Goal: Task Accomplishment & Management: Complete application form

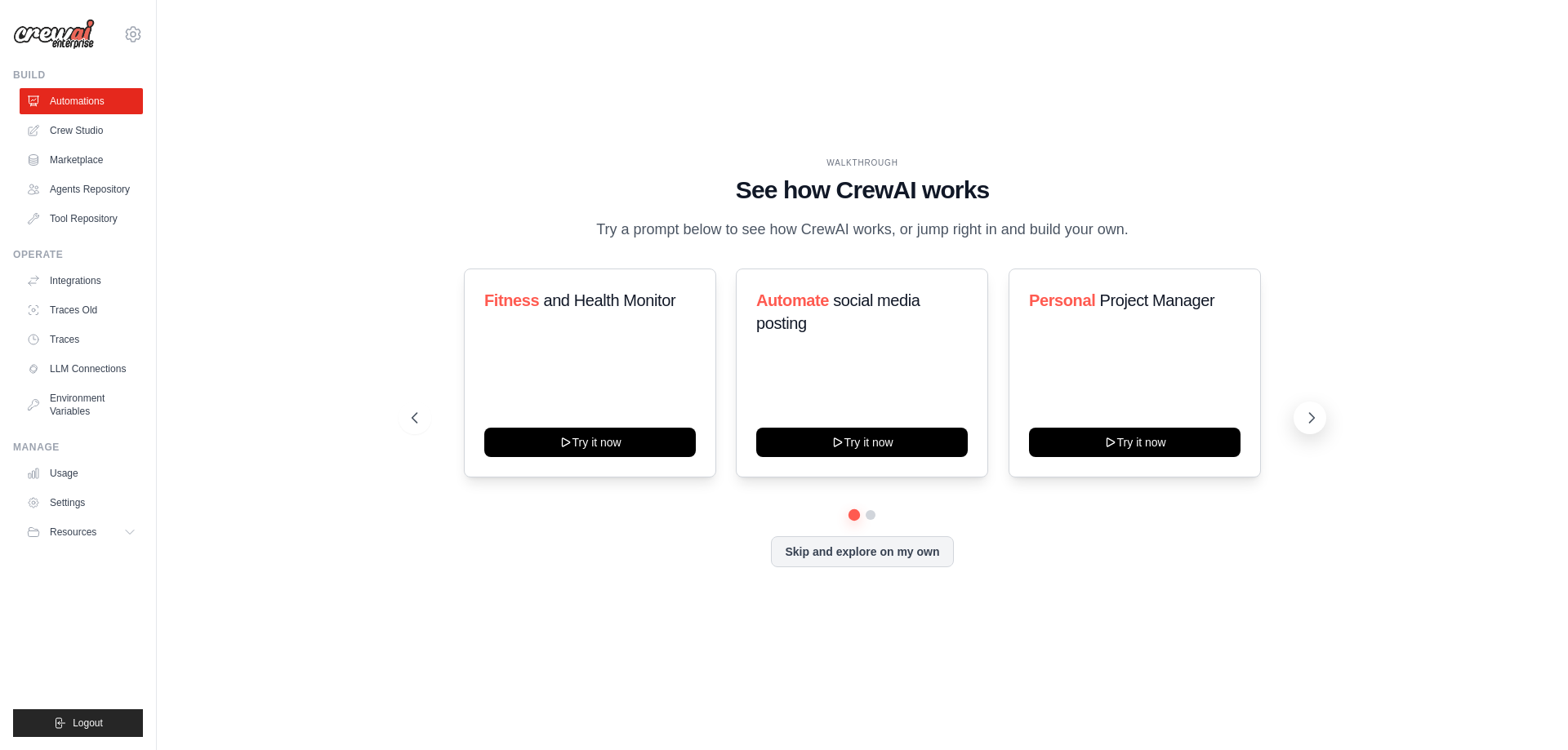
click at [1308, 410] on icon at bounding box center [1311, 418] width 16 height 16
click at [418, 410] on icon at bounding box center [412, 418] width 16 height 16
click at [1097, 304] on h3 "Personal Project Manager" at bounding box center [1135, 300] width 212 height 23
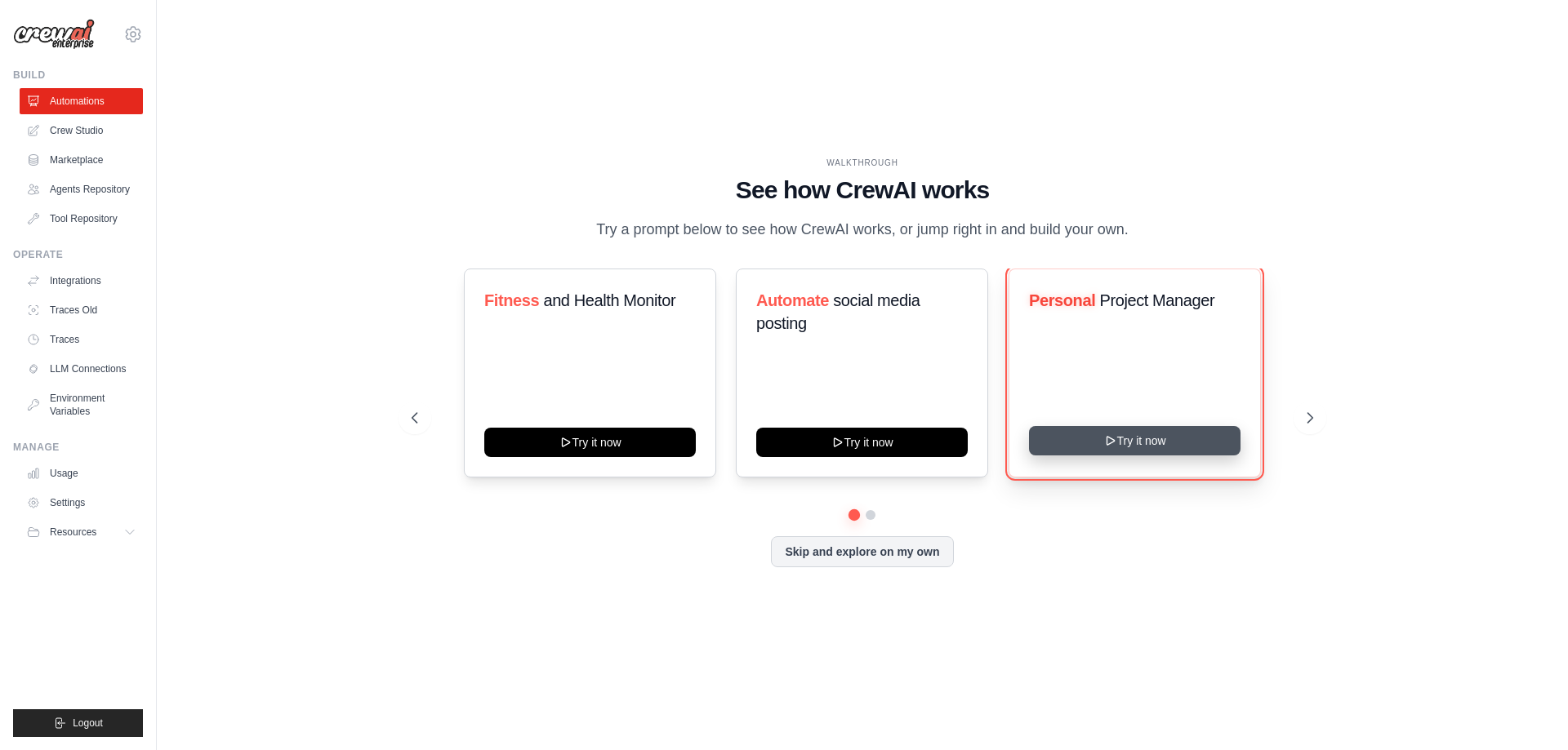
click at [1120, 450] on button "Try it now" at bounding box center [1135, 441] width 212 height 30
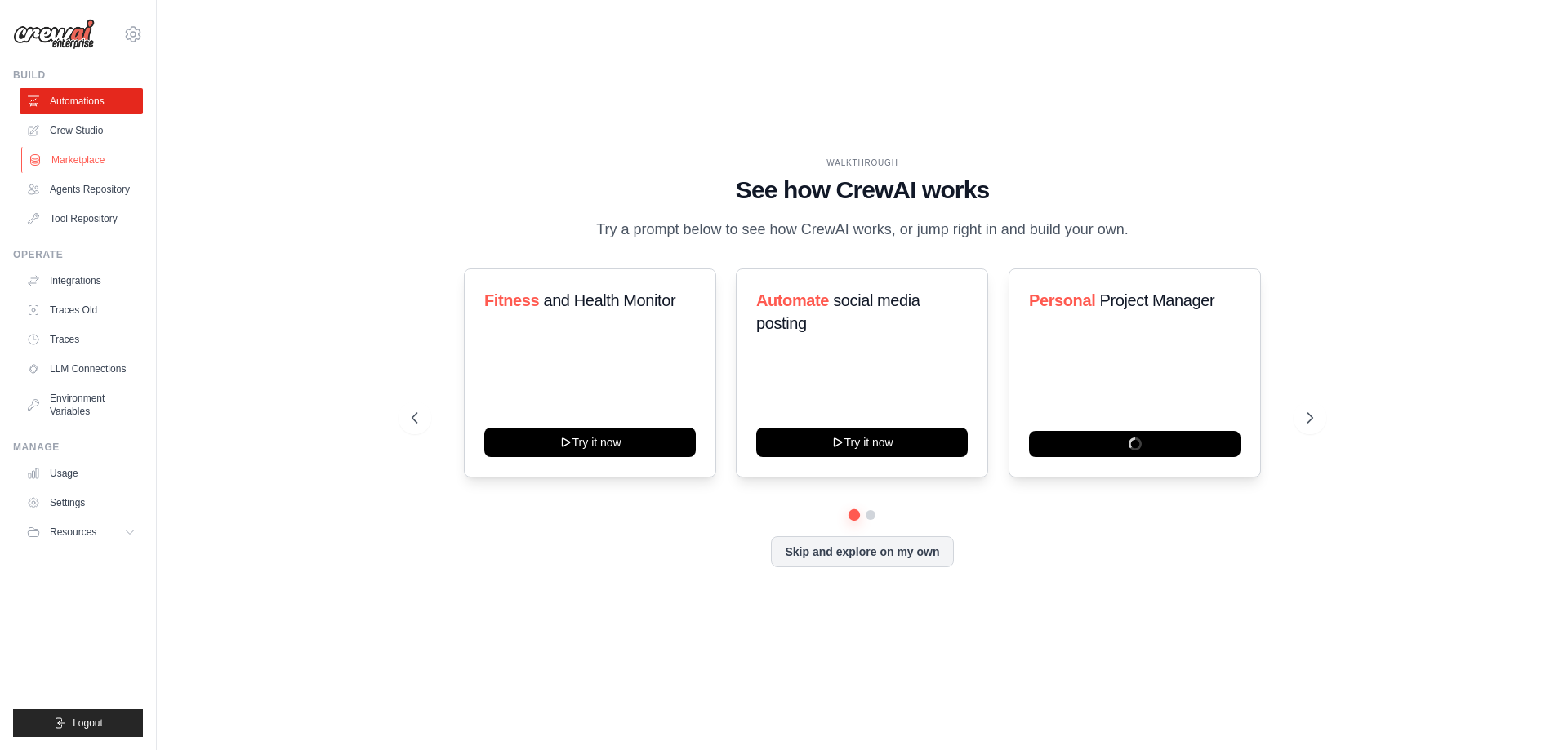
click at [90, 156] on link "Marketplace" at bounding box center [83, 160] width 123 height 26
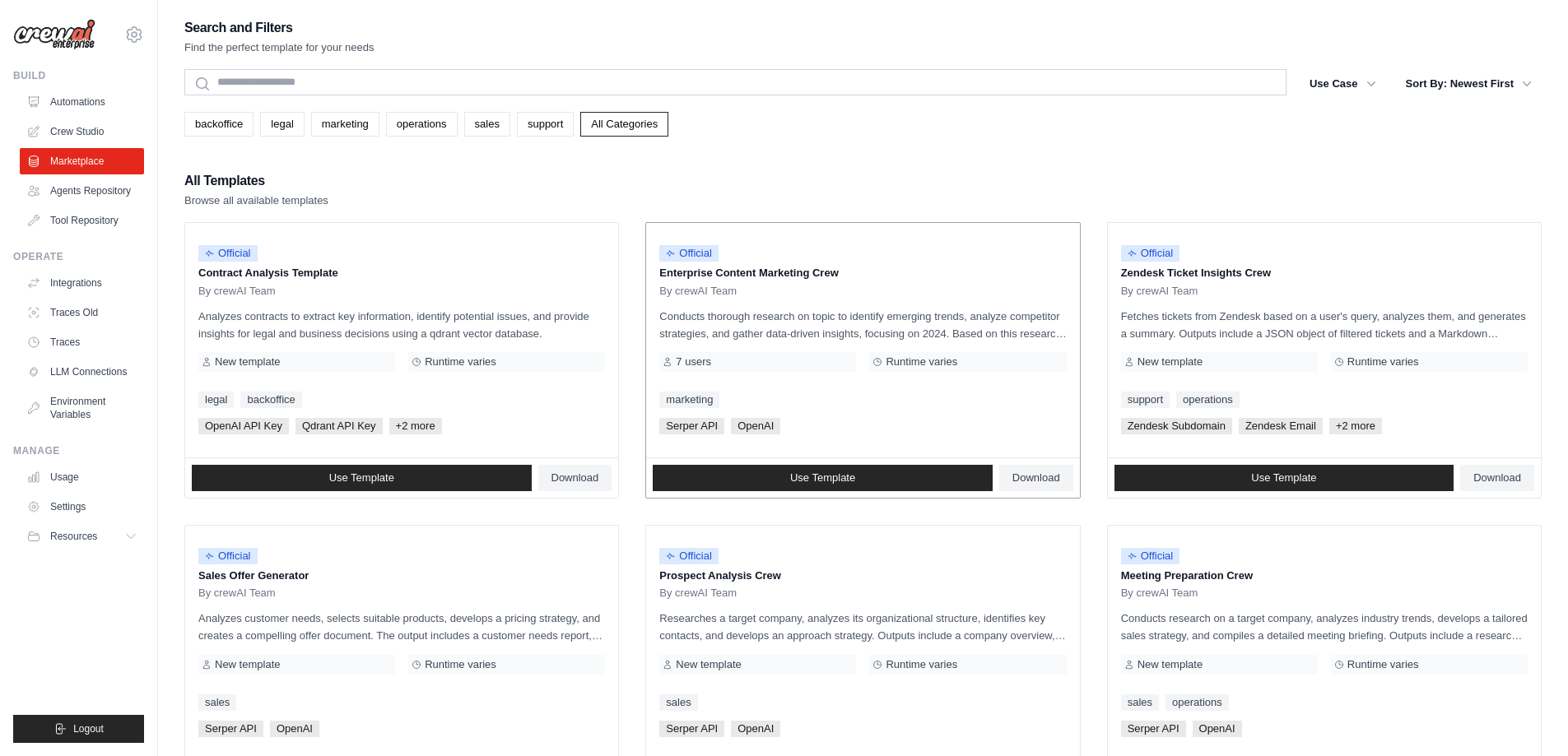
click at [747, 330] on p "Conducts thorough research on topic to identify emerging trends, analyze compet…" at bounding box center [862, 325] width 407 height 35
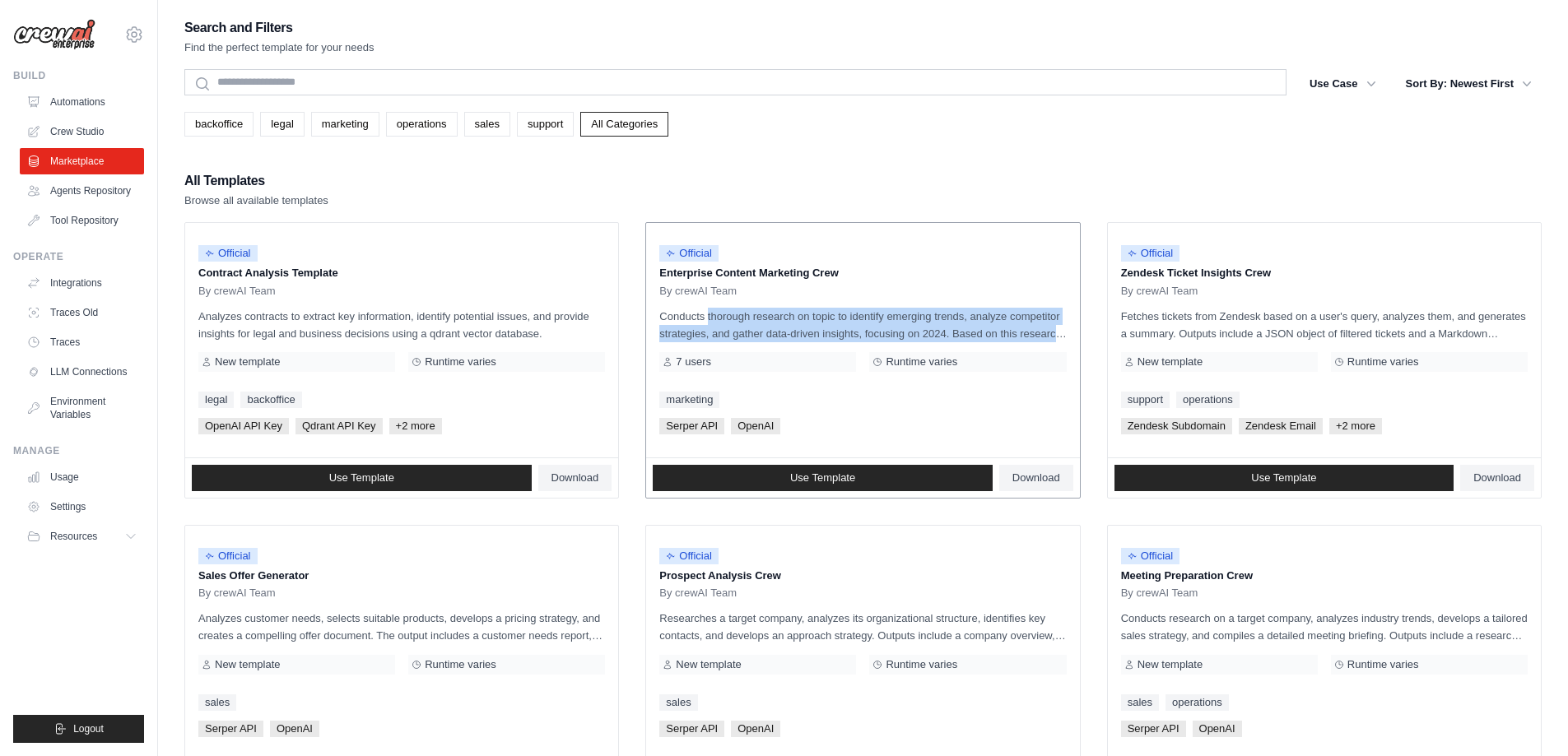
click at [747, 330] on p "Conducts thorough research on topic to identify emerging trends, analyze compet…" at bounding box center [862, 325] width 407 height 35
click at [841, 325] on p "Conducts thorough research on topic to identify emerging trends, analyze compet…" at bounding box center [862, 325] width 407 height 35
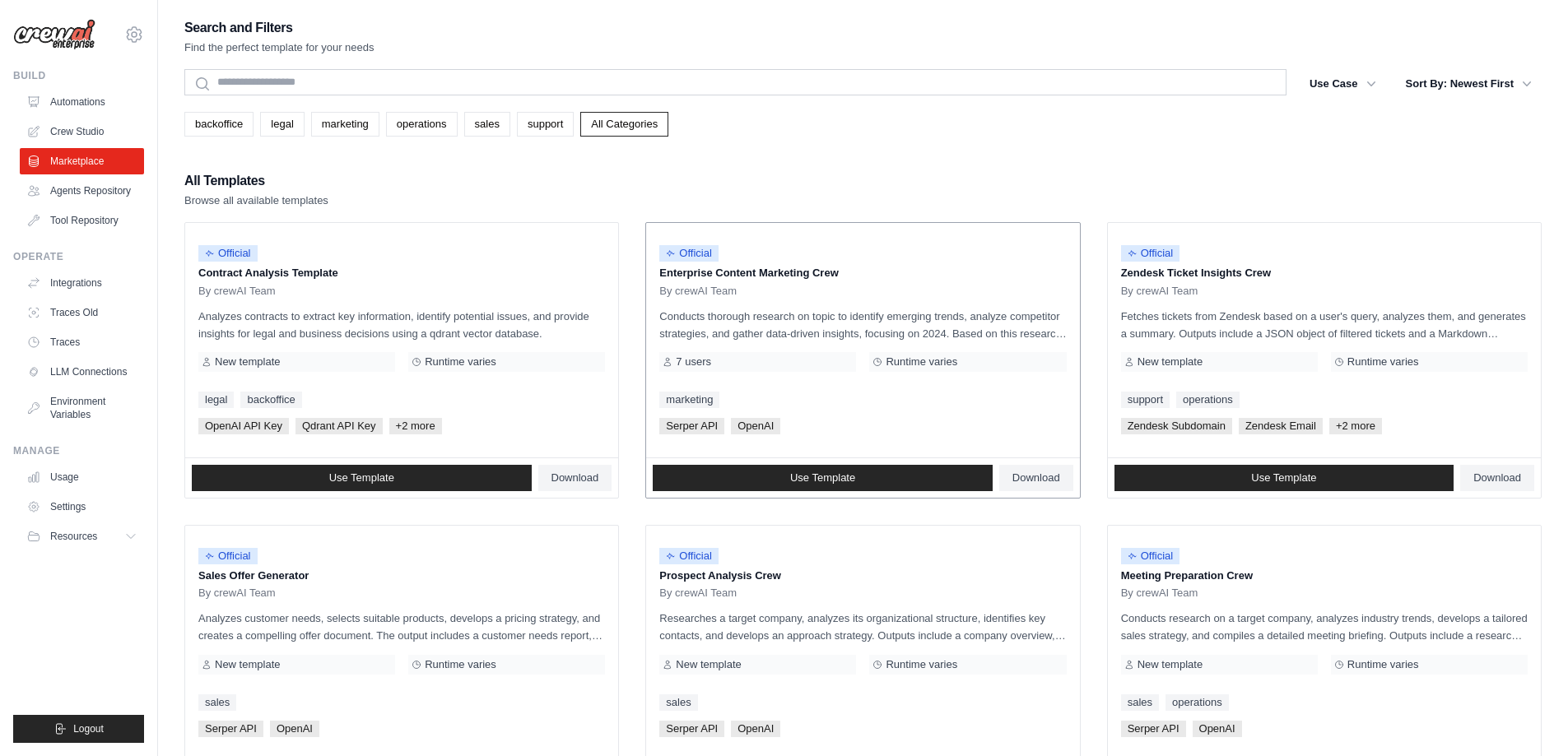
click at [1047, 333] on p "Conducts thorough research on topic to identify emerging trends, analyze compet…" at bounding box center [862, 325] width 407 height 35
click at [922, 333] on p "Conducts thorough research on topic to identify emerging trends, analyze compet…" at bounding box center [862, 325] width 407 height 35
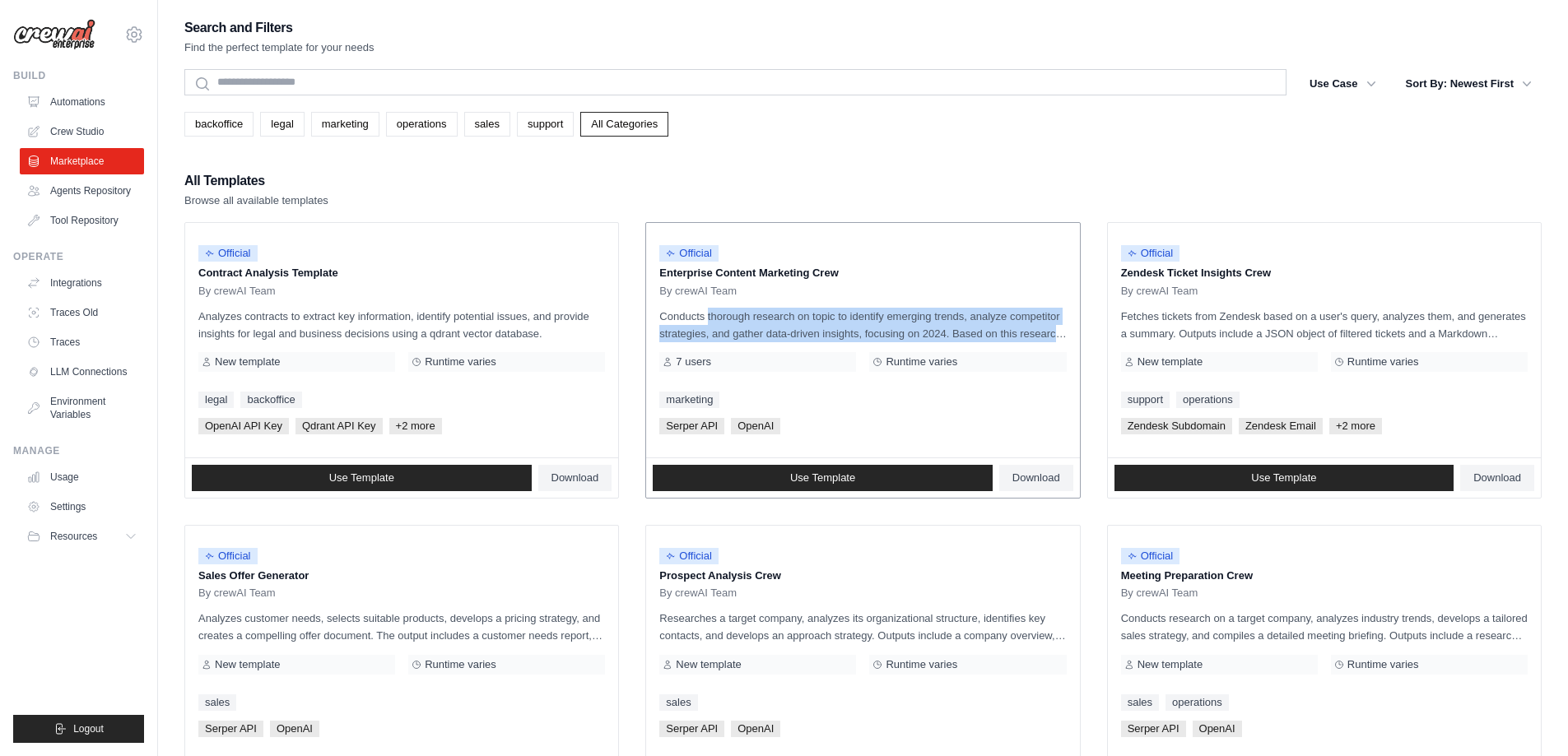
click at [922, 333] on p "Conducts thorough research on topic to identify emerging trends, analyze compet…" at bounding box center [862, 325] width 407 height 35
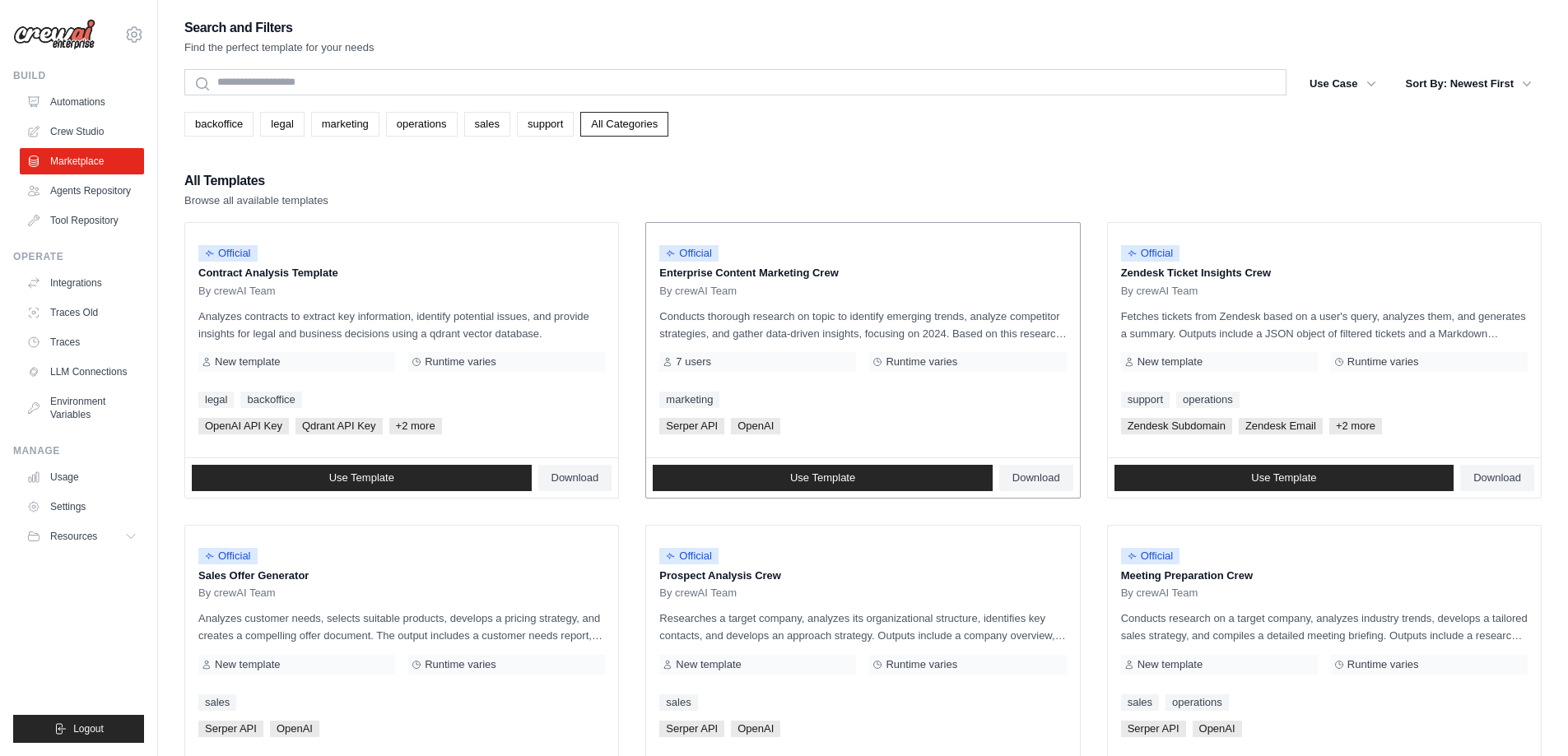
click at [699, 359] on span "7 users" at bounding box center [693, 362] width 35 height 14
click at [873, 468] on link "Use Template" at bounding box center [822, 477] width 340 height 26
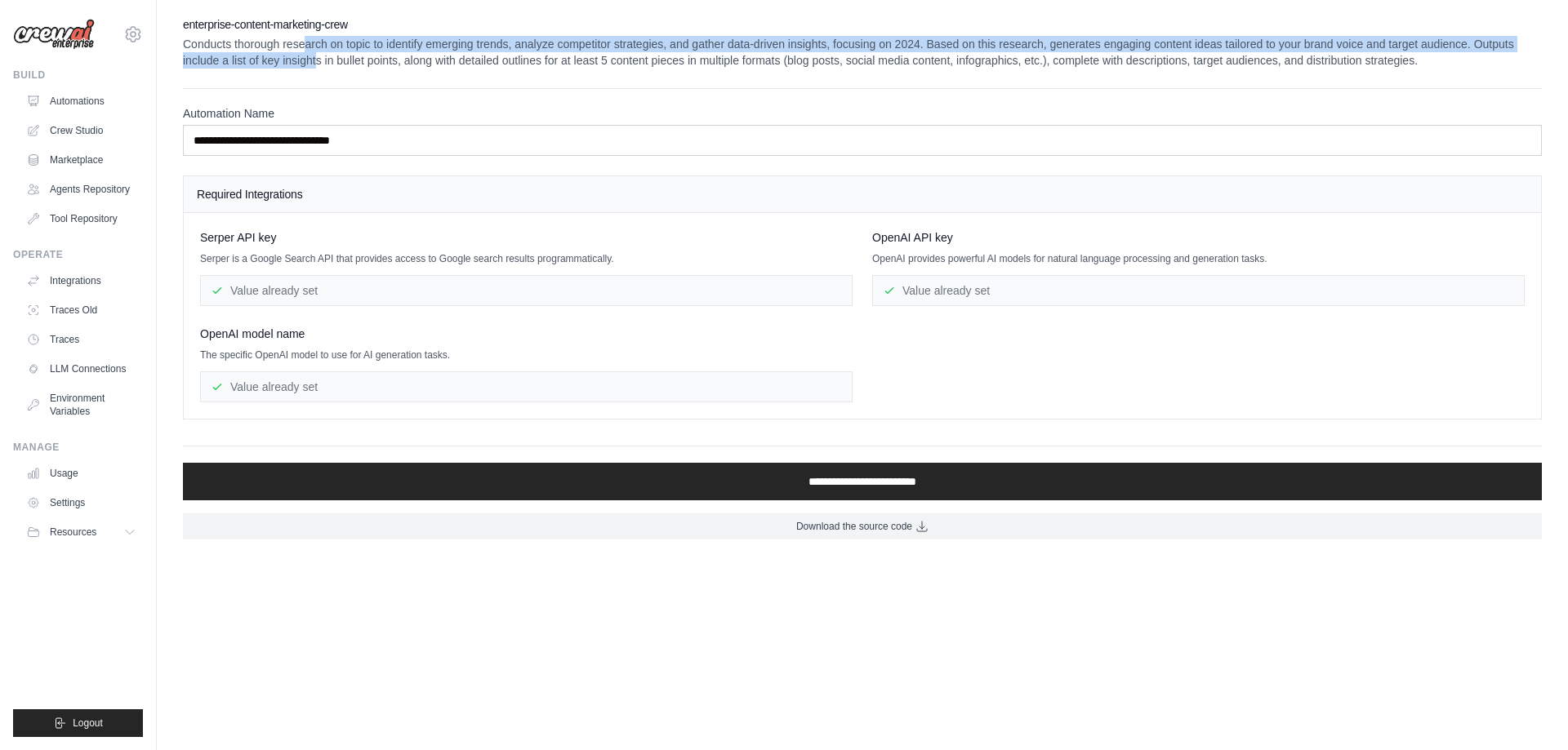
drag, startPoint x: 306, startPoint y: 40, endPoint x: 315, endPoint y: 62, distance: 23.8
click at [315, 62] on p "Conducts thorough research on topic to identify emerging trends, analyze compet…" at bounding box center [862, 52] width 1359 height 33
click at [698, 38] on p "Conducts thorough research on topic to identify emerging trends, analyze compet…" at bounding box center [862, 52] width 1359 height 33
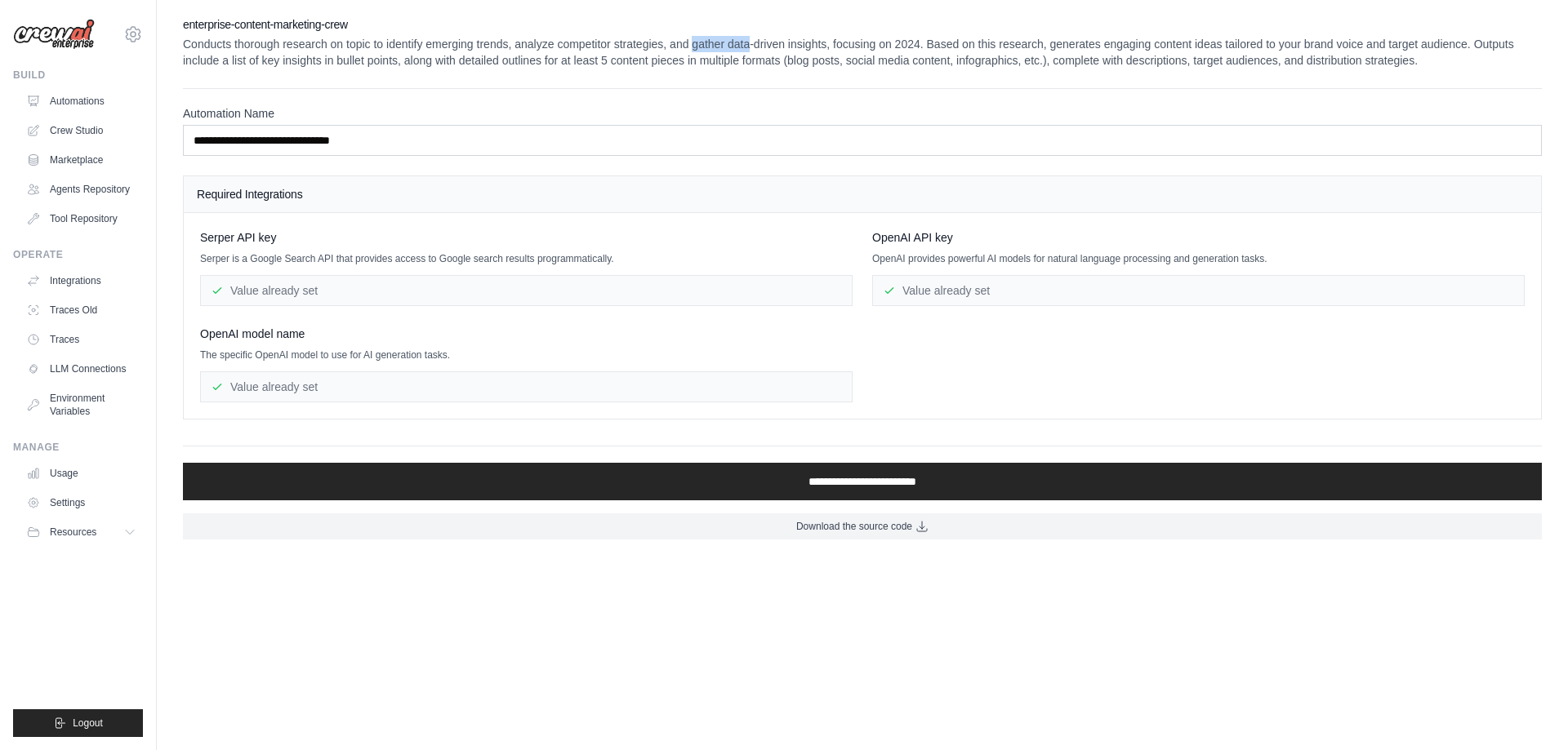
drag, startPoint x: 698, startPoint y: 38, endPoint x: 746, endPoint y: 51, distance: 49.7
click at [746, 51] on p "Conducts thorough research on topic to identify emerging trends, analyze compet…" at bounding box center [862, 52] width 1359 height 33
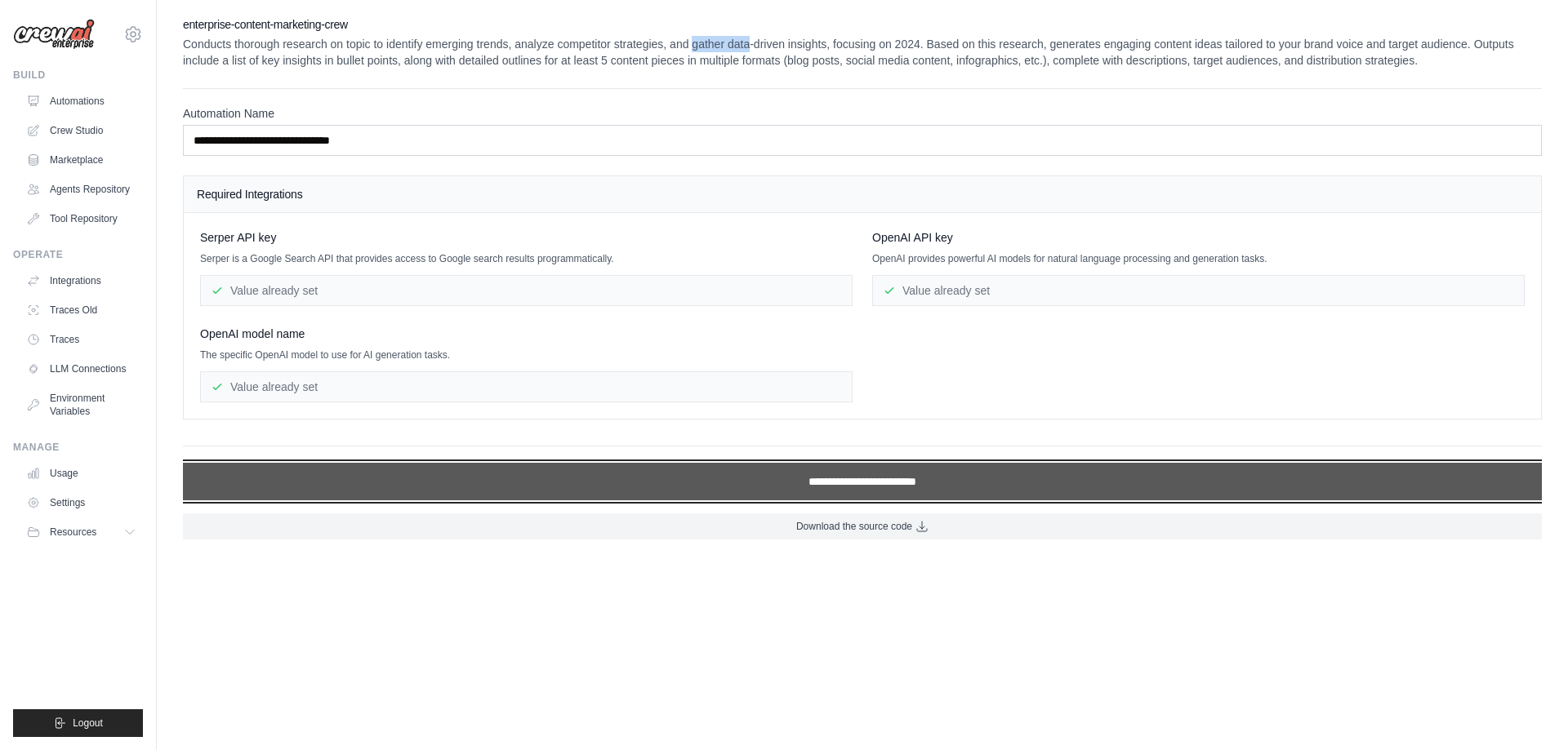
click at [732, 484] on input "**********" at bounding box center [862, 481] width 1359 height 38
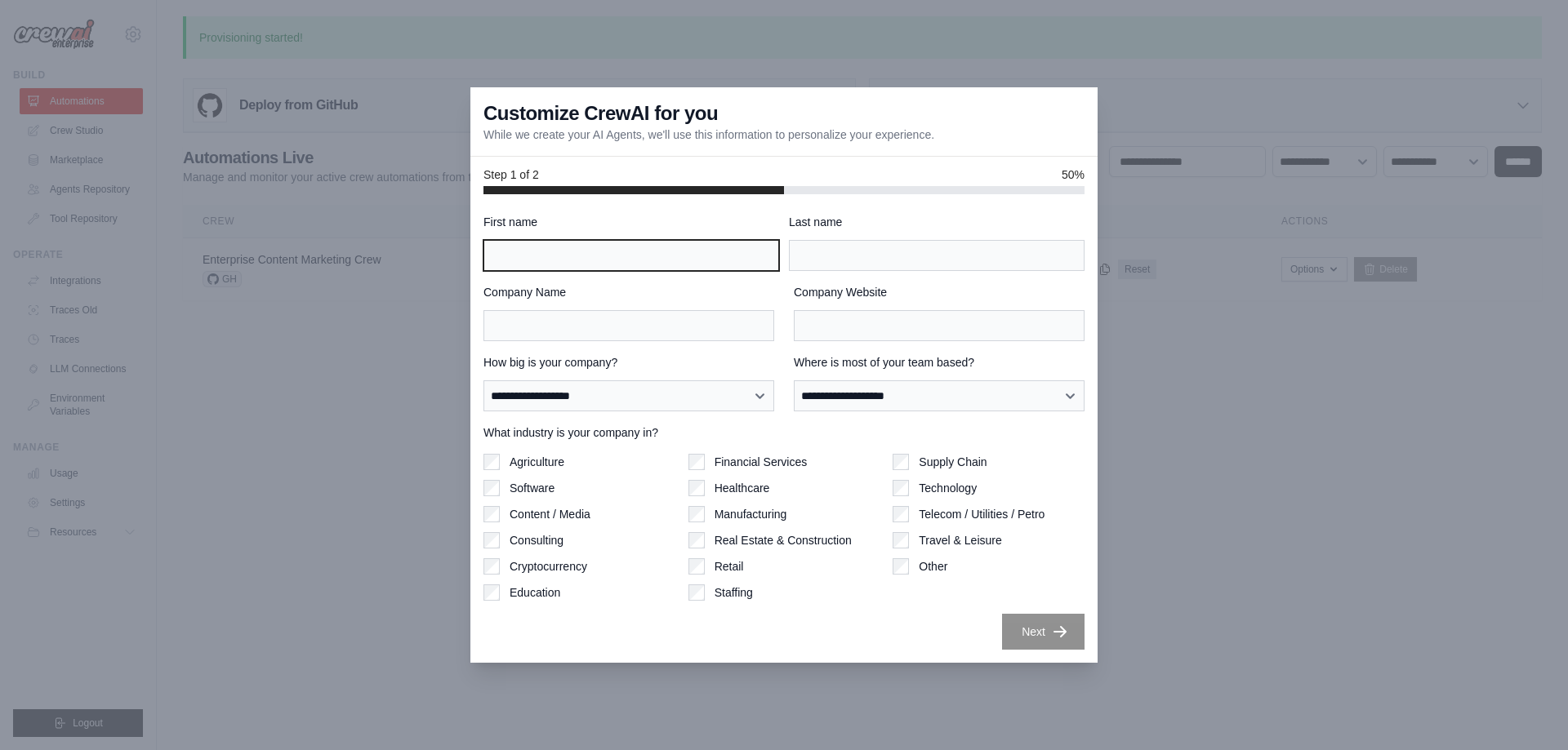
click at [549, 257] on input "First name" at bounding box center [631, 255] width 296 height 31
type input "*******"
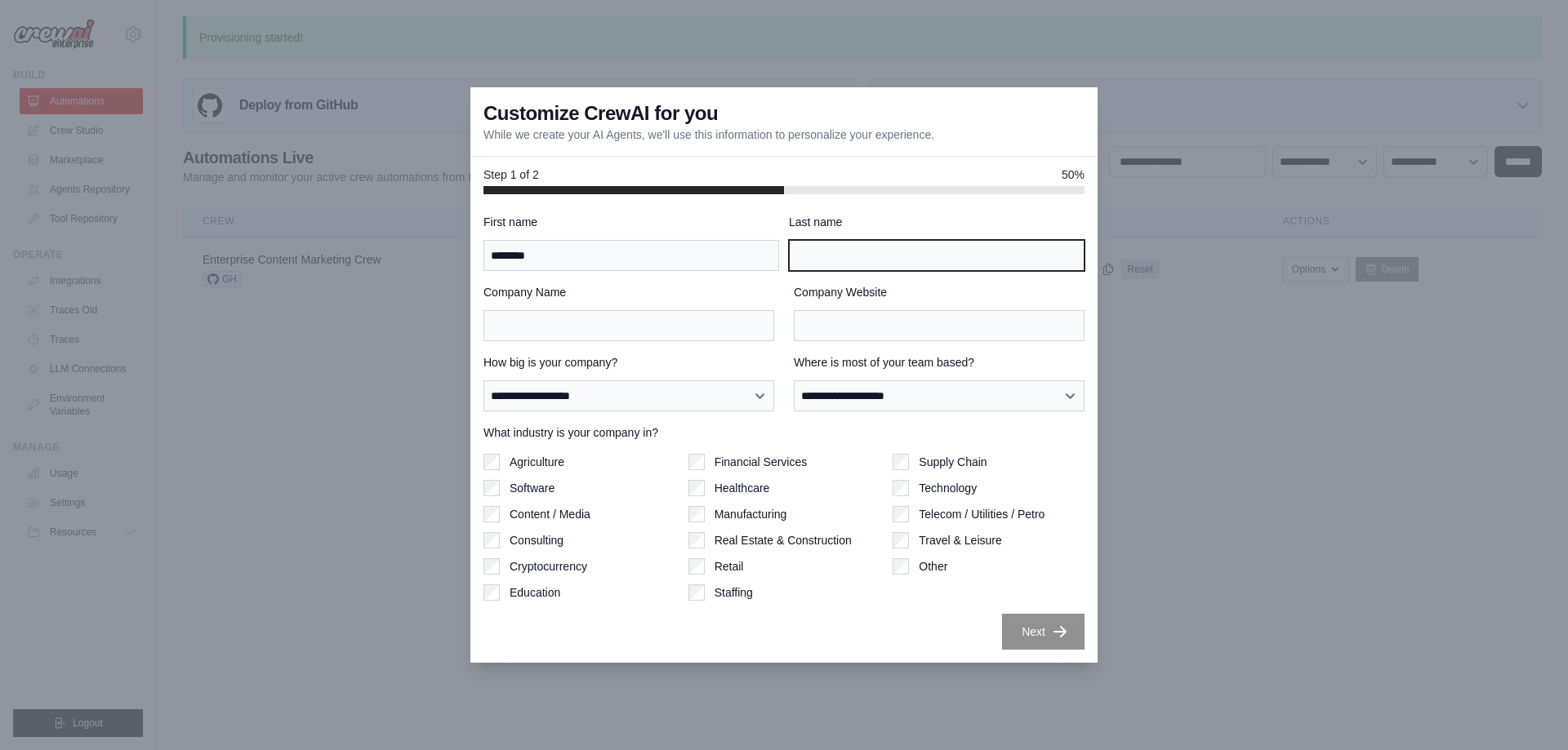
click at [947, 262] on input "Last name" at bounding box center [936, 255] width 296 height 31
type input "*"
type input "********"
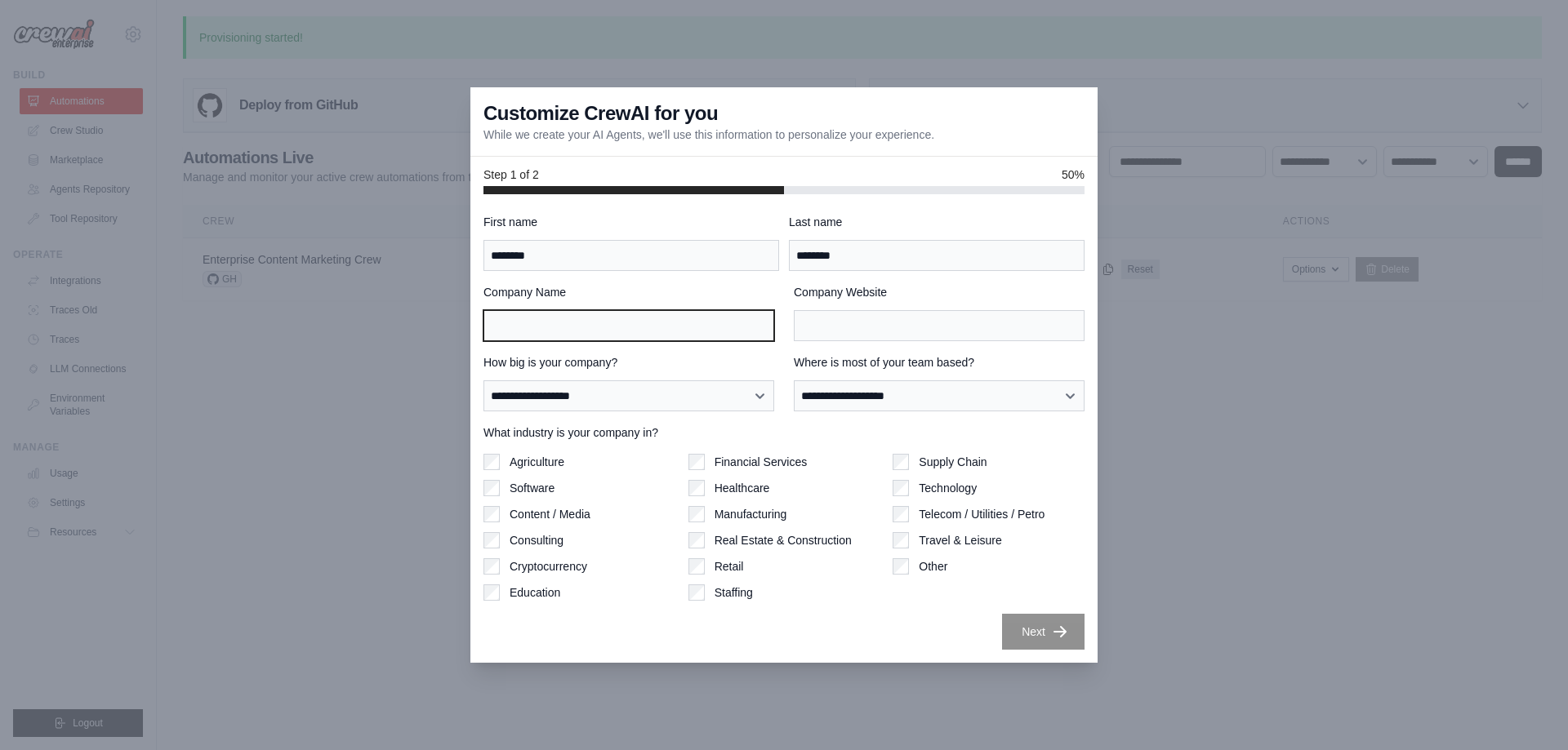
click at [628, 329] on input "Company Name" at bounding box center [629, 325] width 291 height 31
click at [703, 332] on input "**********" at bounding box center [629, 325] width 291 height 31
type input "**********"
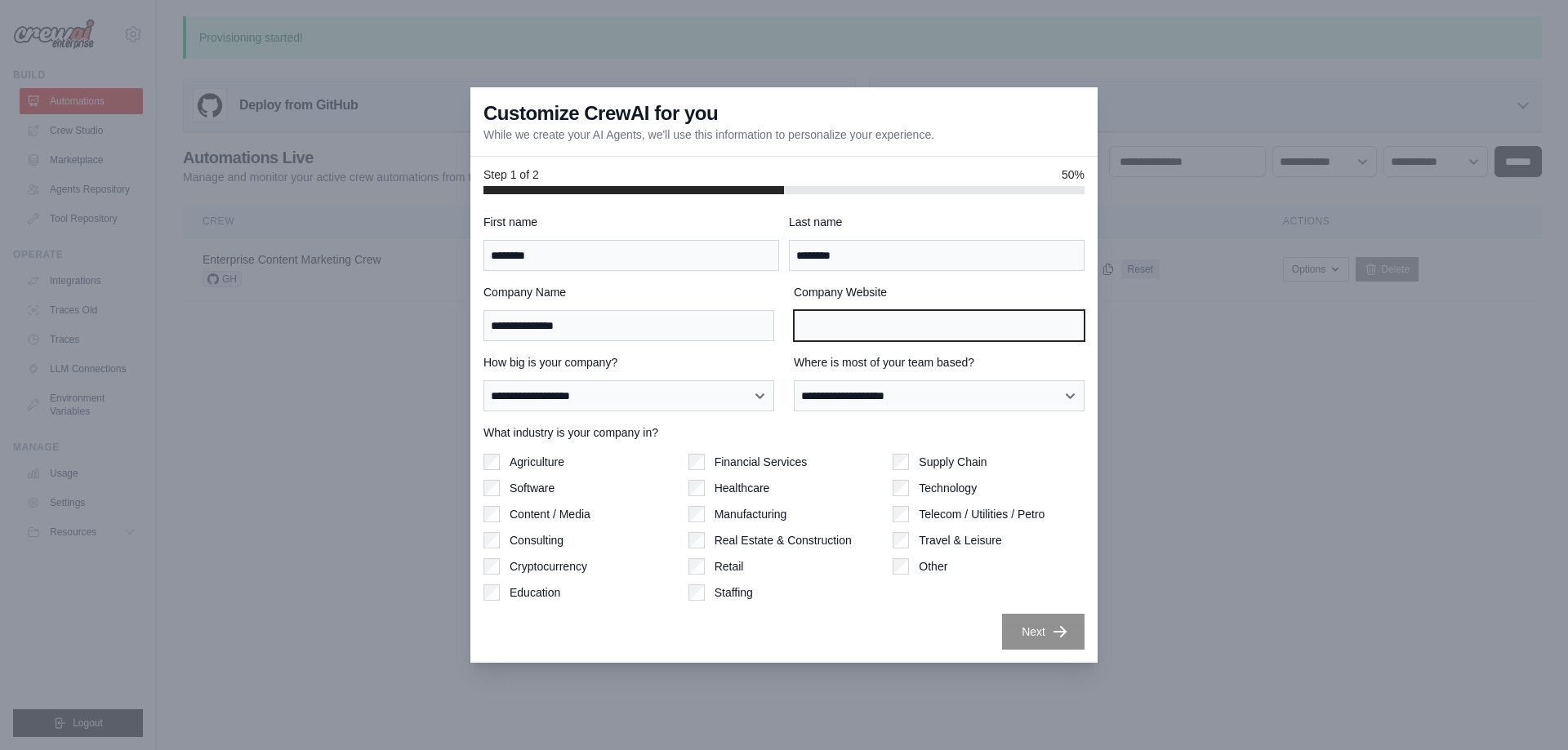
click at [855, 334] on input "Company Website" at bounding box center [939, 325] width 291 height 31
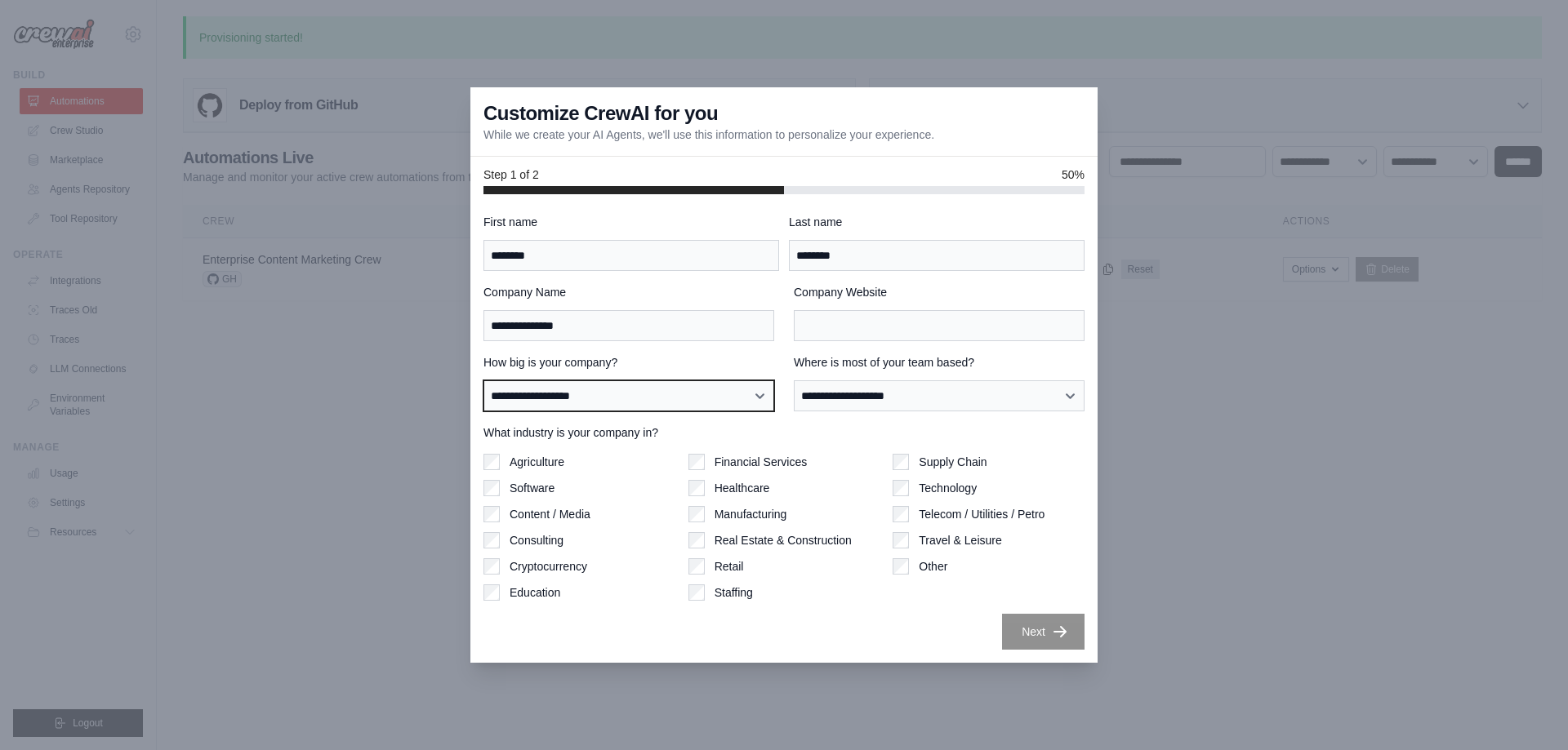
click at [601, 390] on select "**********" at bounding box center [629, 396] width 291 height 31
select select "**********"
click at [483, 380] on select "**********" at bounding box center [629, 396] width 291 height 31
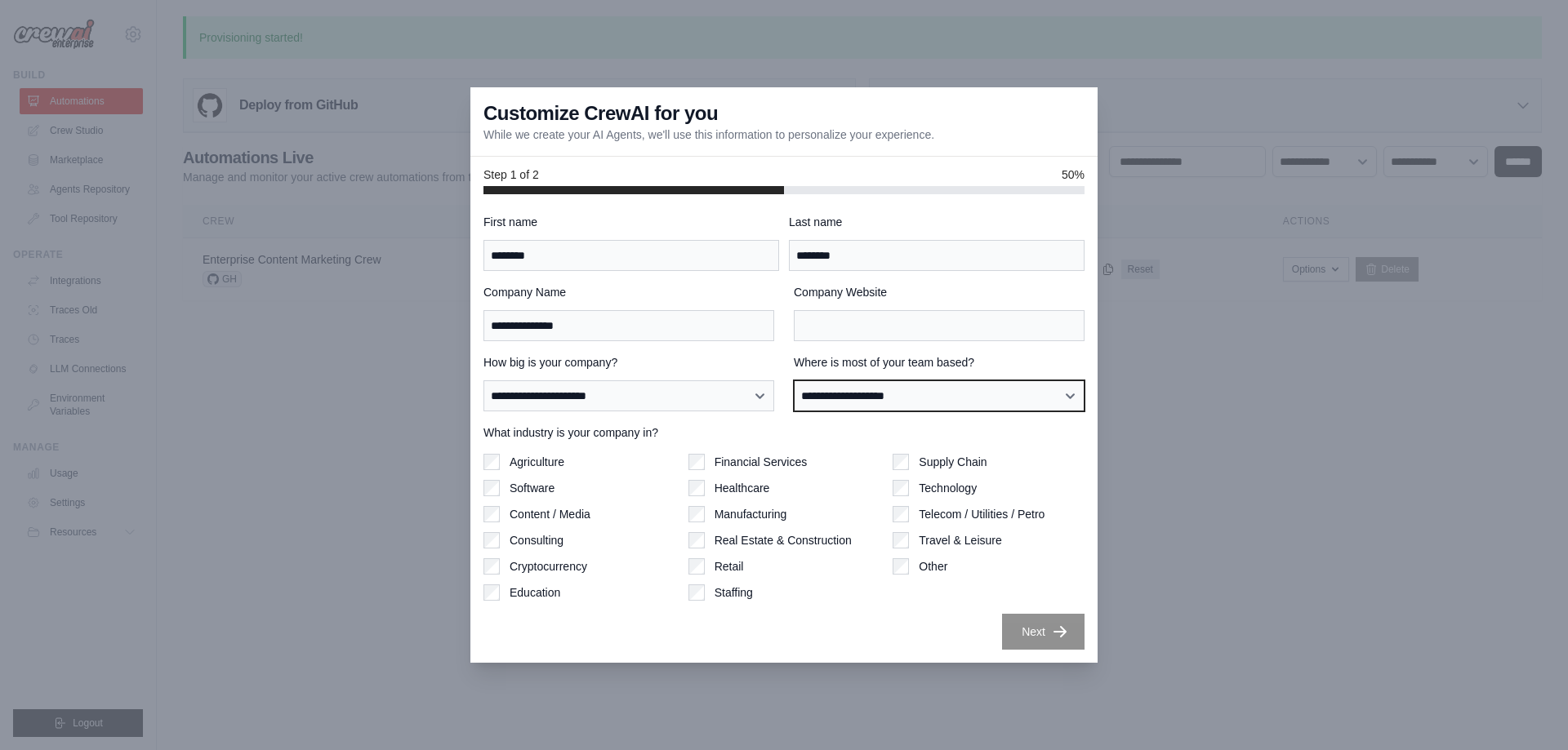
click at [932, 392] on select "**********" at bounding box center [939, 396] width 291 height 31
select select "**********"
click at [794, 380] on select "**********" at bounding box center [939, 396] width 291 height 31
click at [767, 425] on label "What industry is your company in?" at bounding box center [784, 432] width 601 height 16
click at [545, 516] on label "Content / Media" at bounding box center [550, 514] width 81 height 16
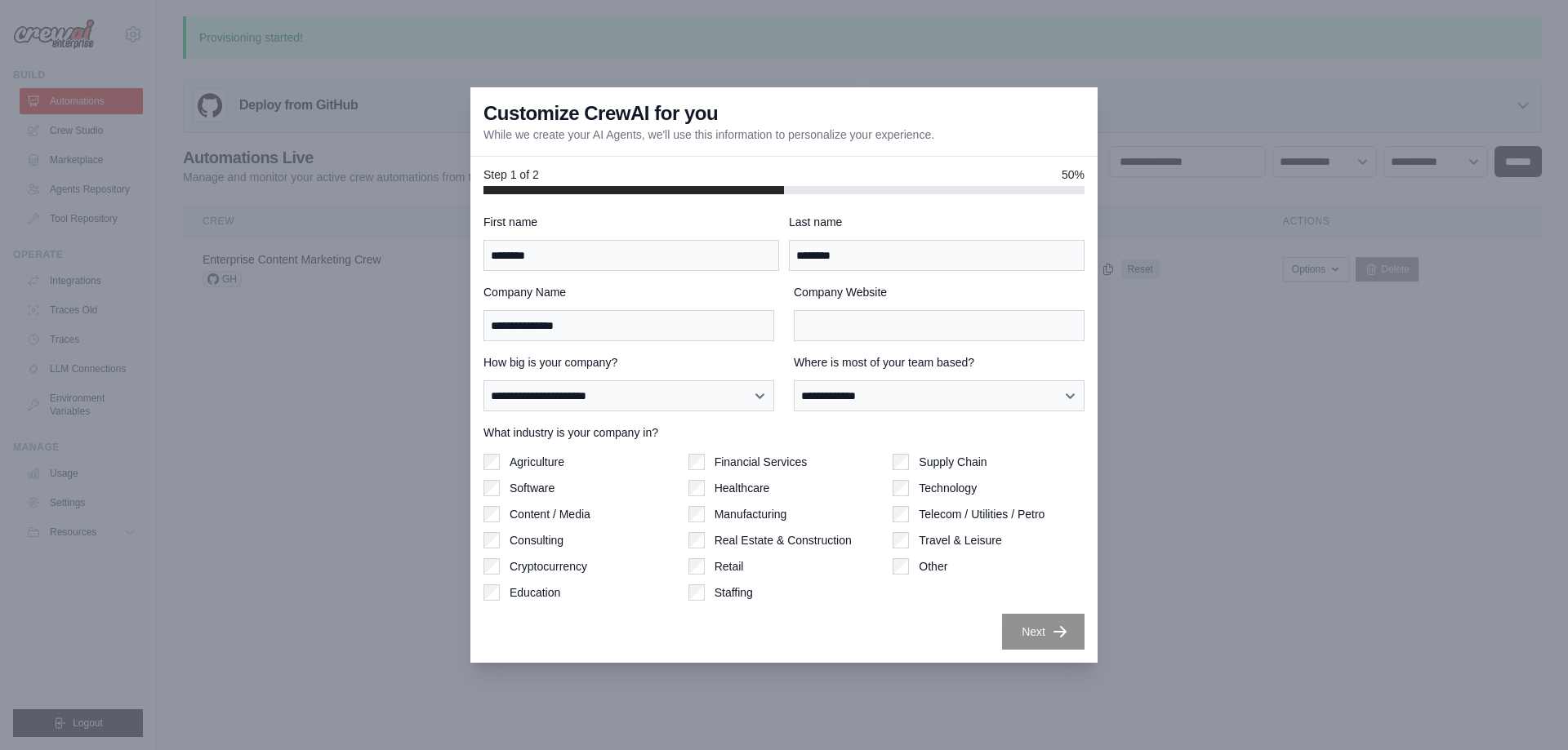
click at [1050, 575] on div "Supply Chain Technology Telecom / Utilities / Petro Travel & Leisure Other" at bounding box center [988, 527] width 192 height 147
click at [899, 323] on input "Company Website" at bounding box center [939, 325] width 291 height 31
type input "****"
click at [1053, 605] on div "**********" at bounding box center [784, 431] width 601 height 436
click at [1040, 632] on button "Next" at bounding box center [1043, 631] width 83 height 36
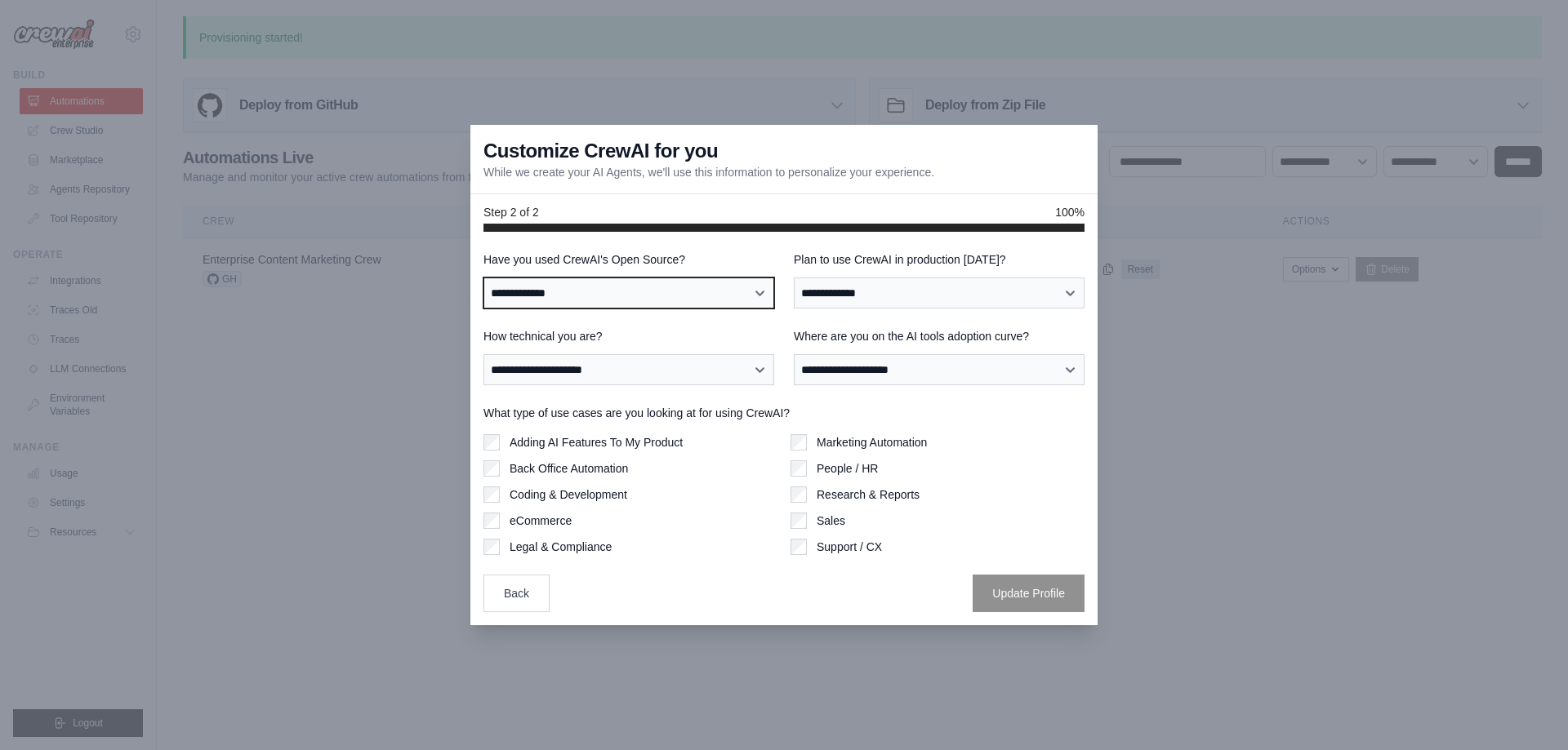
click at [619, 288] on select "**********" at bounding box center [629, 293] width 291 height 31
select select "**"
click at [483, 277] on select "**********" at bounding box center [629, 293] width 291 height 31
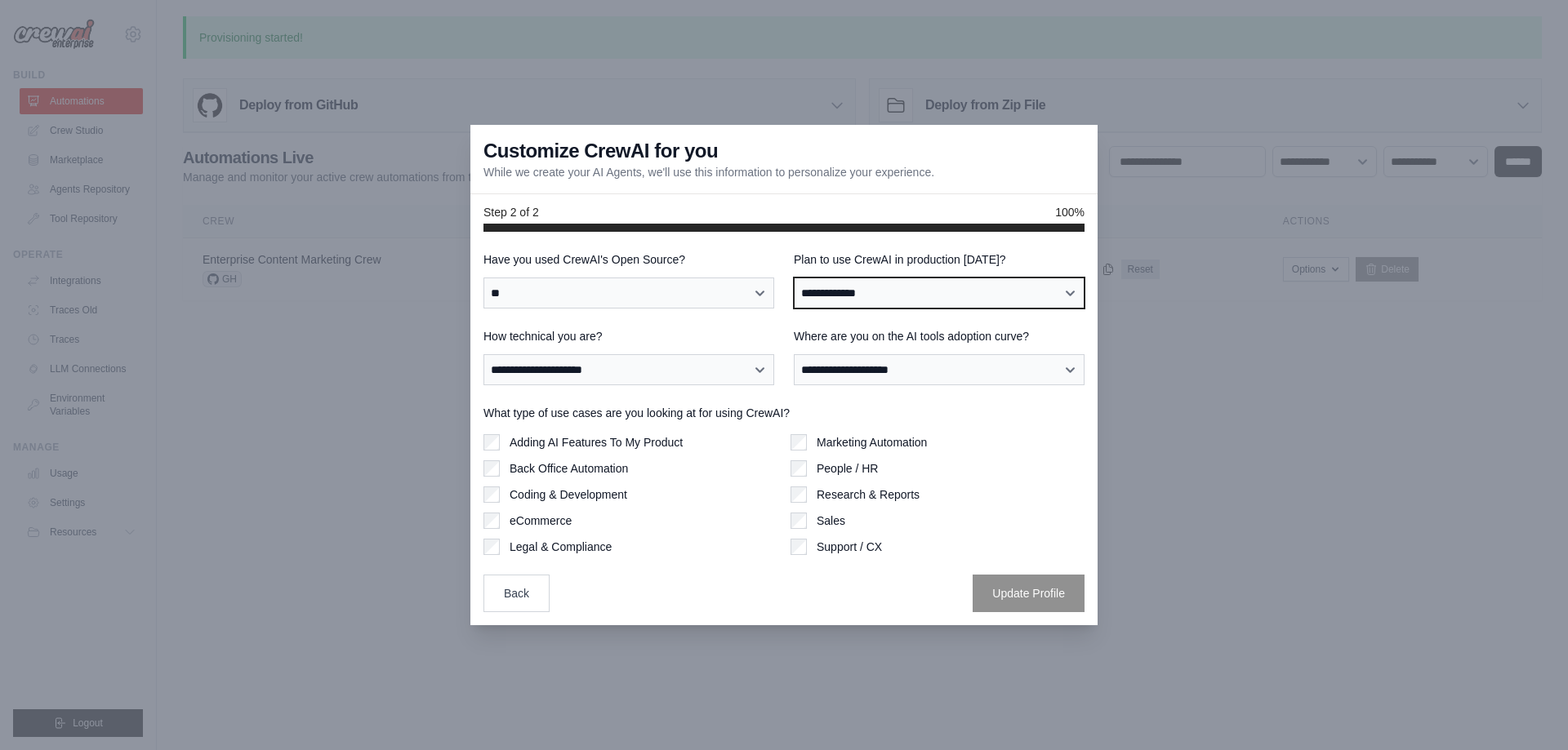
click at [903, 297] on select "**********" at bounding box center [939, 293] width 291 height 31
select select "****"
click at [794, 277] on select "**********" at bounding box center [939, 293] width 291 height 31
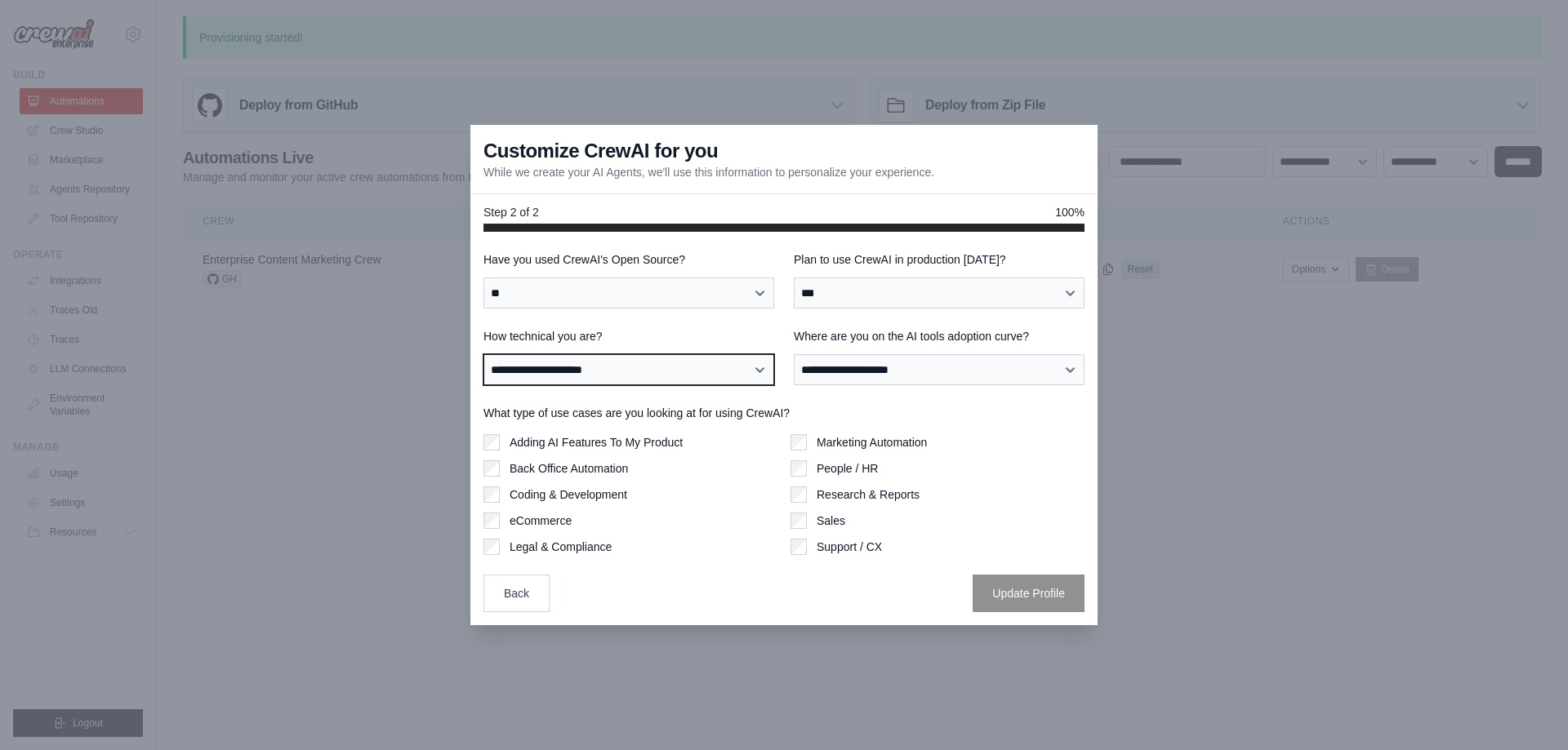
click at [623, 373] on select "**********" at bounding box center [629, 370] width 291 height 31
select select "**********"
click at [483, 354] on select "**********" at bounding box center [629, 370] width 291 height 31
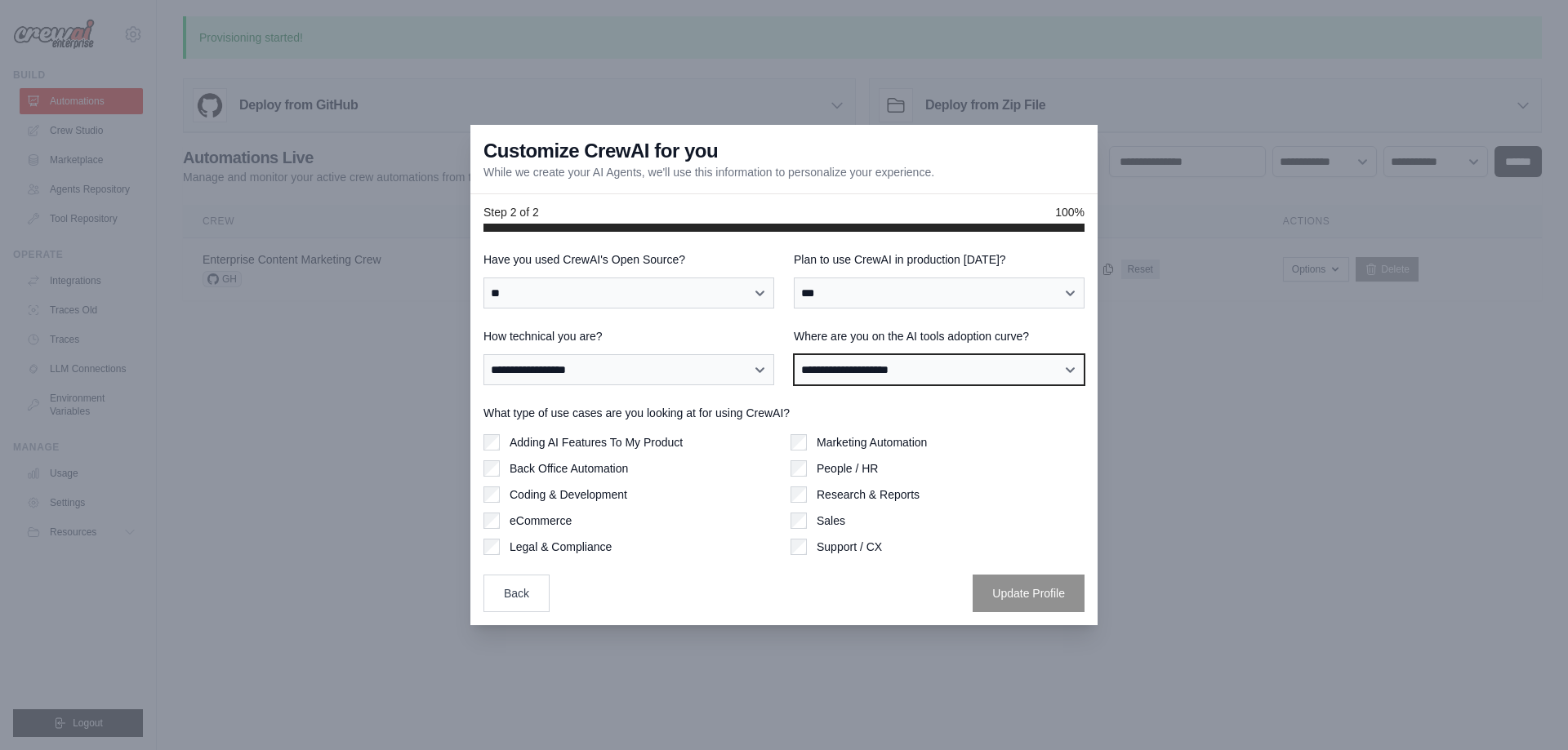
click at [898, 373] on select "**********" at bounding box center [939, 370] width 291 height 31
select select "**********"
click at [794, 354] on select "**********" at bounding box center [939, 370] width 291 height 31
click at [857, 442] on label "Marketing Automation" at bounding box center [872, 442] width 110 height 16
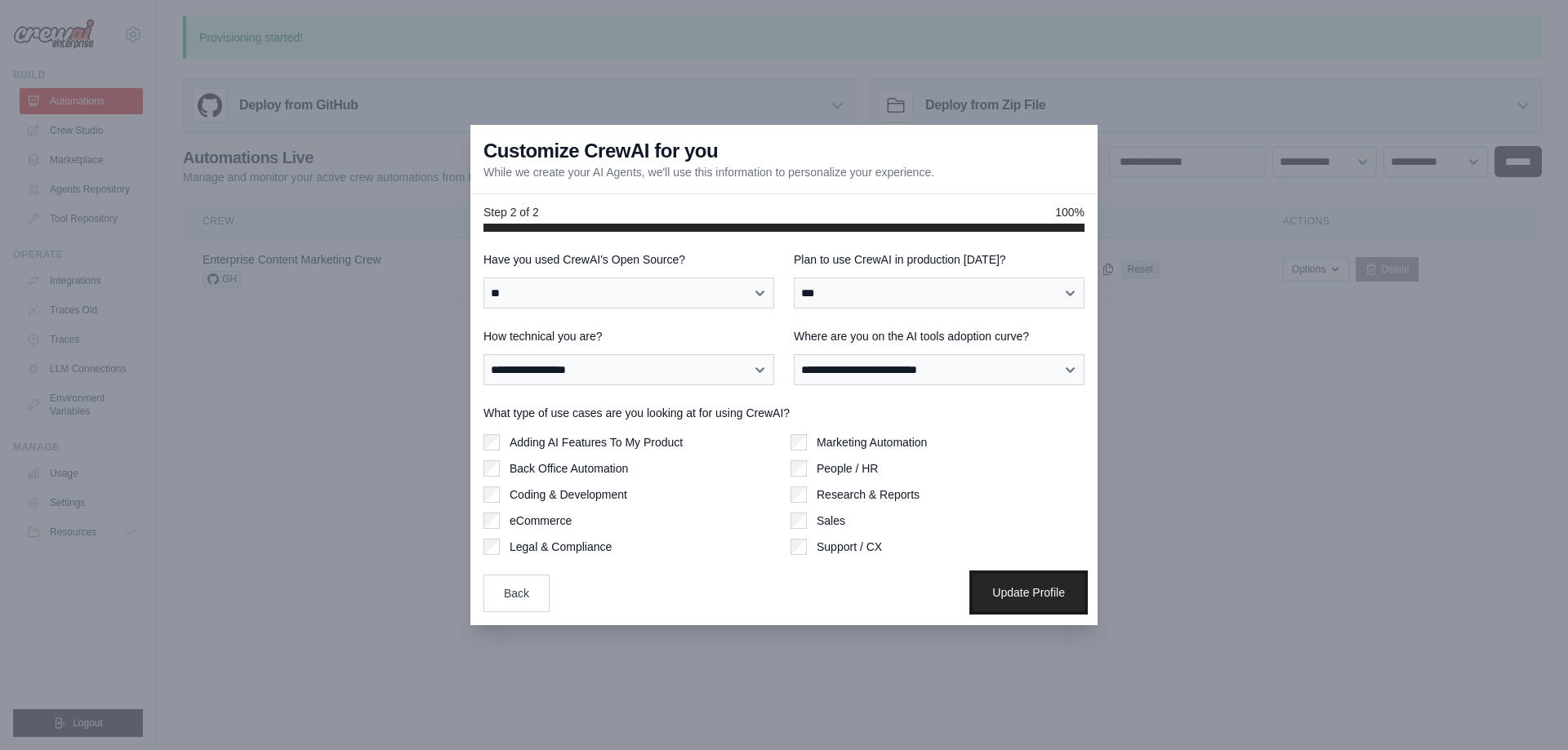
click at [993, 588] on button "Update Profile" at bounding box center [1029, 592] width 112 height 38
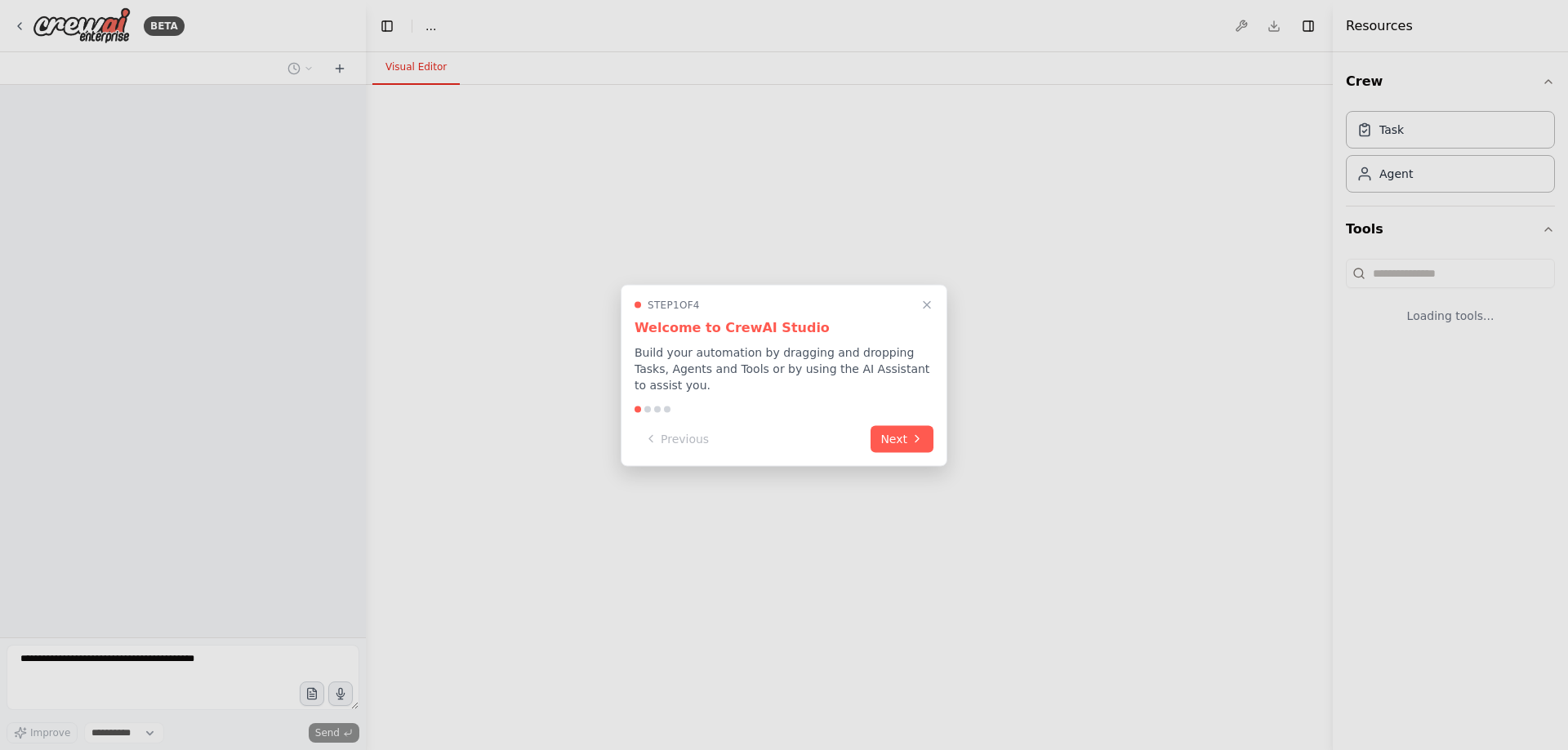
select select "****"
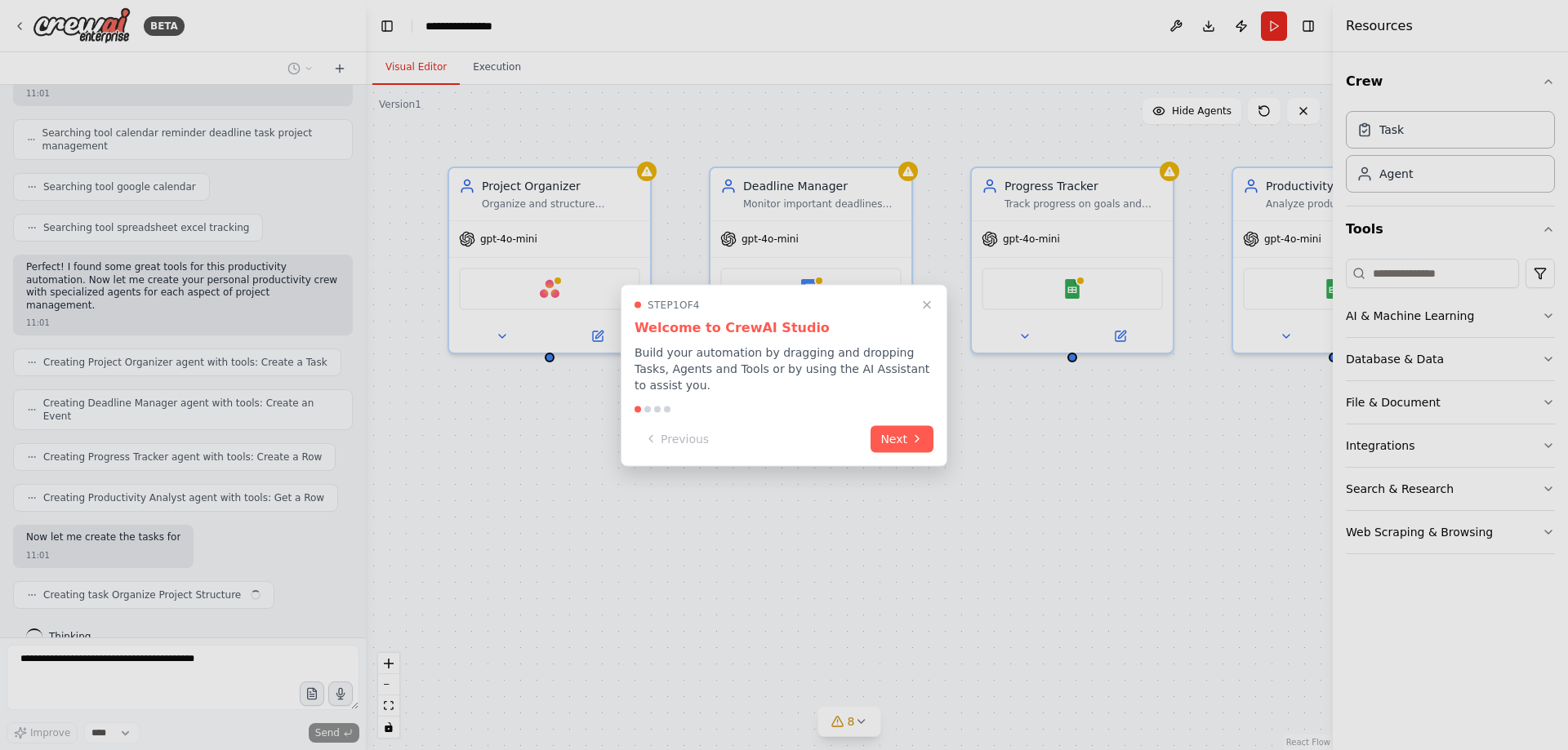
scroll to position [306, 0]
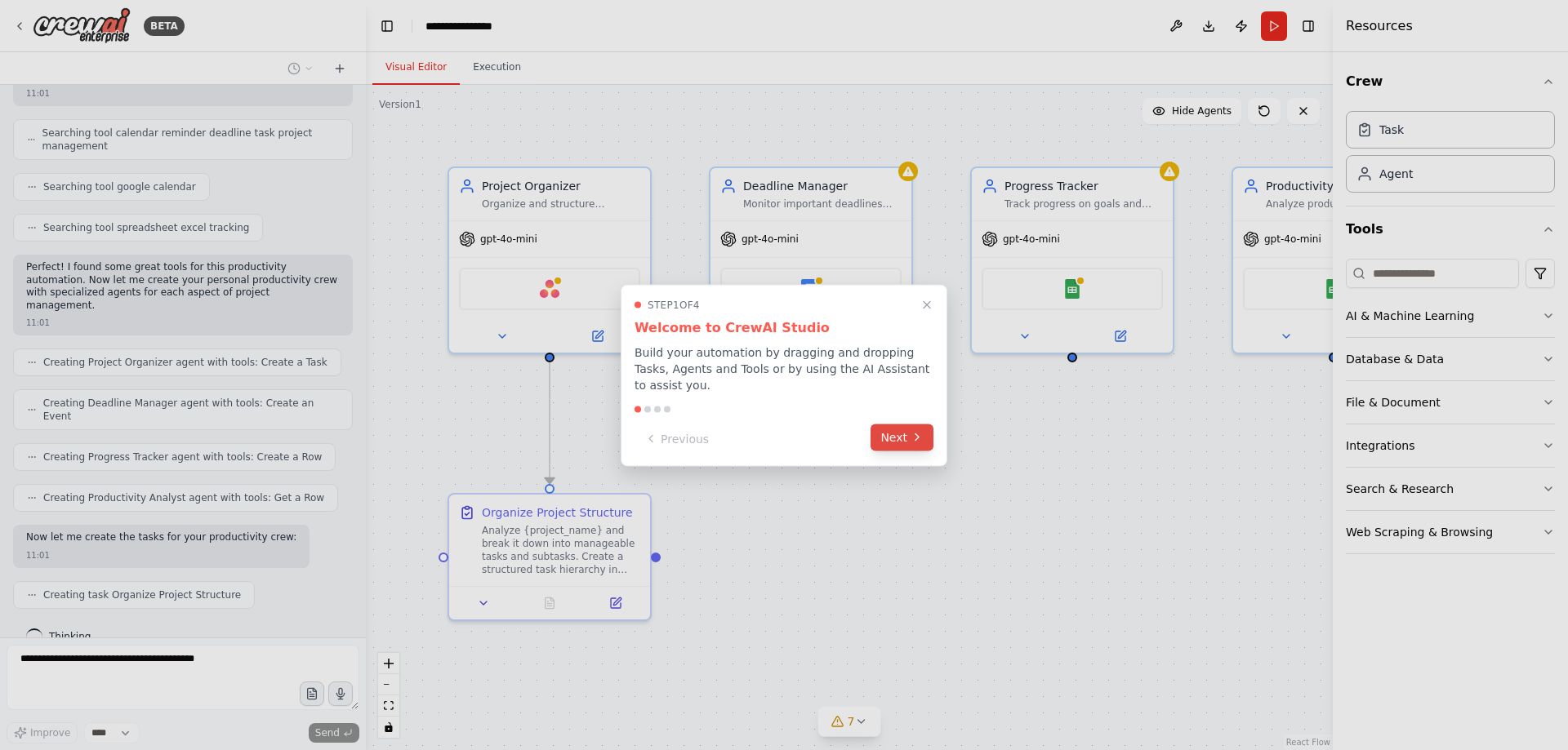
click at [910, 434] on icon at bounding box center [917, 438] width 13 height 13
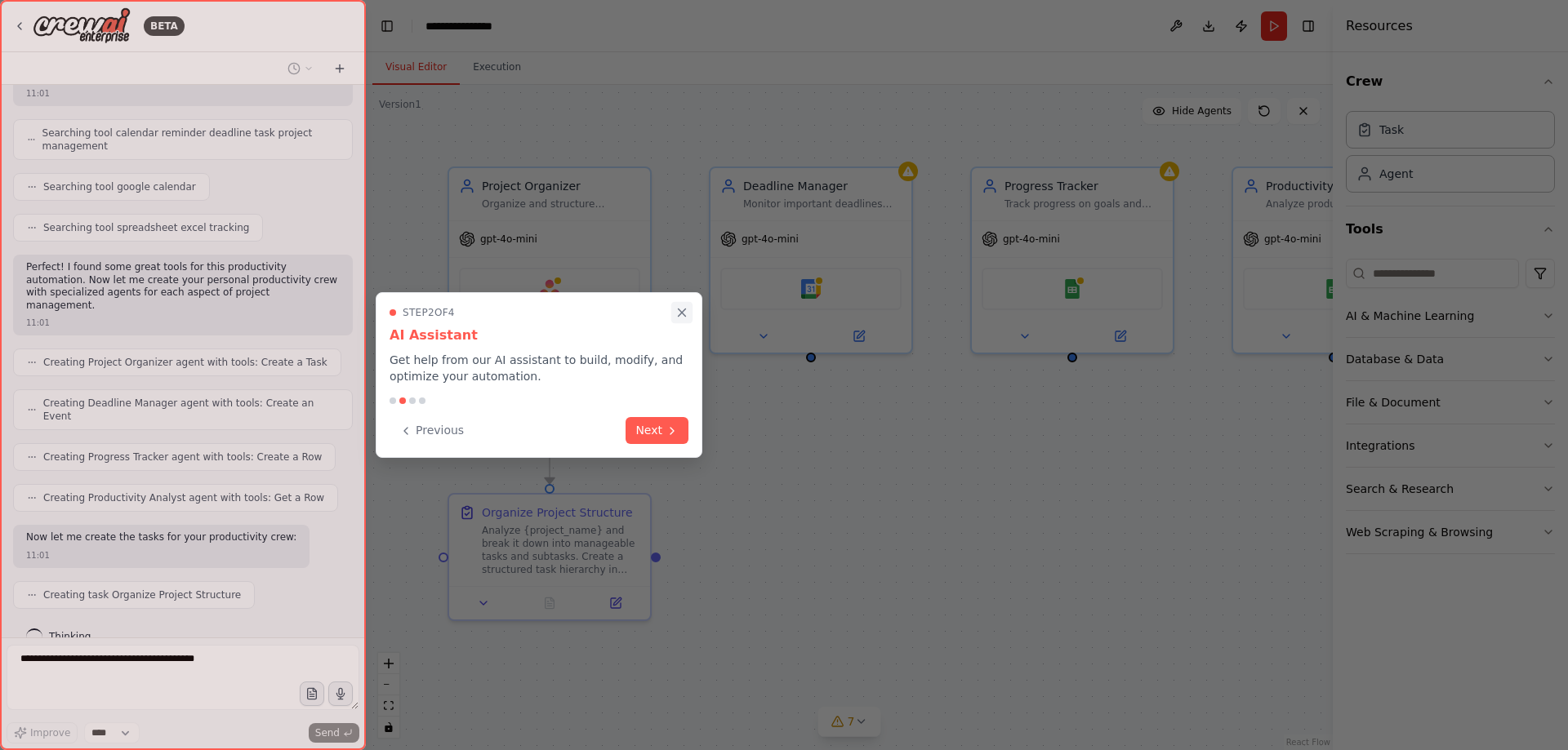
click at [680, 309] on icon "Close walkthrough" at bounding box center [681, 312] width 14 height 14
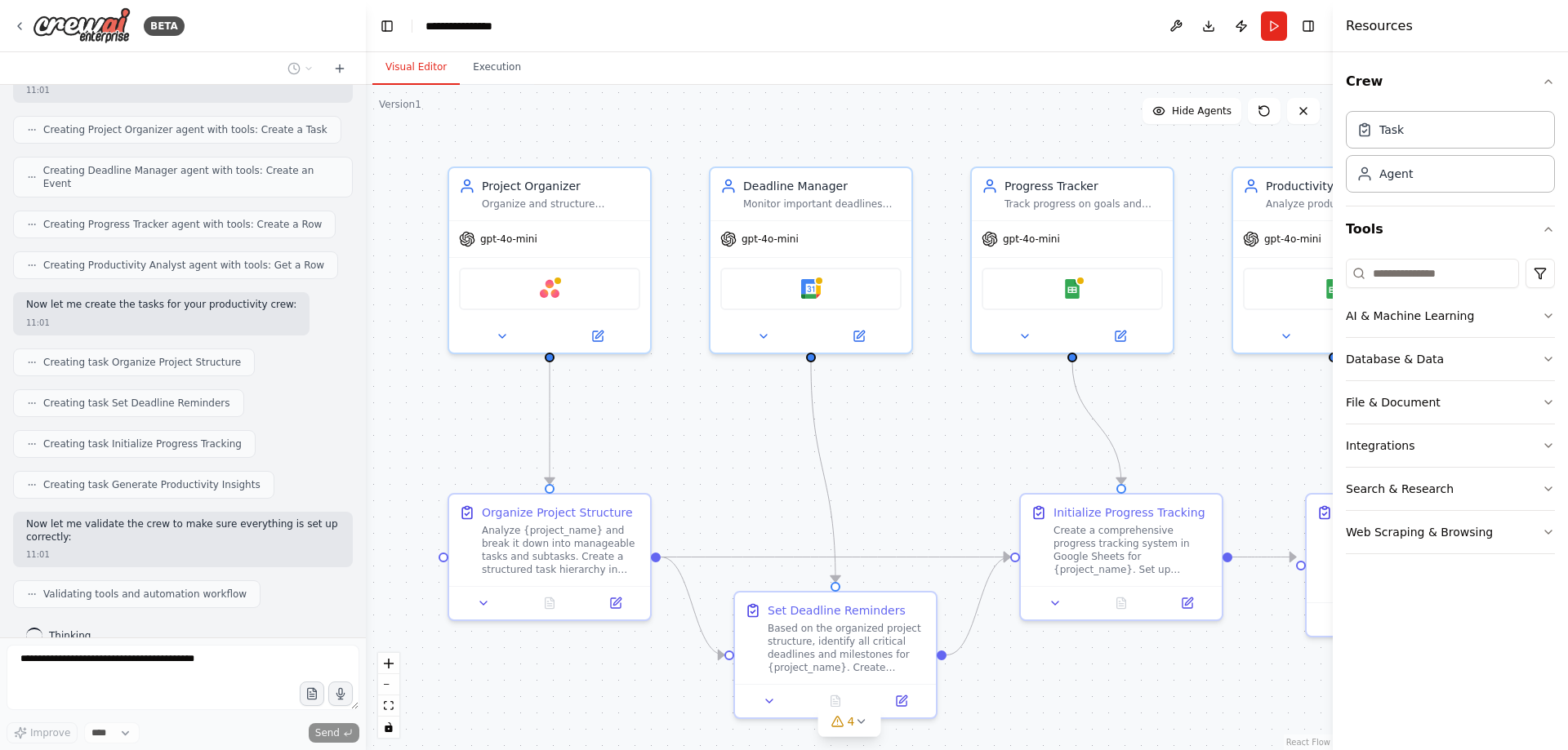
scroll to position [635, 0]
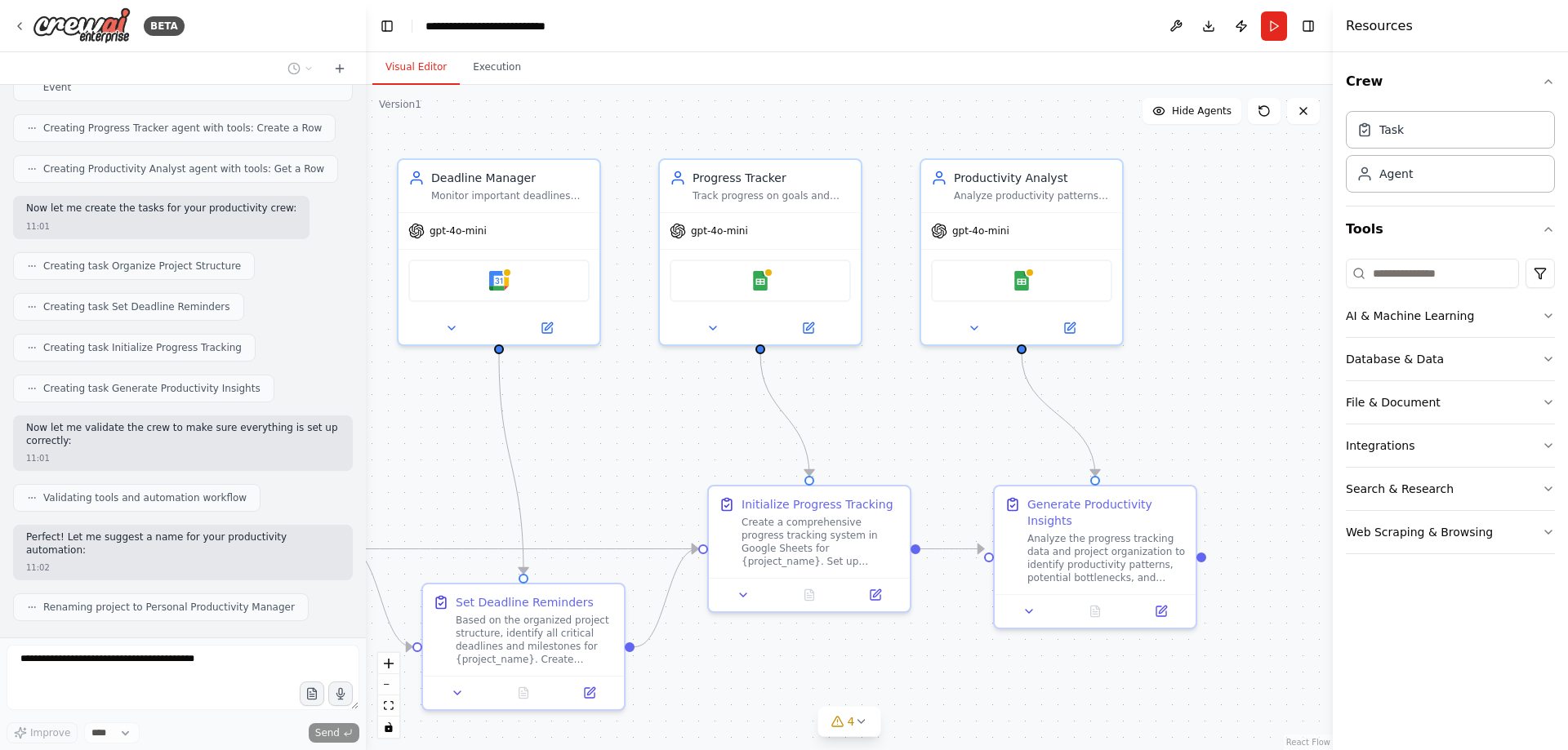
drag, startPoint x: 1035, startPoint y: 670, endPoint x: 721, endPoint y: 662, distance: 314.1
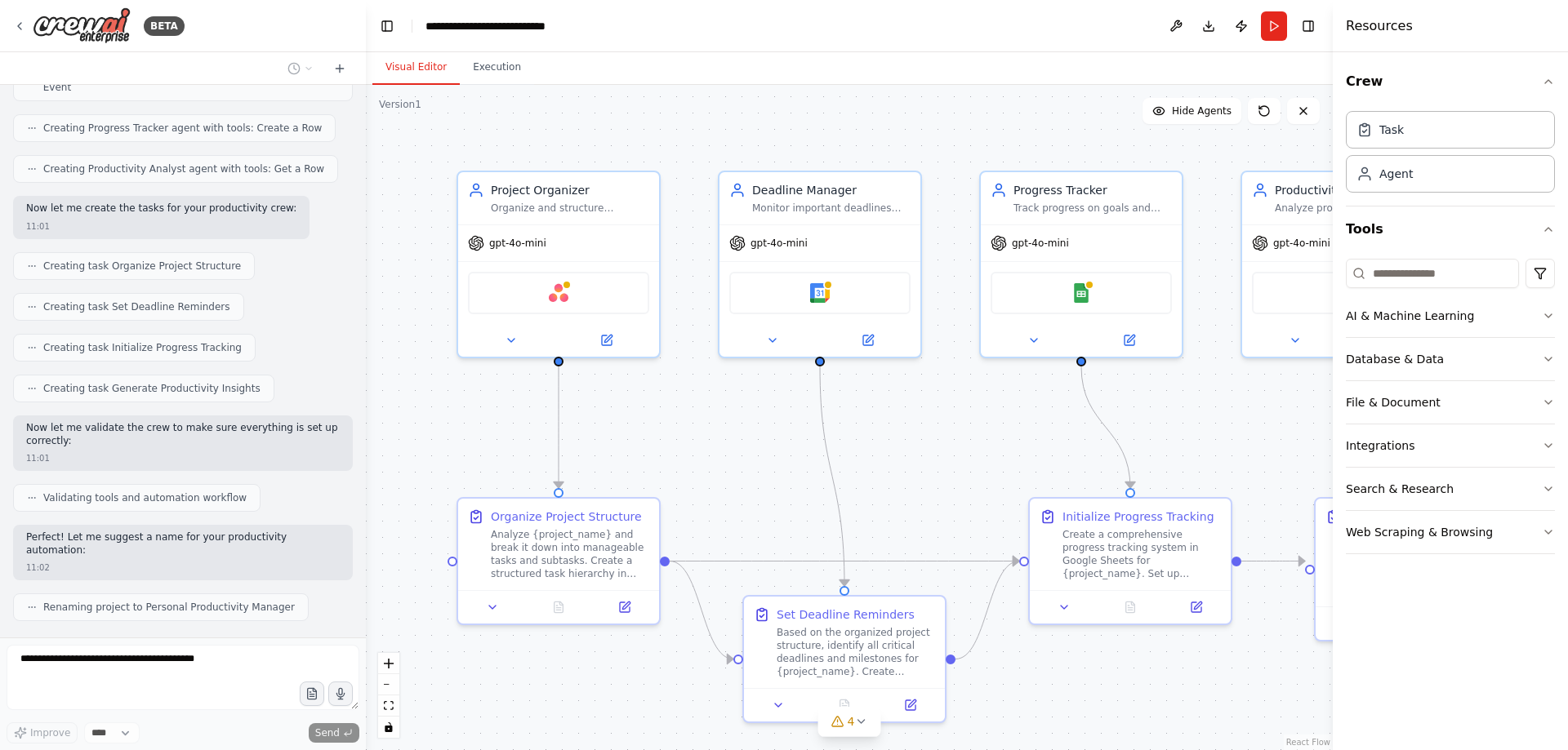
drag, startPoint x: 590, startPoint y: 421, endPoint x: 909, endPoint y: 431, distance: 319.2
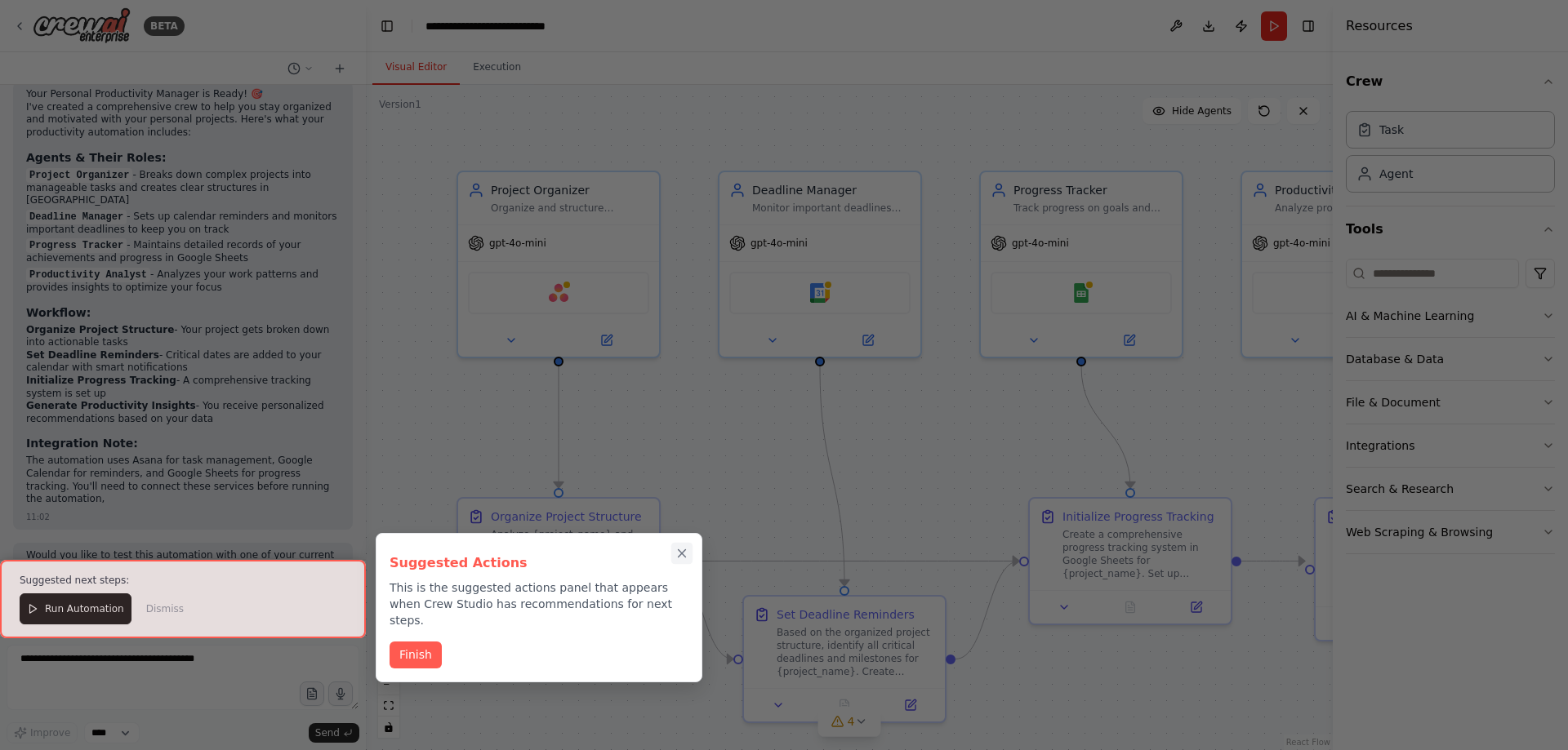
click at [682, 553] on icon "Close walkthrough" at bounding box center [682, 554] width 8 height 8
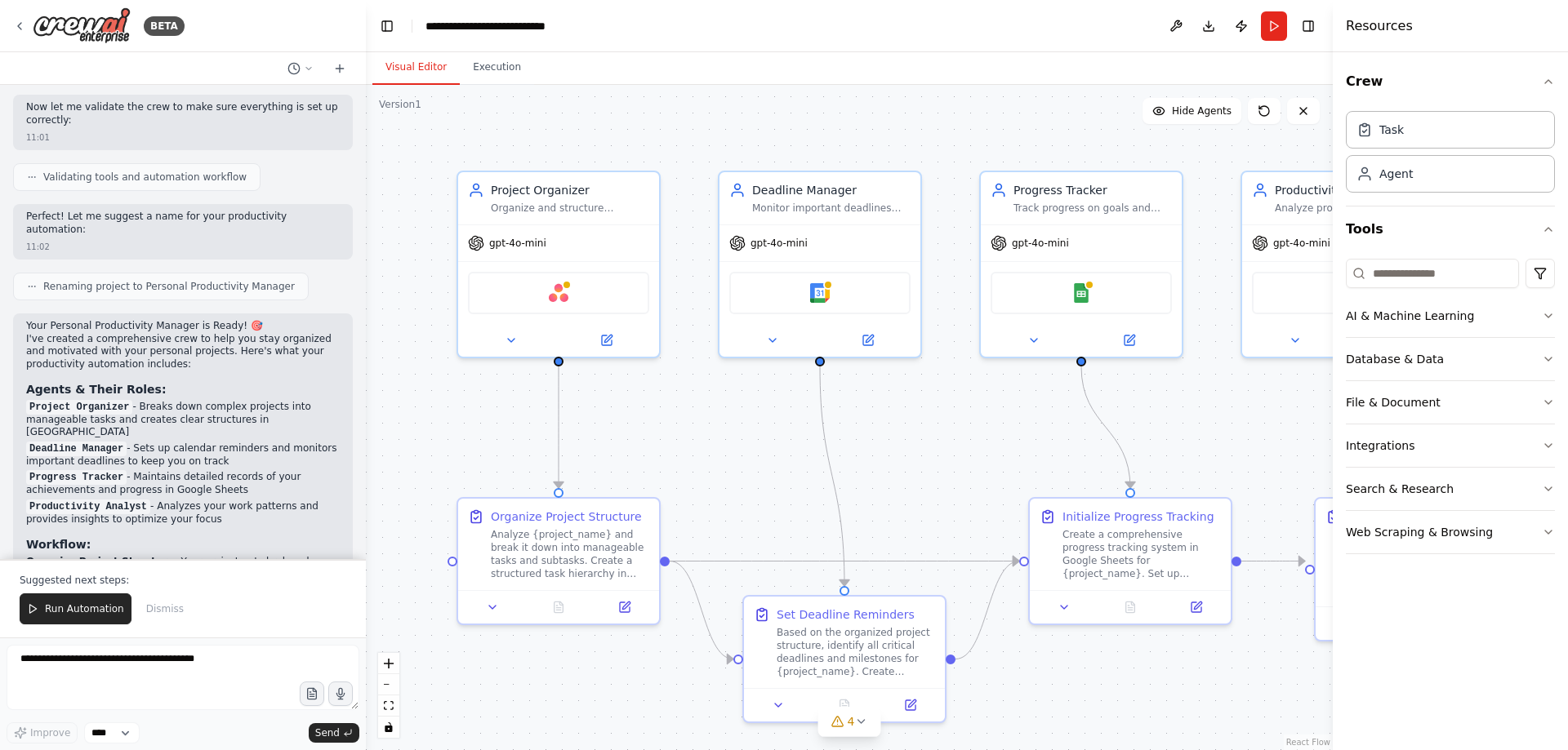
scroll to position [1201, 0]
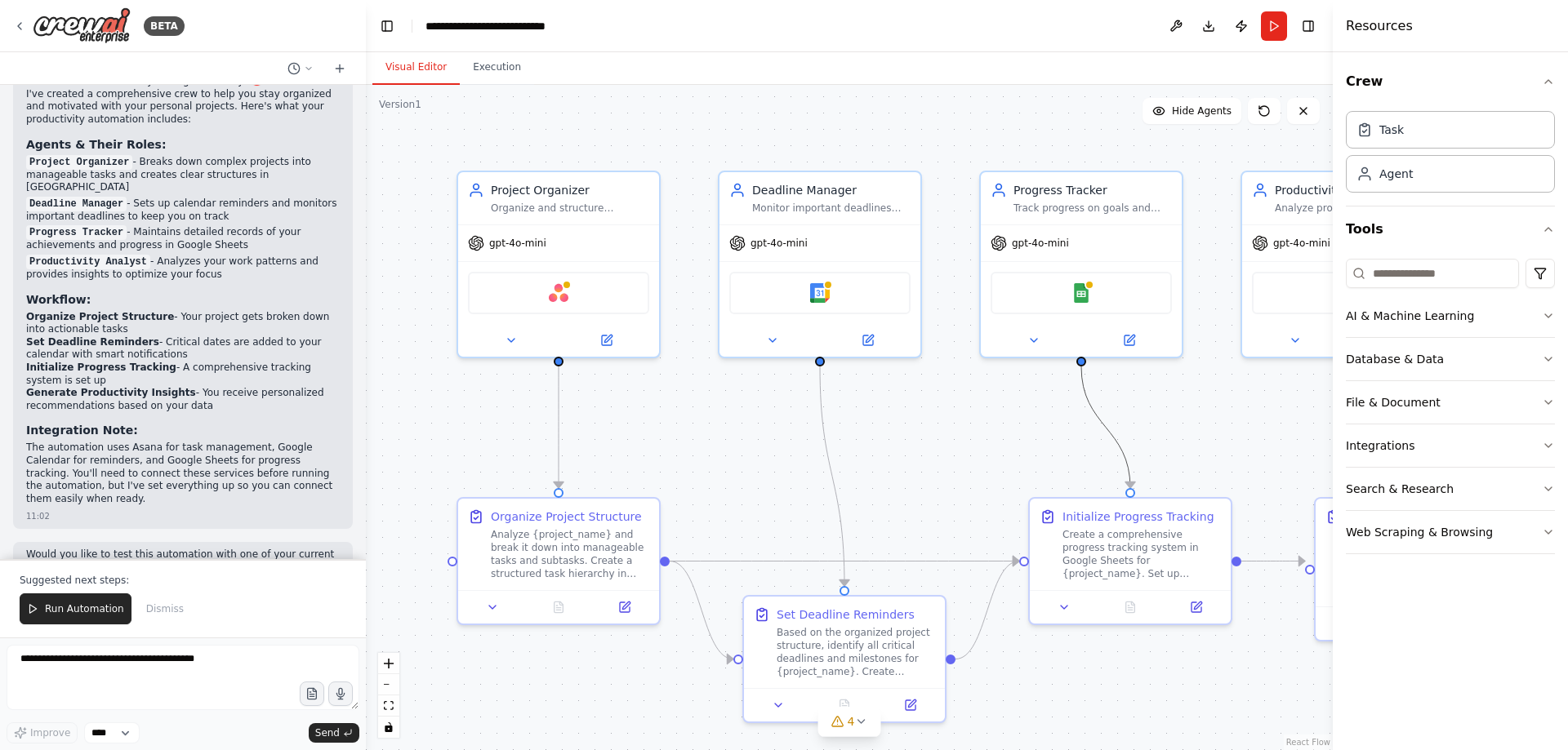
drag, startPoint x: 1108, startPoint y: 450, endPoint x: 970, endPoint y: 450, distance: 138.0
click at [970, 450] on div ".deletable-edge-delete-btn { width: 20px; height: 20px; border: 0px solid #ffff…" at bounding box center [849, 417] width 967 height 665
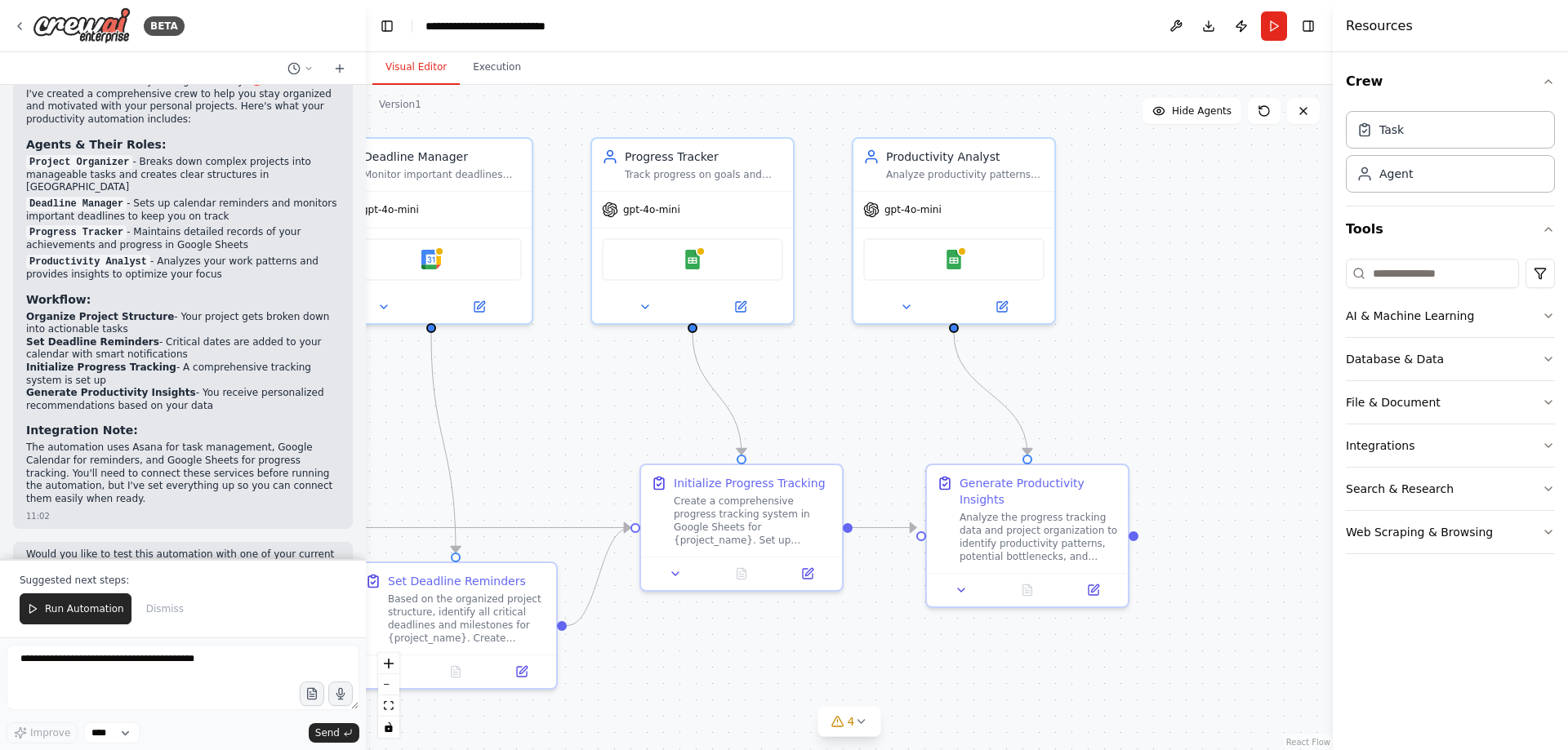
drag, startPoint x: 995, startPoint y: 442, endPoint x: 654, endPoint y: 395, distance: 344.2
click at [627, 404] on div ".deletable-edge-delete-btn { width: 20px; height: 20px; border: 0px solid #ffff…" at bounding box center [849, 417] width 967 height 665
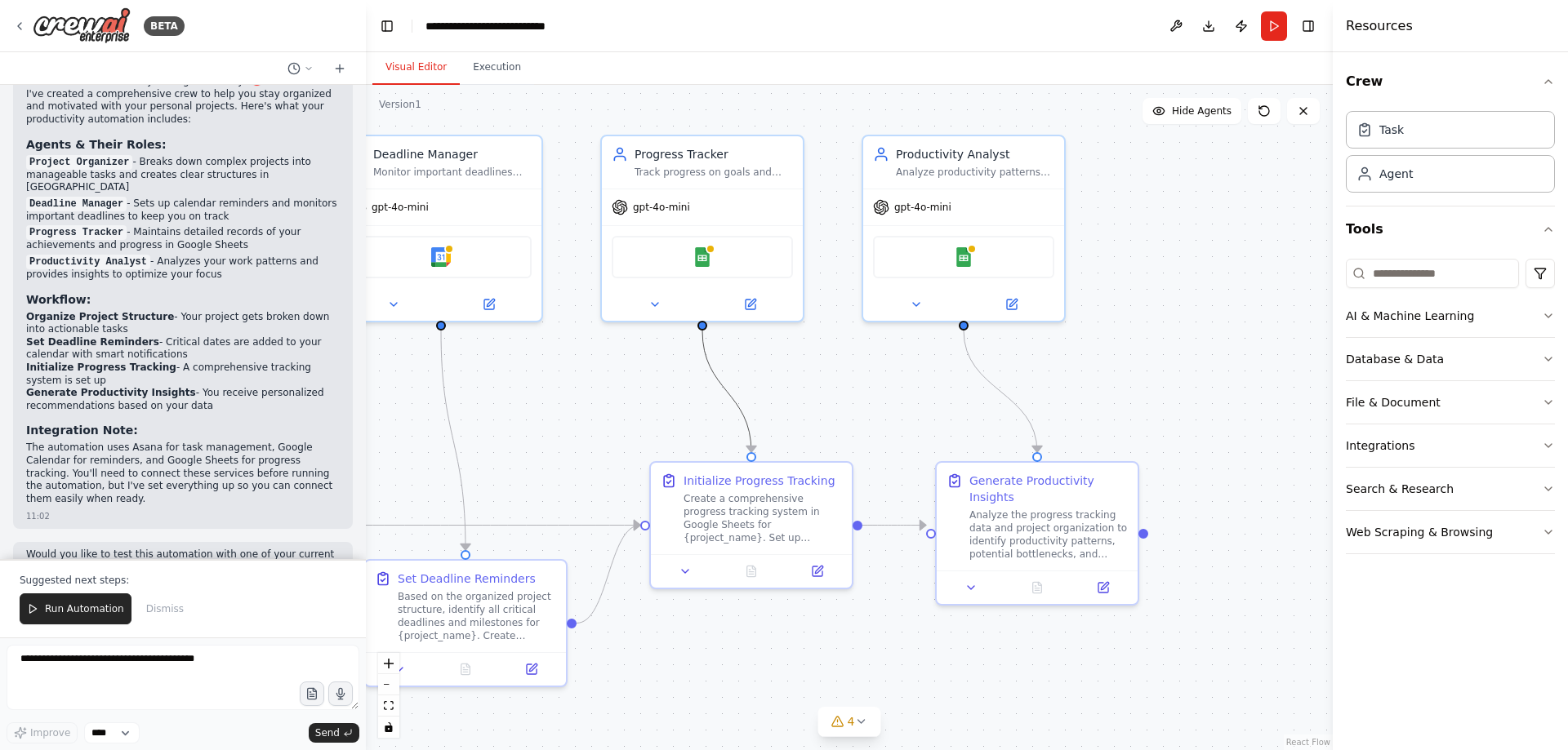
drag, startPoint x: 719, startPoint y: 379, endPoint x: 902, endPoint y: 356, distance: 184.4
click at [902, 356] on div ".deletable-edge-delete-btn { width: 20px; height: 20px; border: 0px solid #ffff…" at bounding box center [849, 417] width 967 height 665
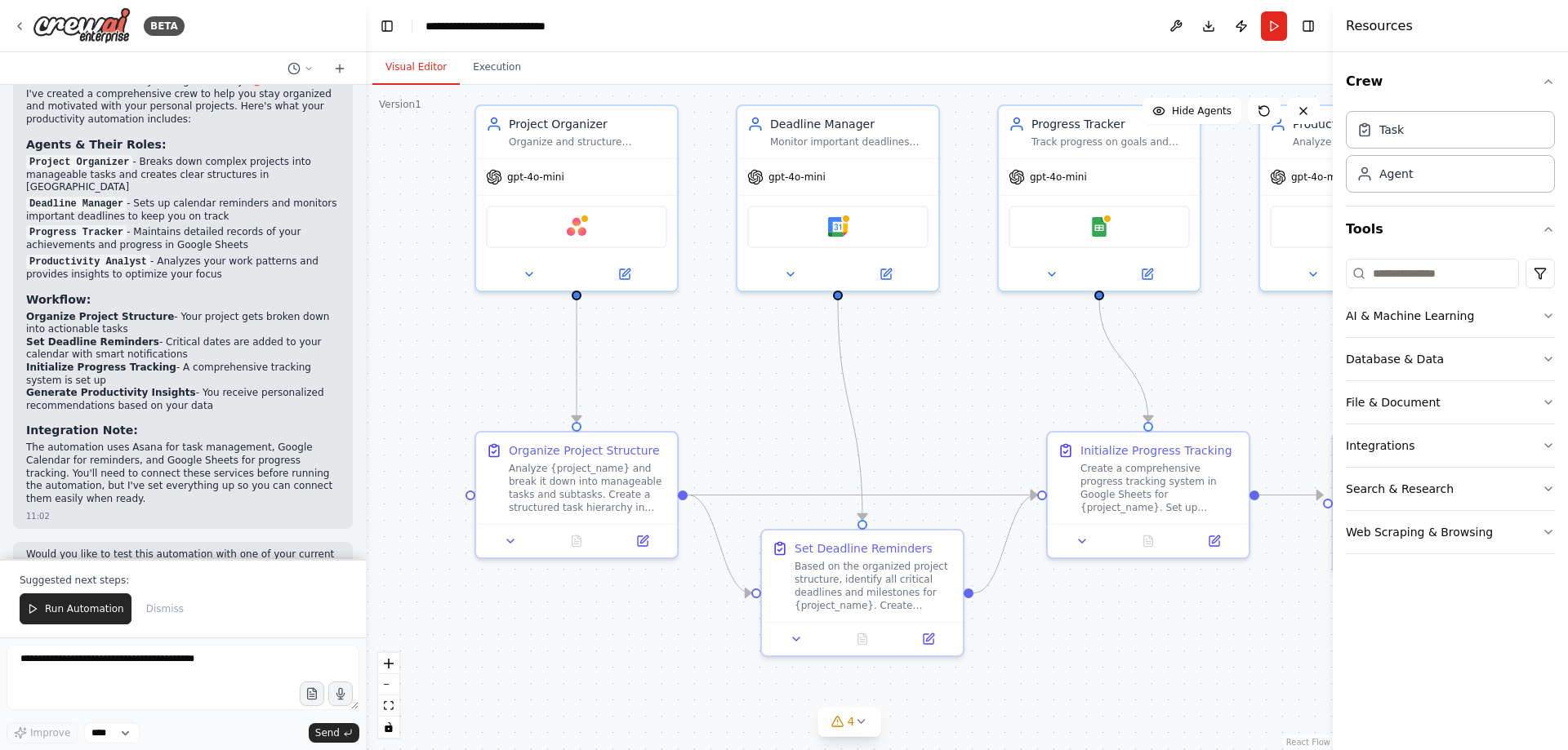
drag, startPoint x: 667, startPoint y: 391, endPoint x: 1062, endPoint y: 360, distance: 396.2
click at [1062, 360] on div ".deletable-edge-delete-btn { width: 20px; height: 20px; border: 0px solid #ffff…" at bounding box center [849, 417] width 967 height 665
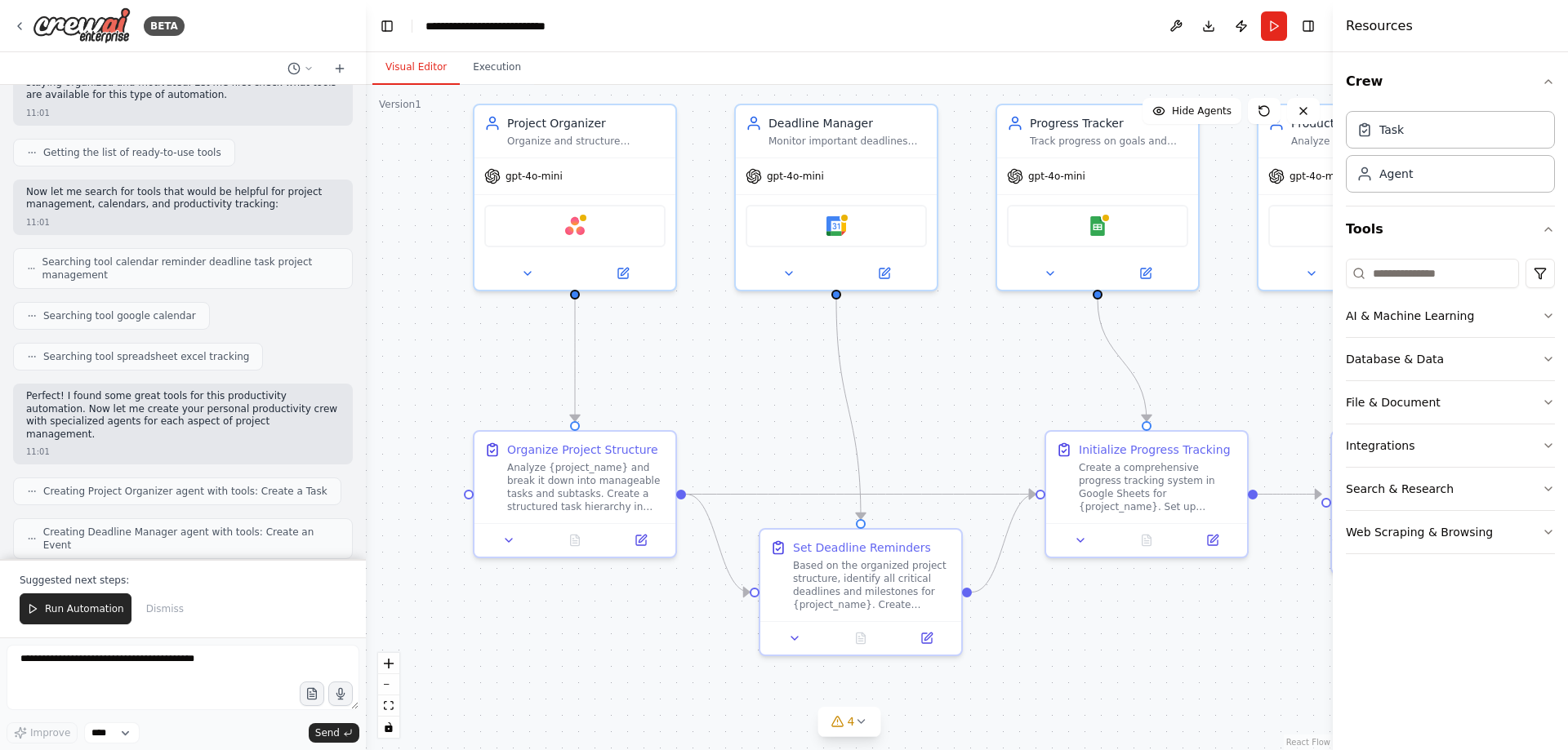
scroll to position [0, 0]
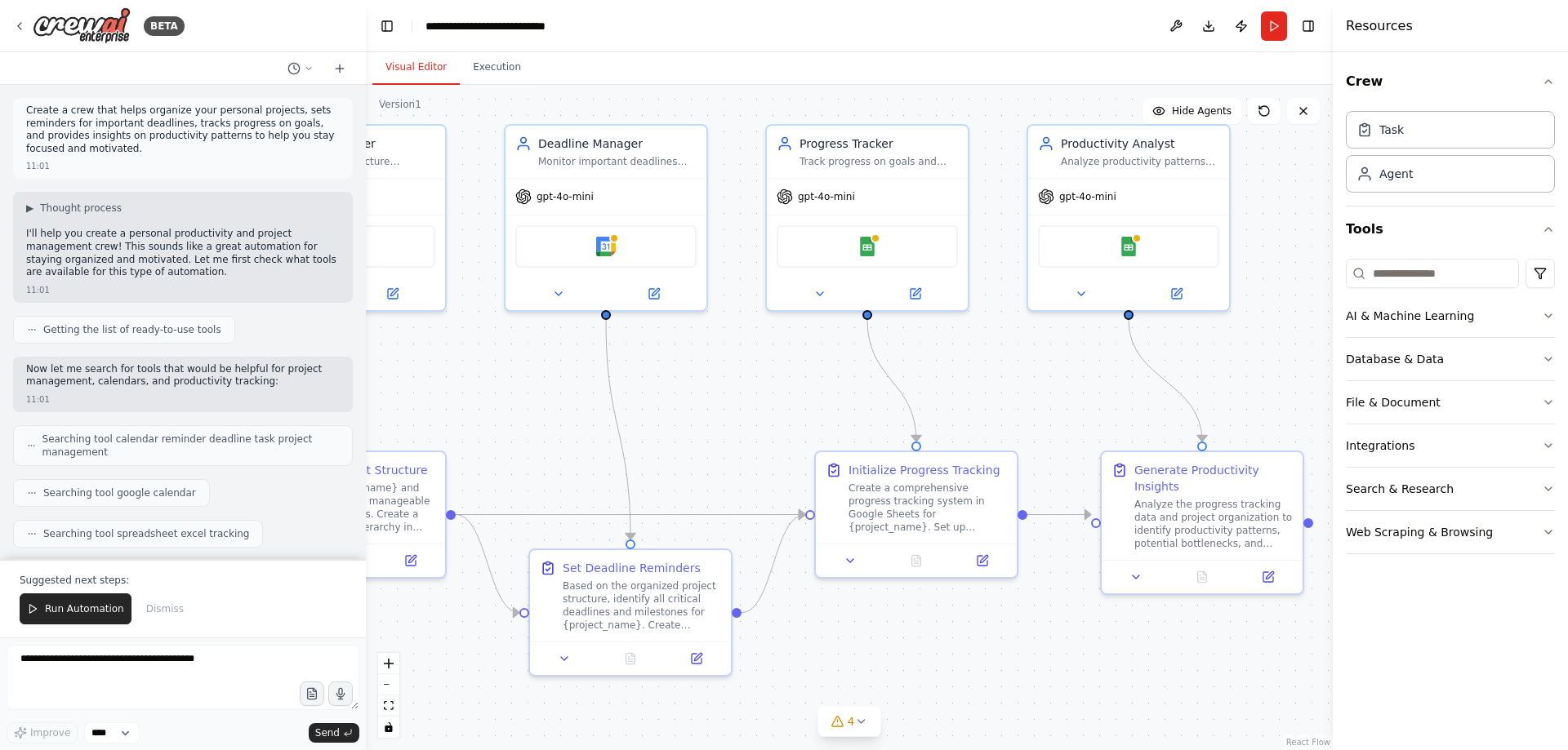
drag, startPoint x: 1295, startPoint y: 394, endPoint x: 1071, endPoint y: 415, distance: 225.0
click at [1071, 415] on div ".deletable-edge-delete-btn { width: 20px; height: 20px; border: 0px solid #ffff…" at bounding box center [849, 417] width 967 height 665
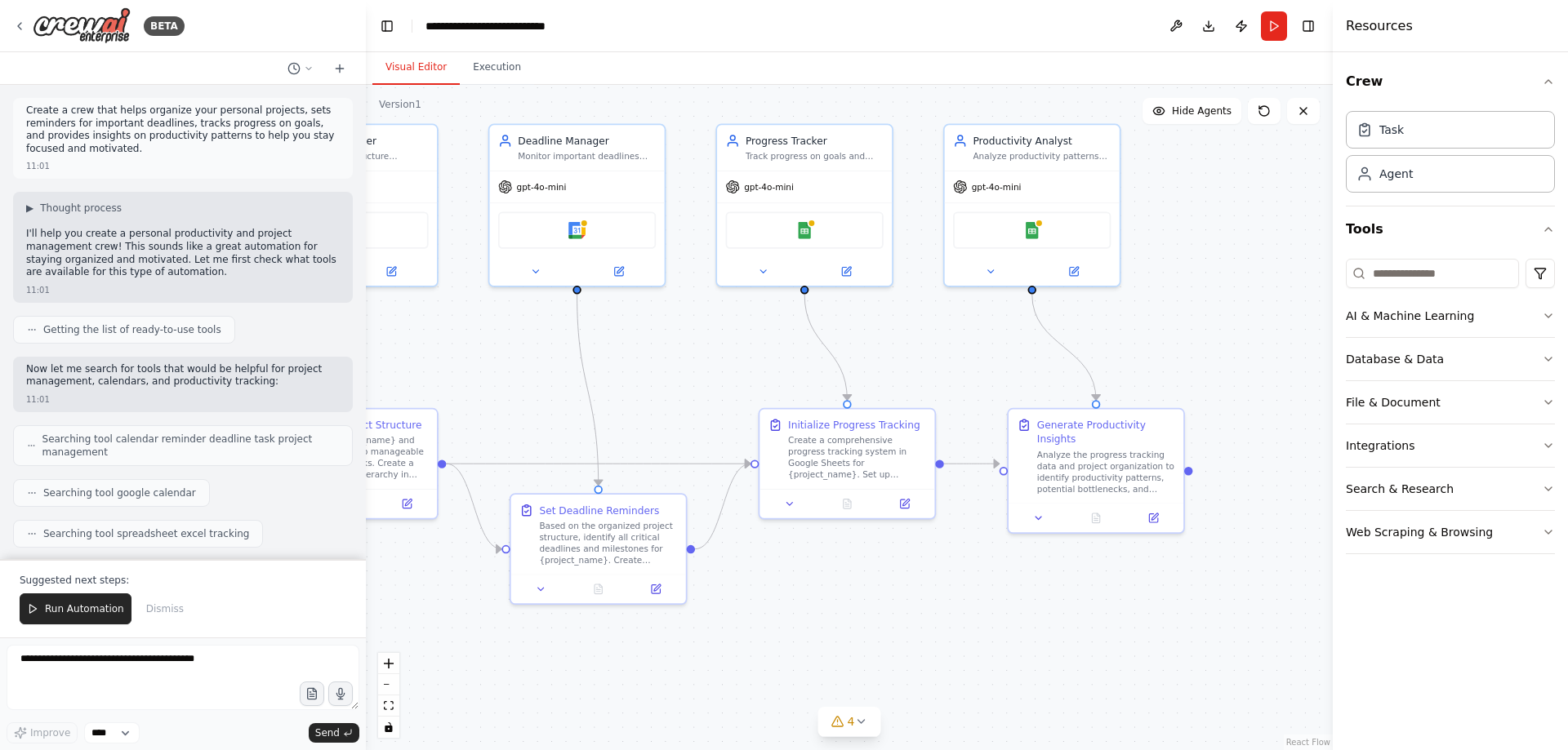
drag, startPoint x: 1043, startPoint y: 504, endPoint x: 894, endPoint y: 531, distance: 151.4
click at [894, 531] on div ".deletable-edge-delete-btn { width: 20px; height: 20px; border: 0px solid #ffff…" at bounding box center [849, 417] width 967 height 665
click at [1242, 24] on button "Publish" at bounding box center [1241, 26] width 26 height 30
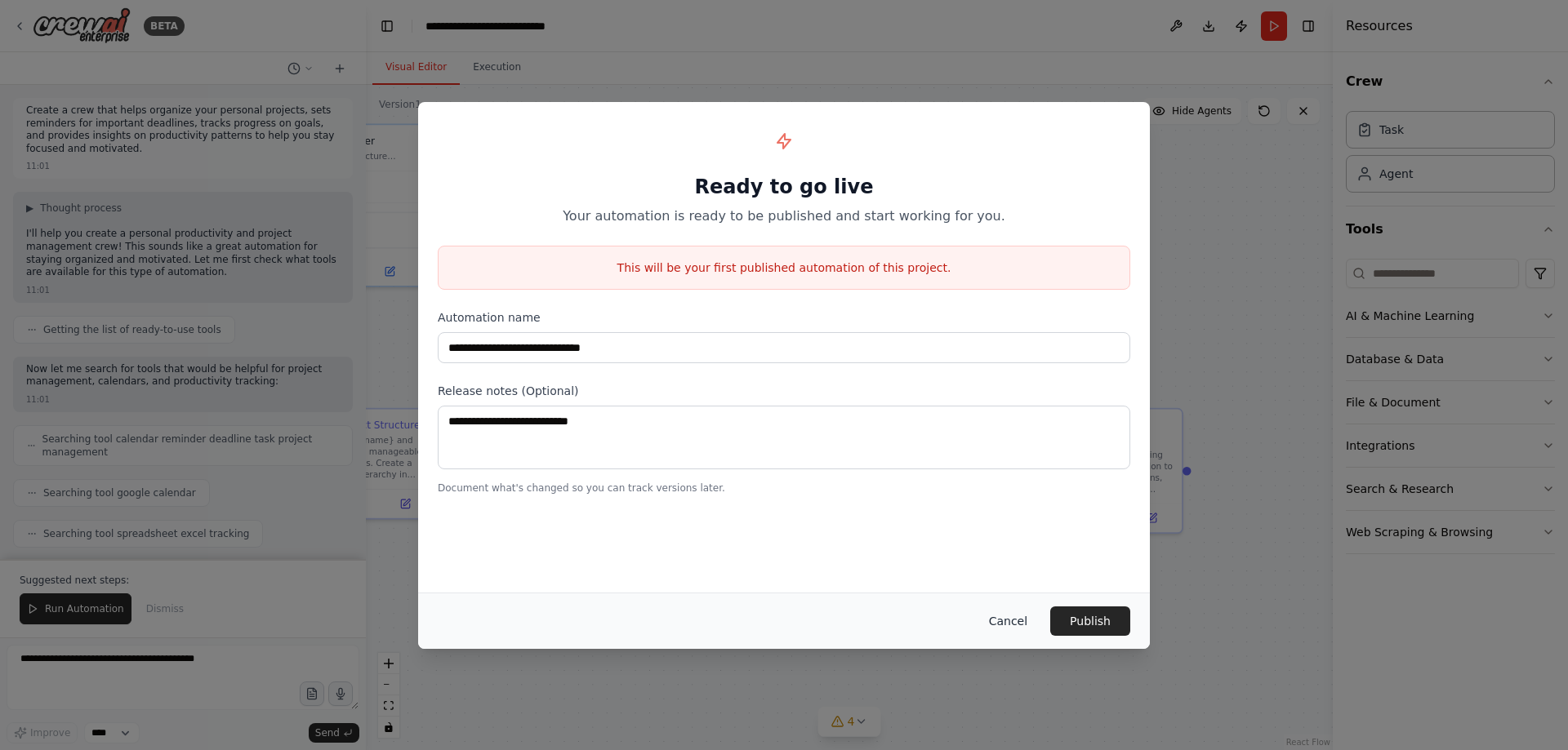
click at [1011, 610] on button "Cancel" at bounding box center [1007, 621] width 65 height 30
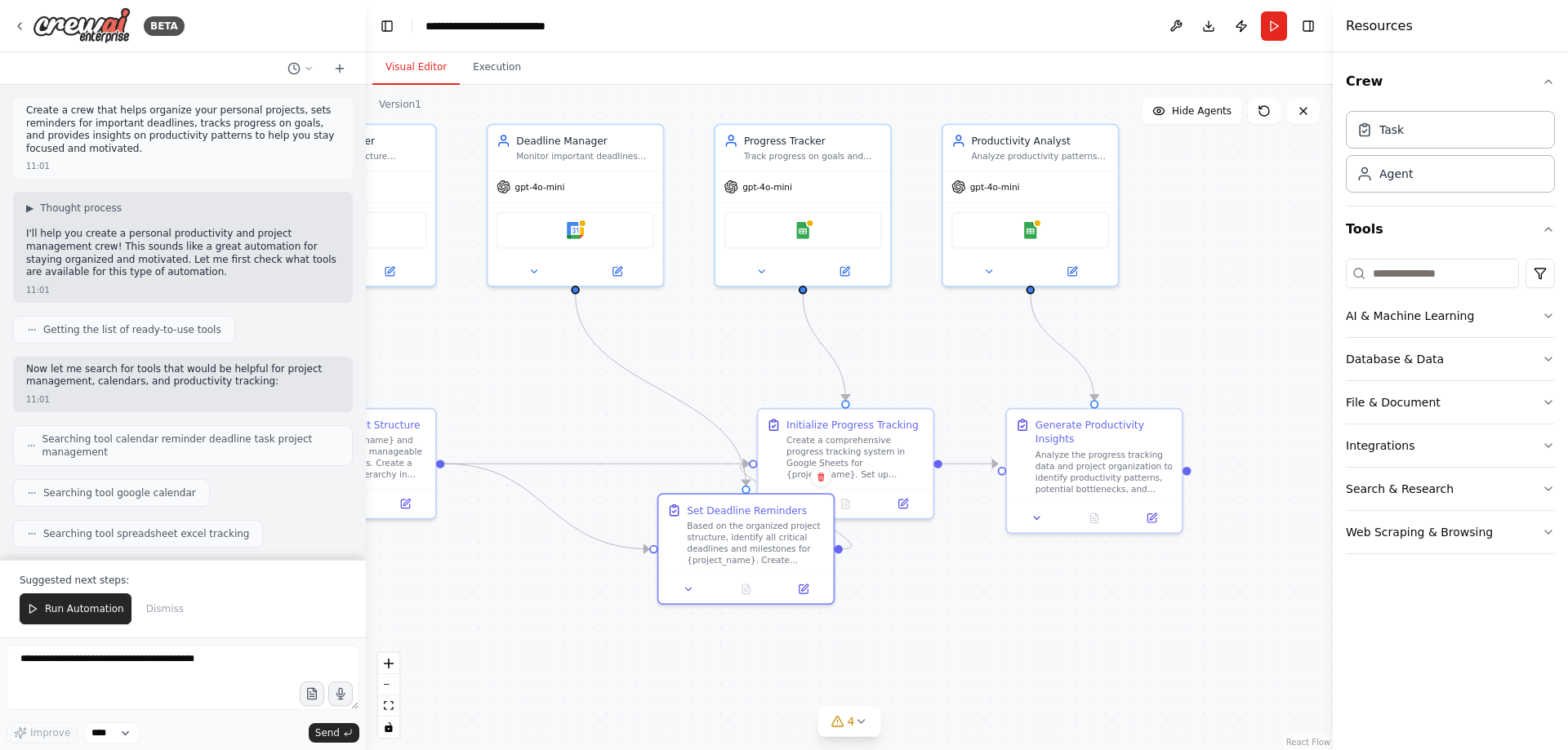
drag, startPoint x: 741, startPoint y: 559, endPoint x: 837, endPoint y: 560, distance: 96.0
click at [837, 560] on div ".deletable-edge-delete-btn { width: 20px; height: 20px; border: 0px solid #ffff…" at bounding box center [849, 417] width 967 height 665
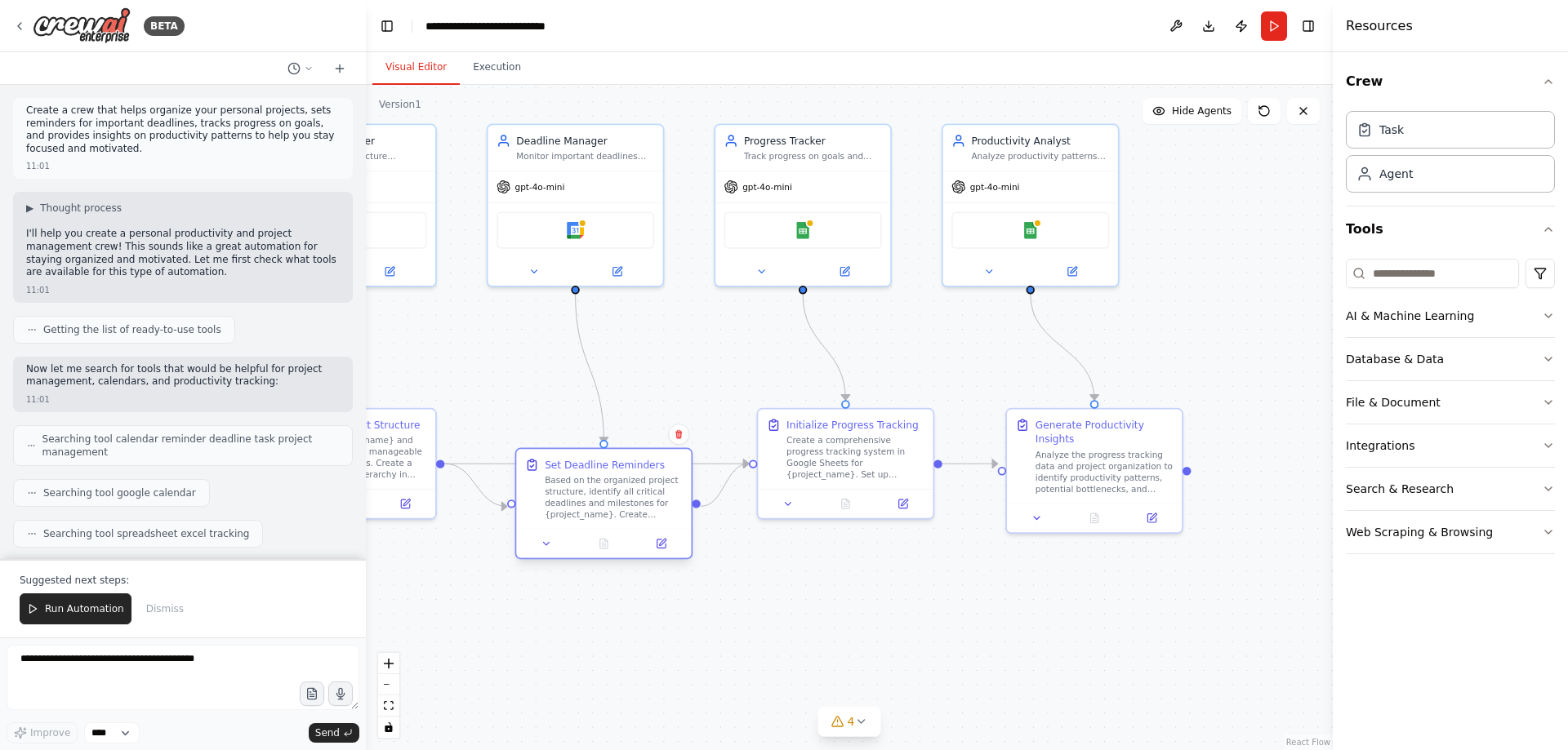
drag, startPoint x: 713, startPoint y: 531, endPoint x: 573, endPoint y: 485, distance: 147.4
click at [573, 485] on div "Based on the organized project structure, identify all critical deadlines and m…" at bounding box center [613, 497] width 138 height 45
click at [1531, 533] on button "Web Scraping & Browsing" at bounding box center [1450, 532] width 209 height 42
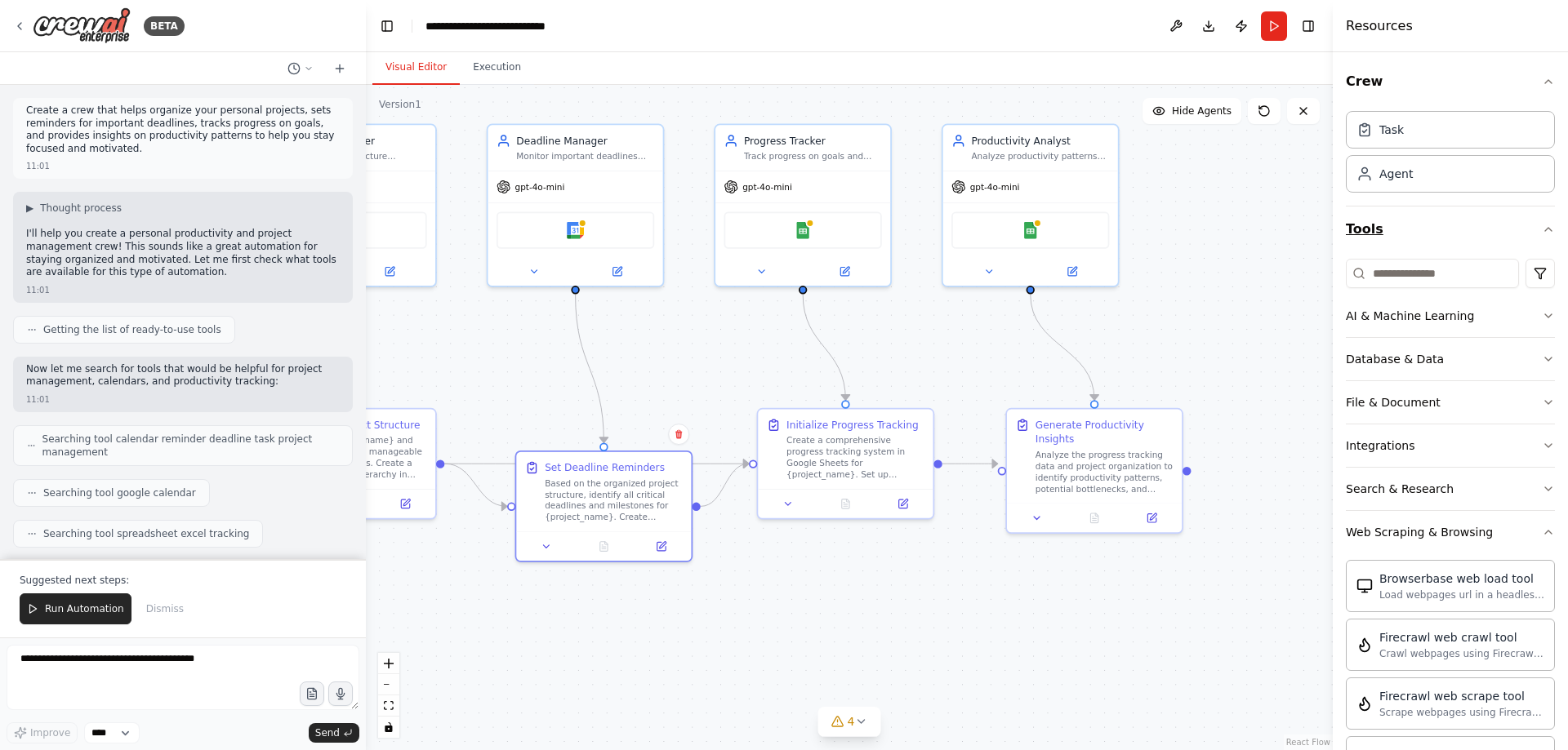
click at [1542, 227] on icon "button" at bounding box center [1549, 229] width 13 height 13
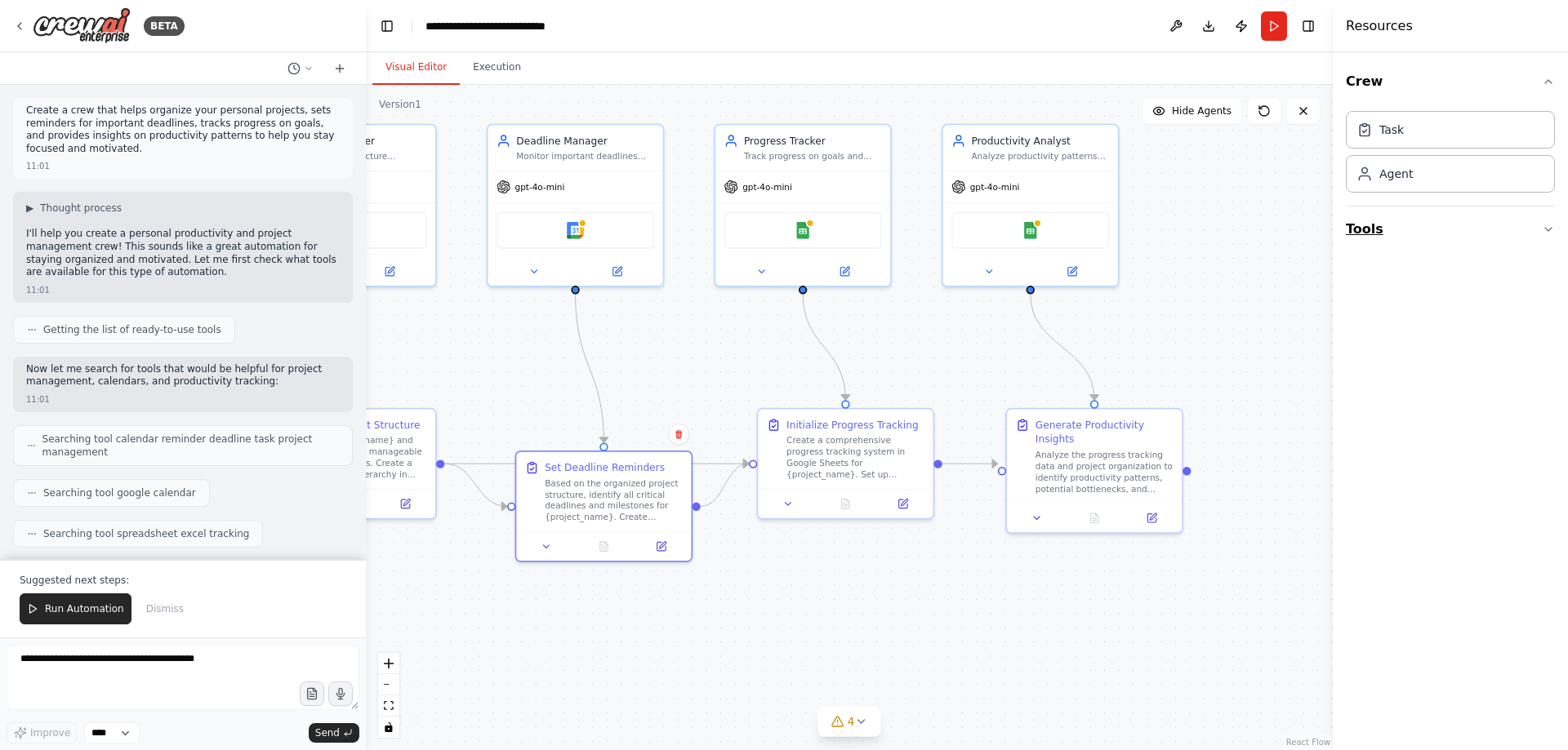
click at [1531, 227] on button "Tools" at bounding box center [1450, 228] width 209 height 45
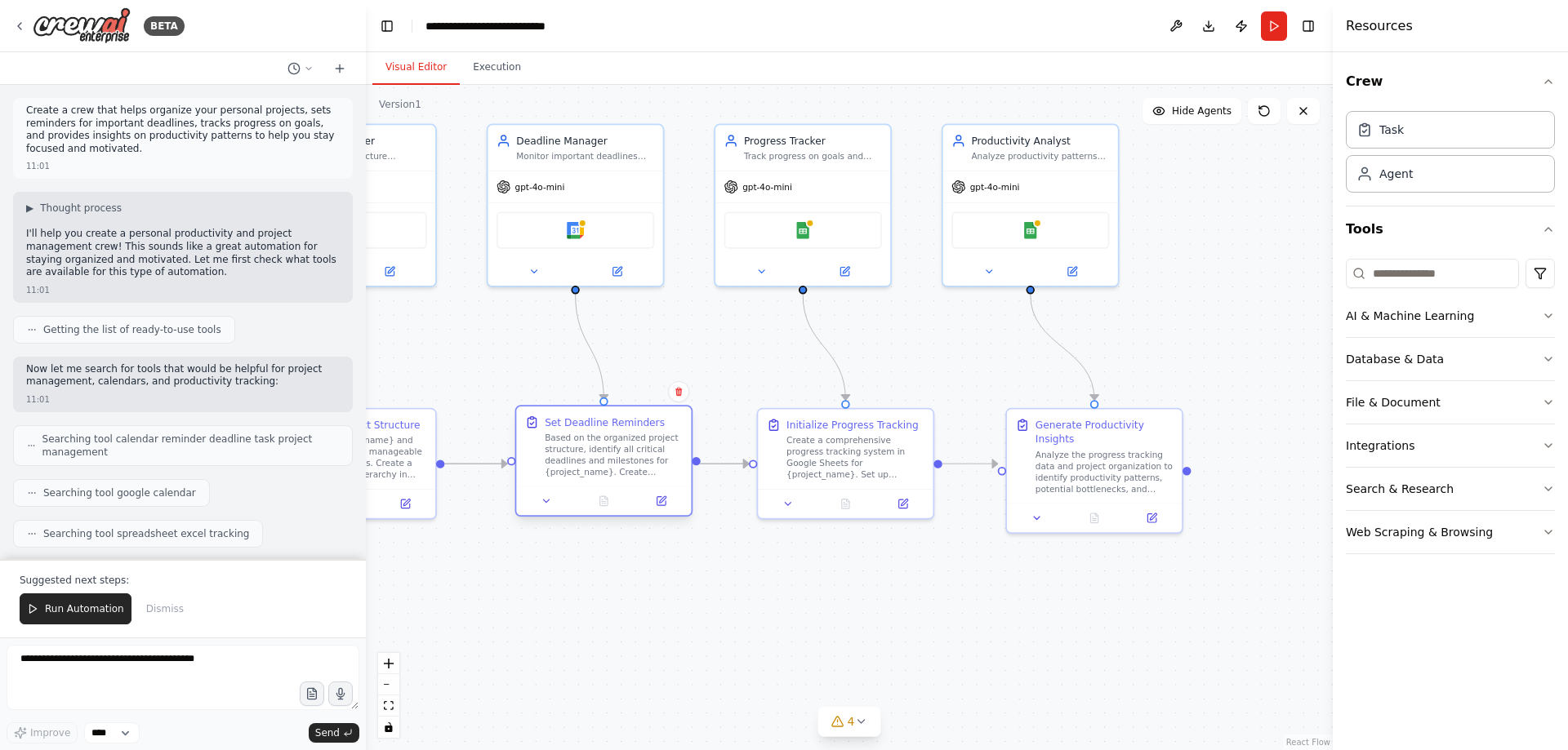
drag, startPoint x: 570, startPoint y: 459, endPoint x: 572, endPoint y: 418, distance: 41.0
click at [572, 418] on div "Set Deadline Reminders" at bounding box center [604, 422] width 120 height 13
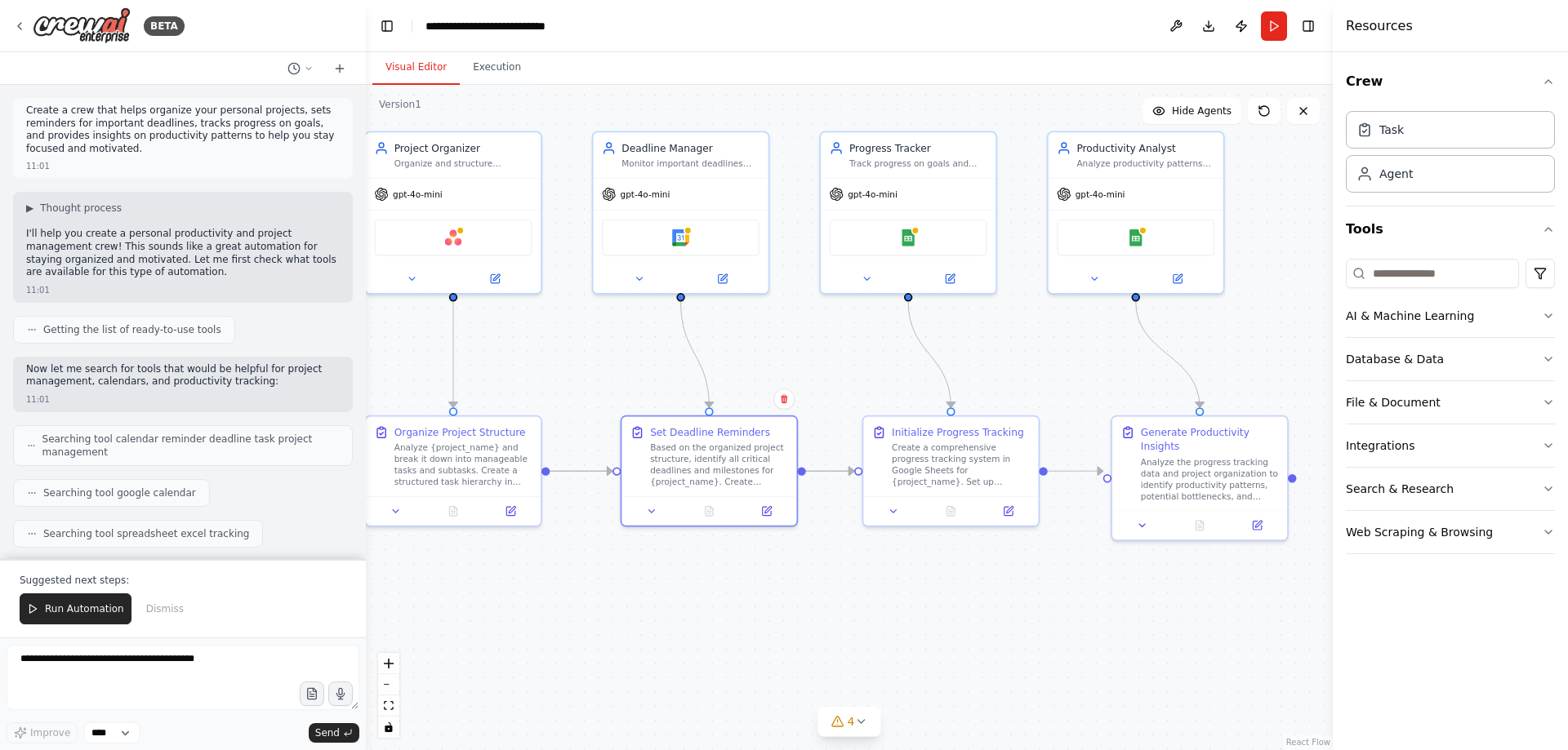
drag, startPoint x: 474, startPoint y: 337, endPoint x: 579, endPoint y: 345, distance: 105.3
click at [1450, 182] on div "Agent" at bounding box center [1450, 172] width 209 height 38
click at [1417, 131] on div "Task" at bounding box center [1450, 128] width 209 height 38
click at [1397, 181] on div "Agent" at bounding box center [1450, 172] width 209 height 38
click at [23, 23] on icon at bounding box center [20, 26] width 13 height 13
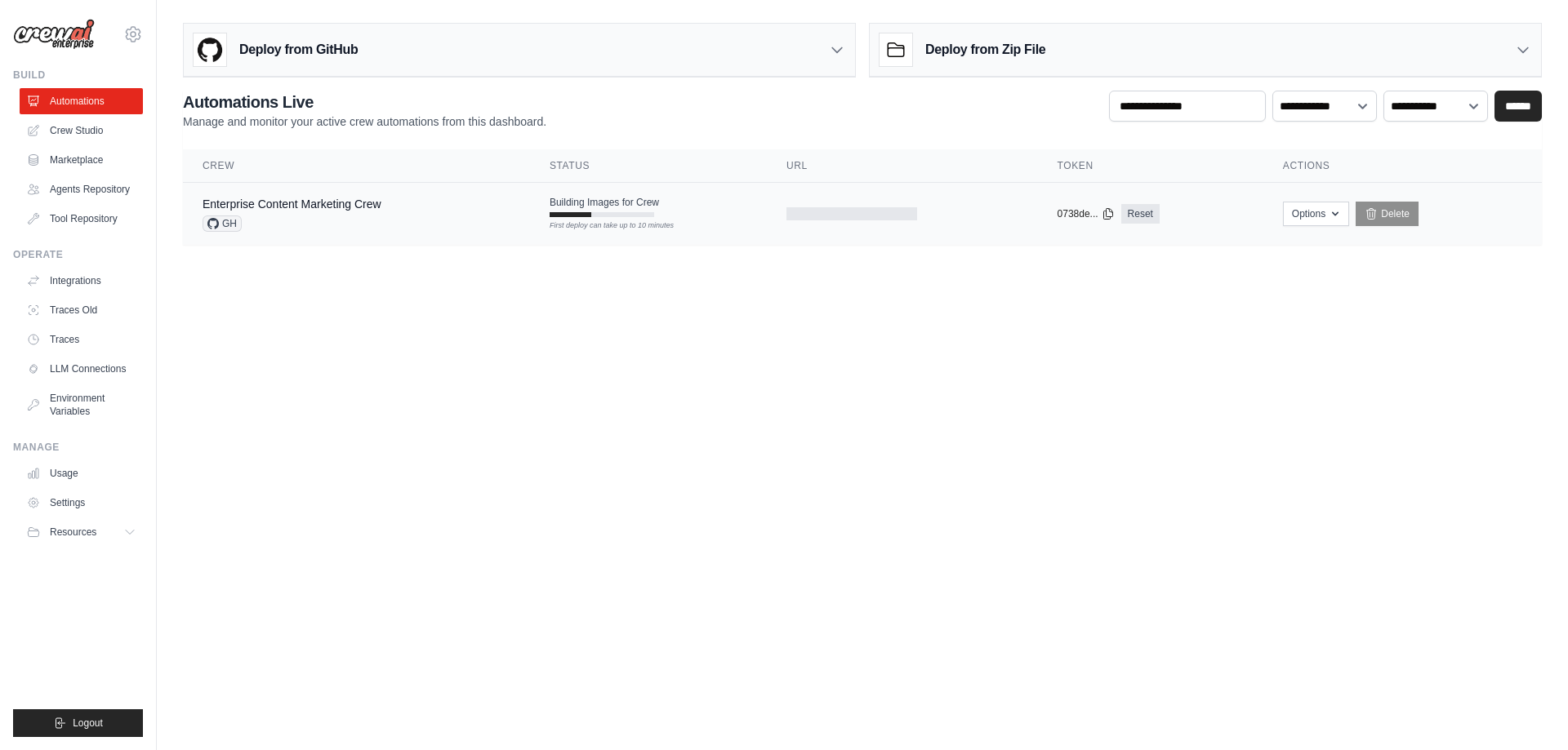
click at [405, 220] on div "Enterprise Content Marketing Crew GH" at bounding box center [356, 213] width 308 height 36
click at [1311, 216] on button "Options" at bounding box center [1316, 213] width 66 height 24
click at [1183, 192] on td "copied 0738de... Reset" at bounding box center [1150, 214] width 225 height 63
click at [1333, 222] on button "Options" at bounding box center [1316, 213] width 66 height 24
click at [1321, 220] on button "Options" at bounding box center [1316, 213] width 66 height 24
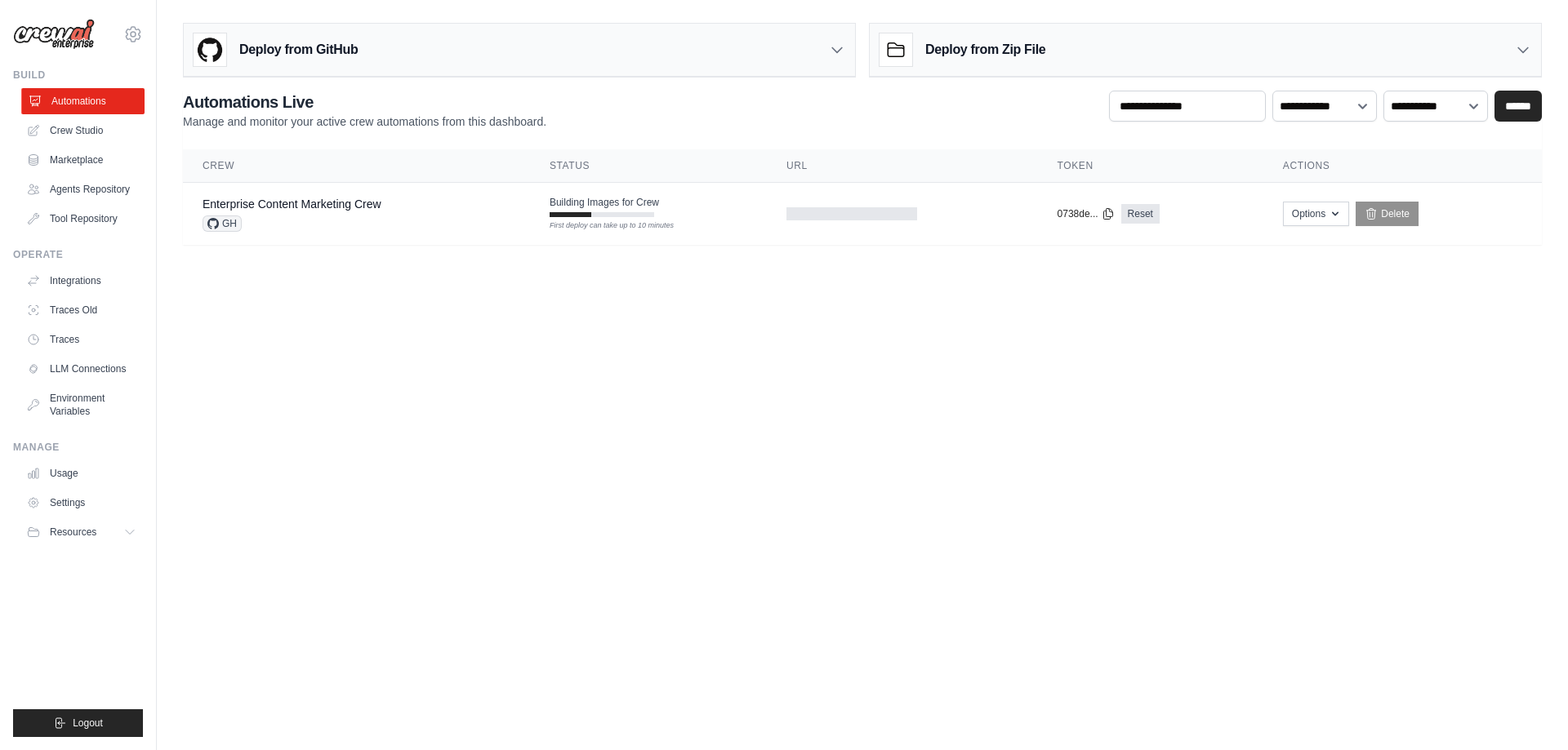
click at [65, 98] on link "Automations" at bounding box center [83, 101] width 123 height 26
click at [46, 131] on link "Crew Studio" at bounding box center [83, 130] width 123 height 26
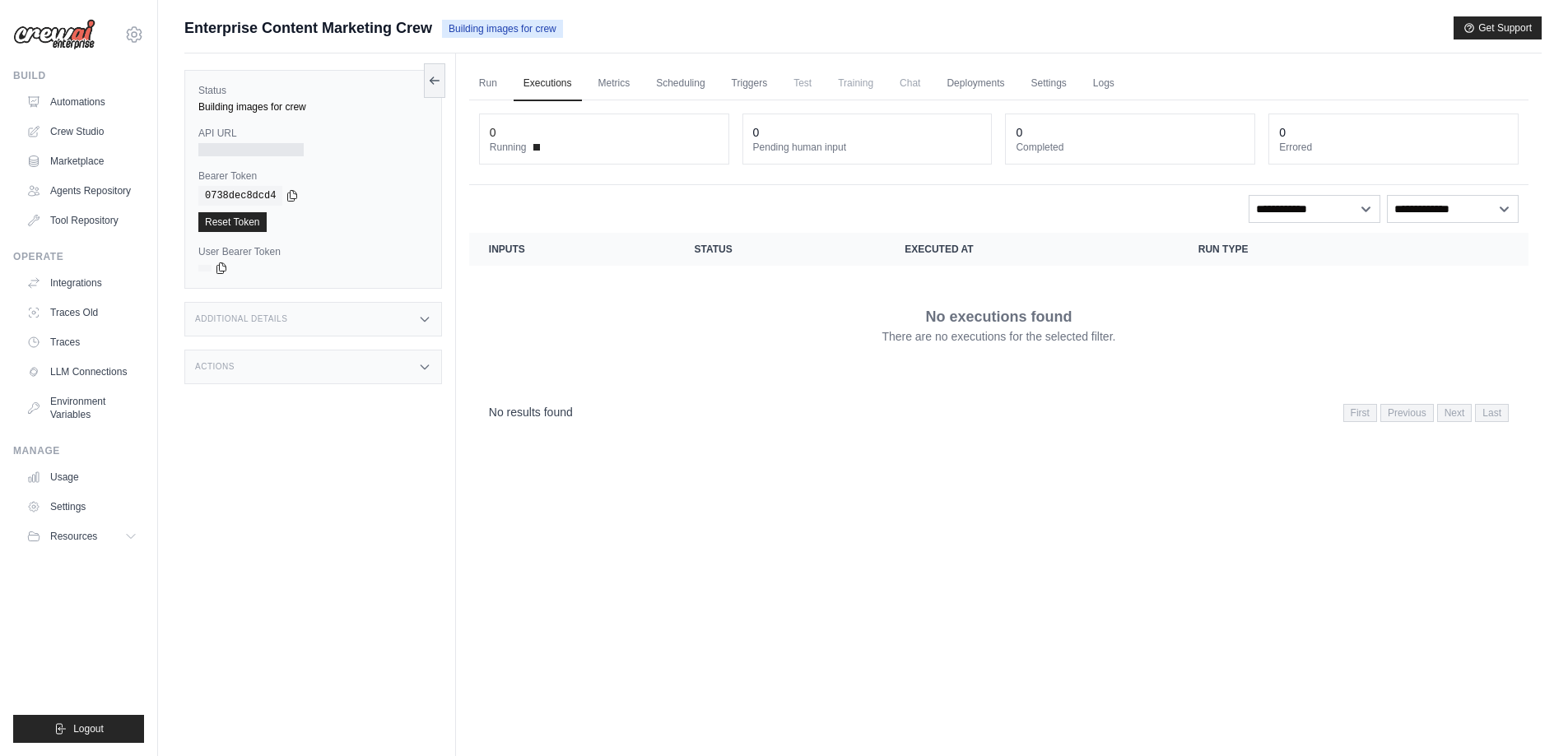
click at [284, 107] on div "Building images for crew" at bounding box center [313, 107] width 230 height 14
click at [490, 86] on link "Run" at bounding box center [487, 84] width 38 height 35
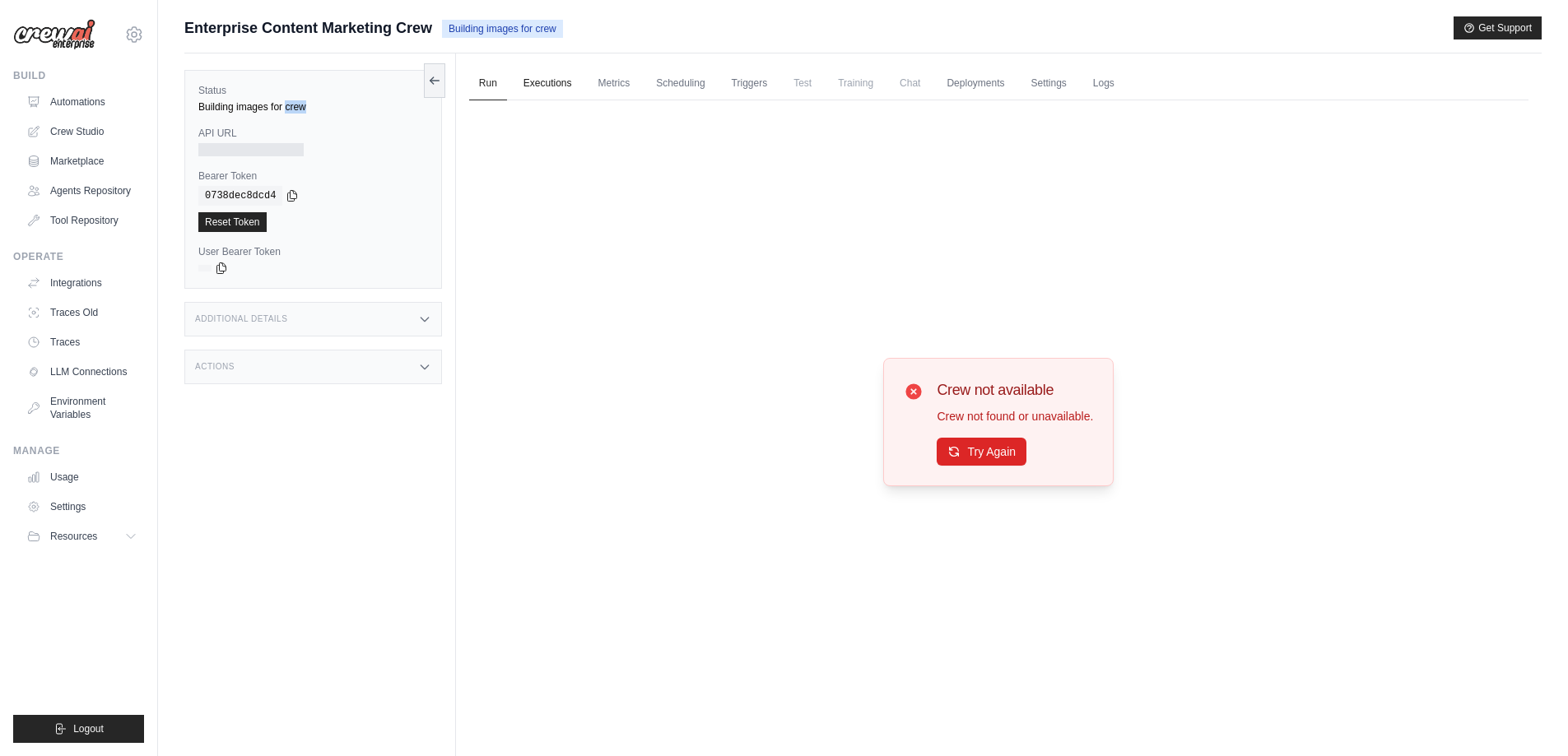
click at [517, 92] on link "Executions" at bounding box center [548, 84] width 68 height 35
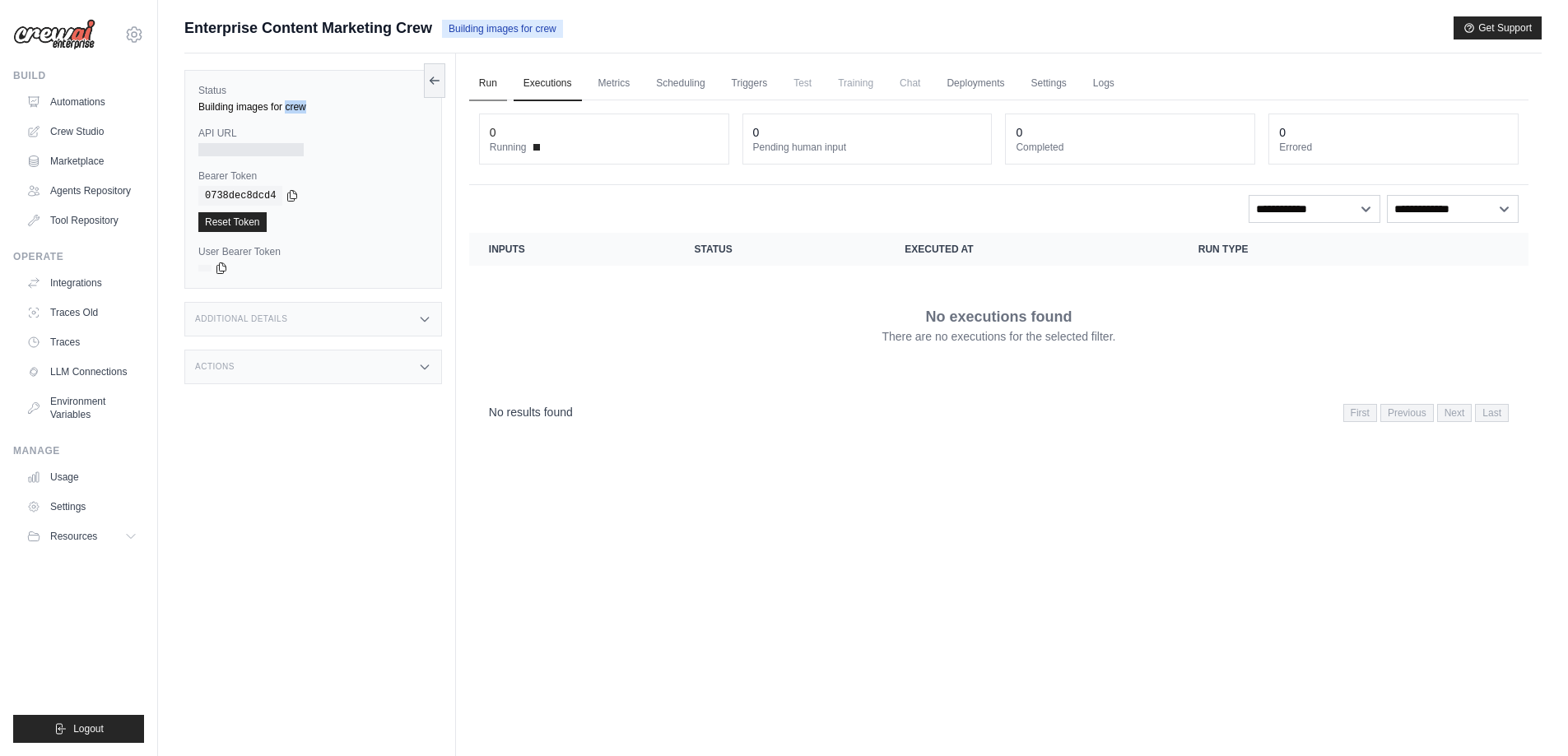
click at [478, 80] on link "Run" at bounding box center [487, 84] width 38 height 35
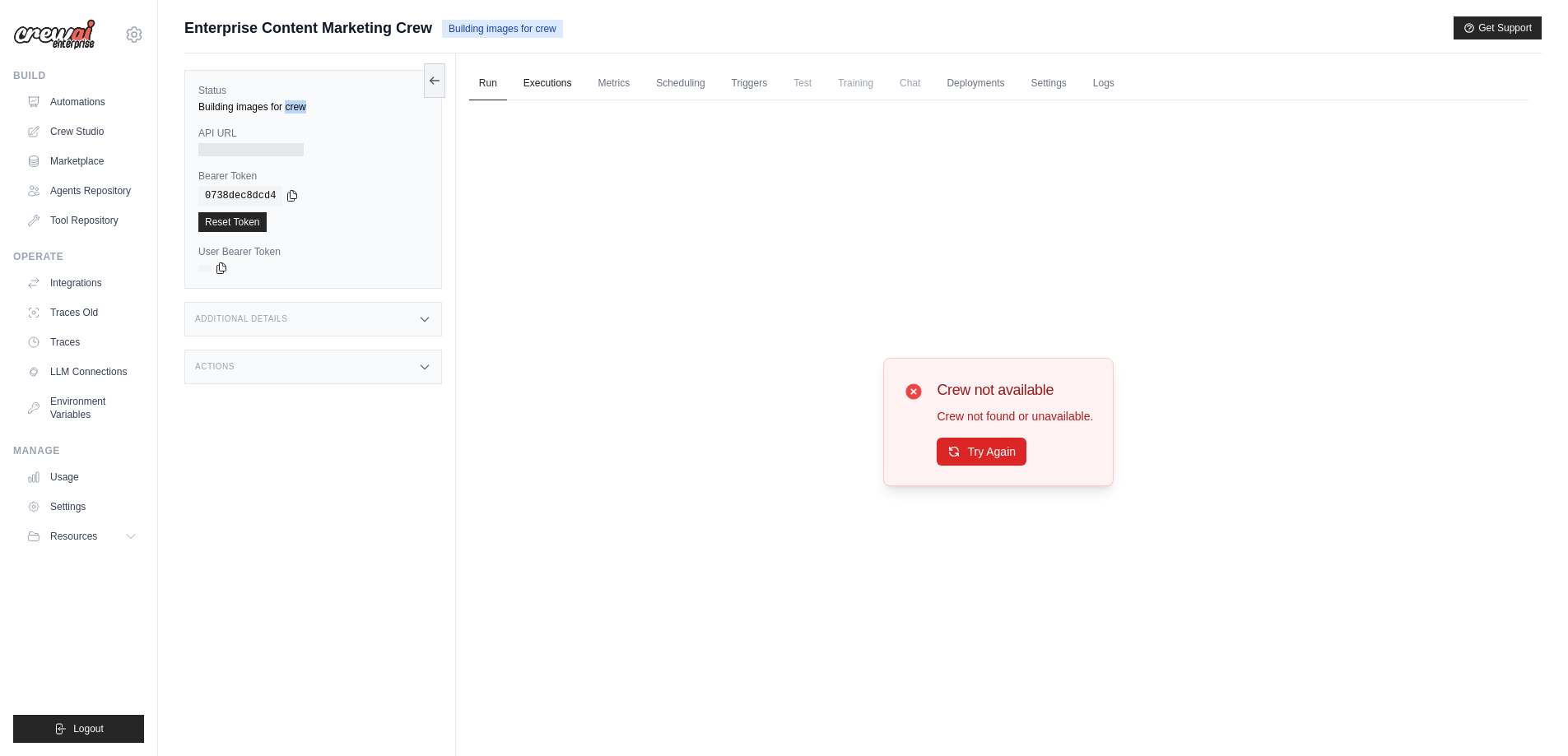
click at [552, 85] on link "Executions" at bounding box center [548, 84] width 68 height 35
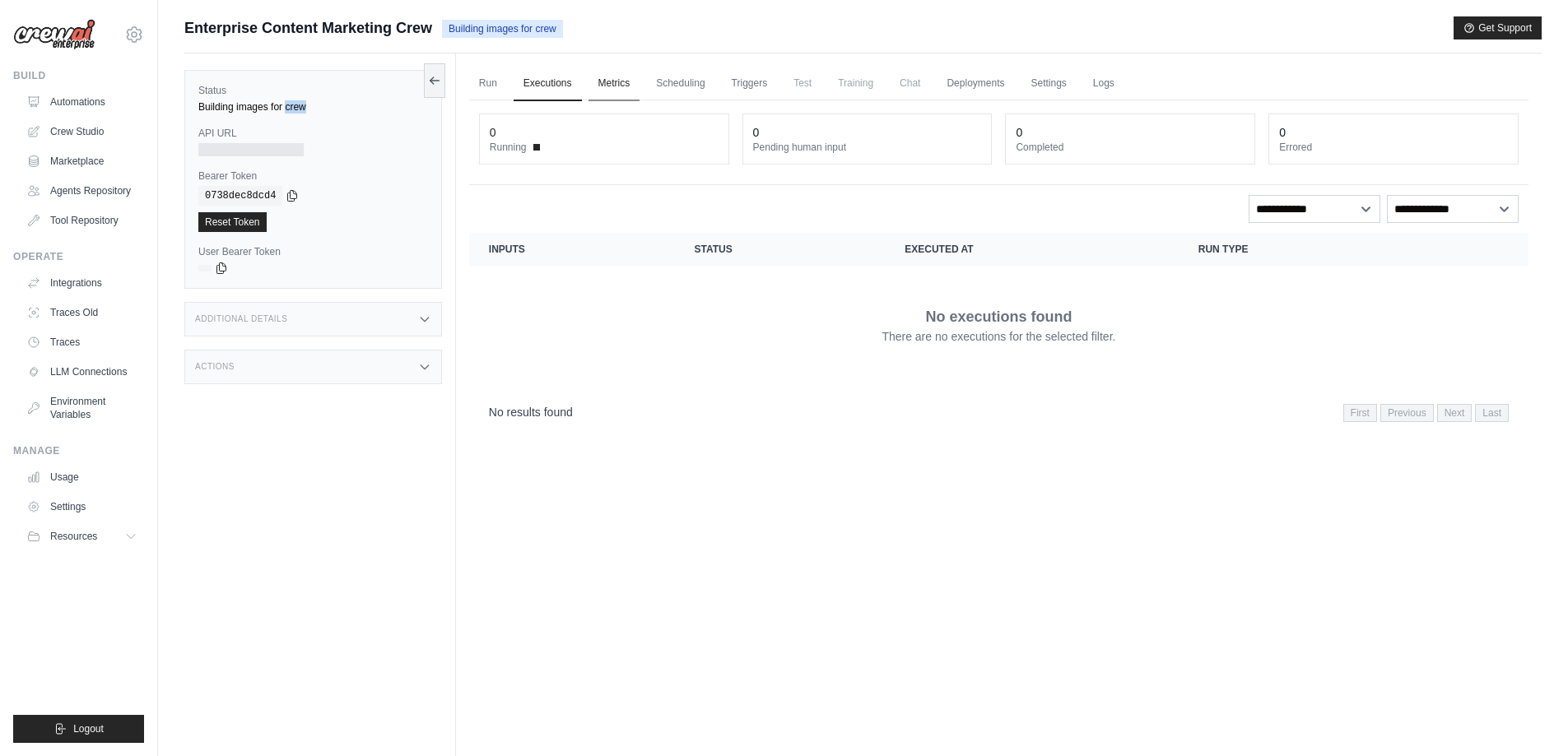
click at [628, 83] on link "Metrics" at bounding box center [614, 84] width 51 height 35
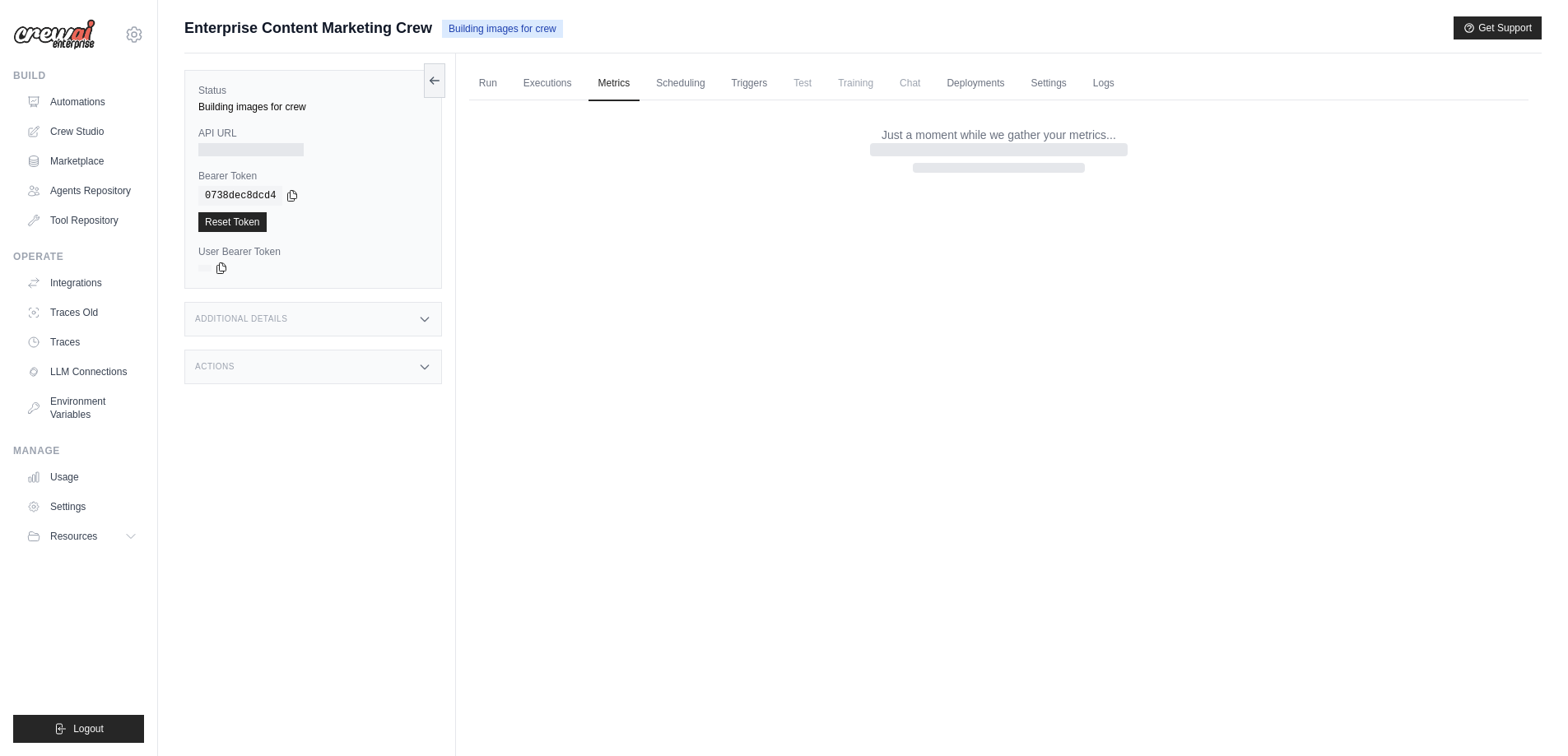
click at [510, 28] on span "Building images for crew" at bounding box center [502, 28] width 121 height 18
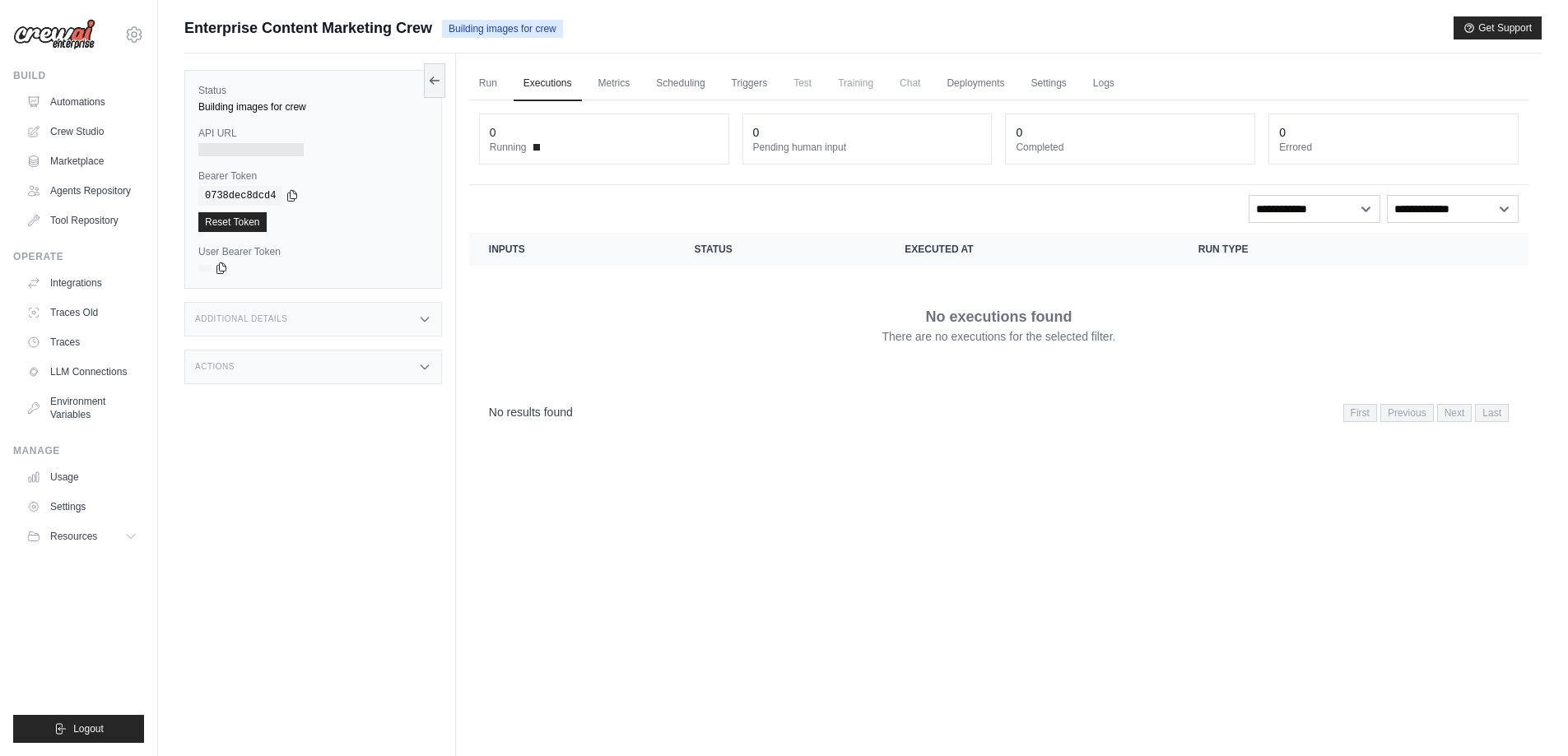
scroll to position [70, 0]
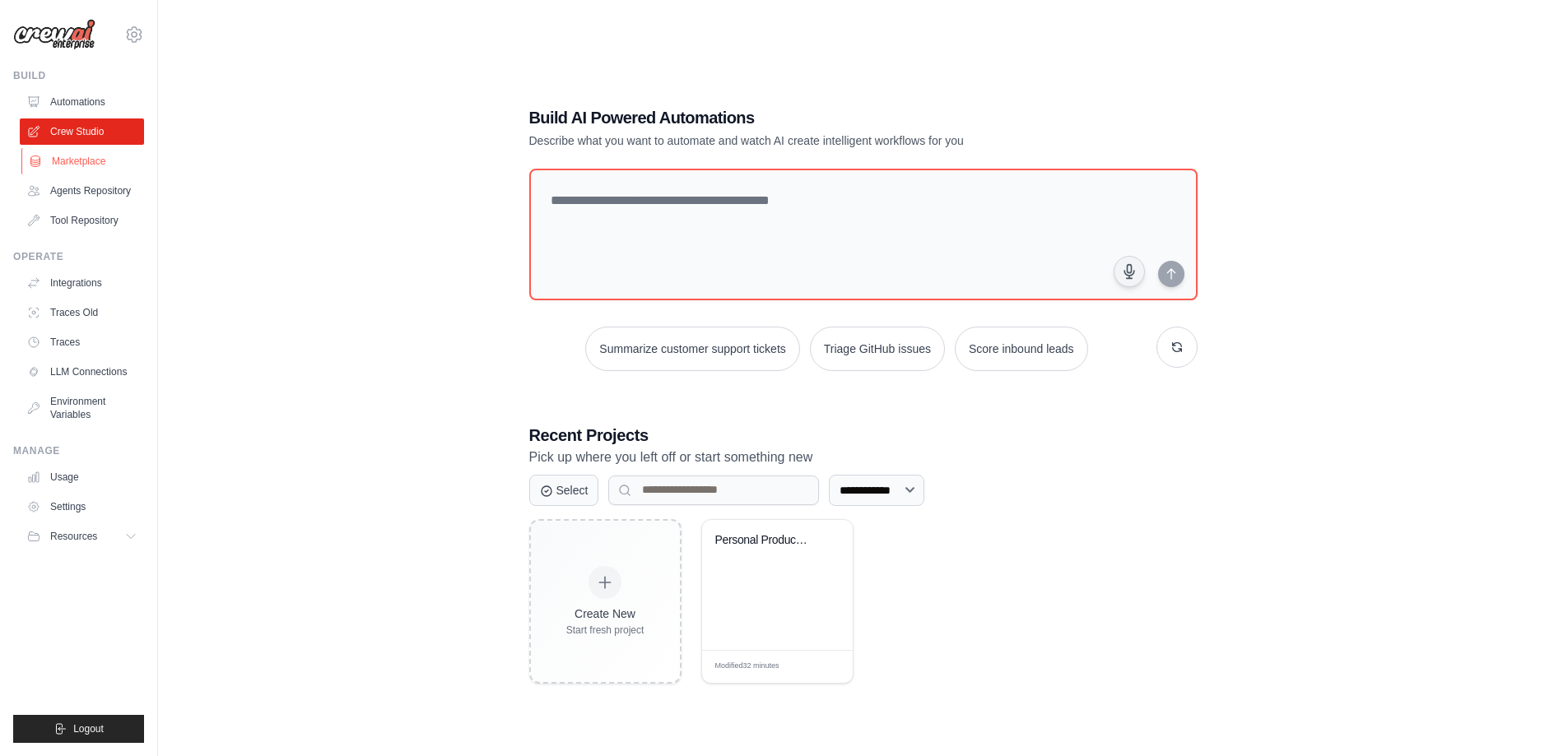
click at [81, 161] on link "Marketplace" at bounding box center [83, 161] width 124 height 26
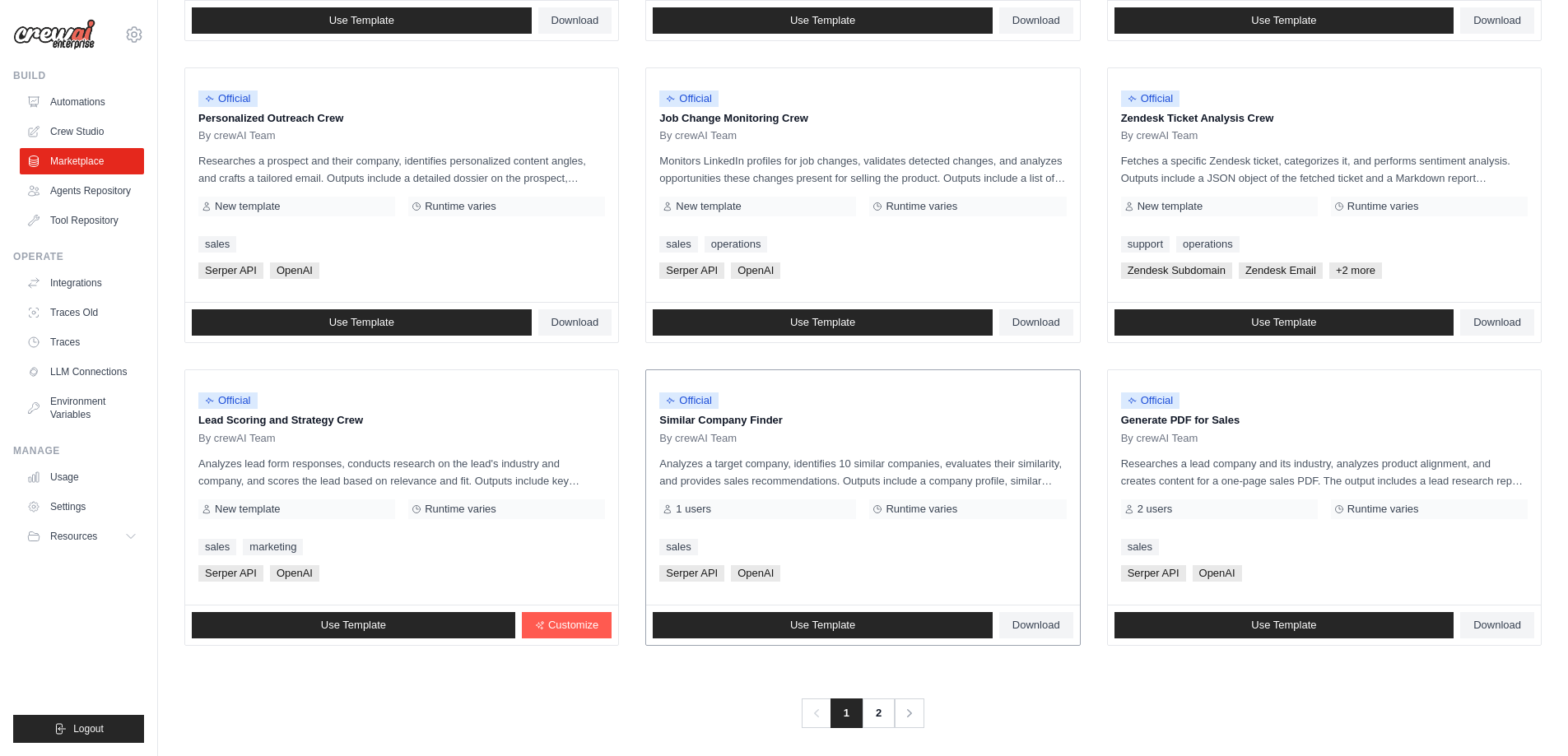
scroll to position [769, 0]
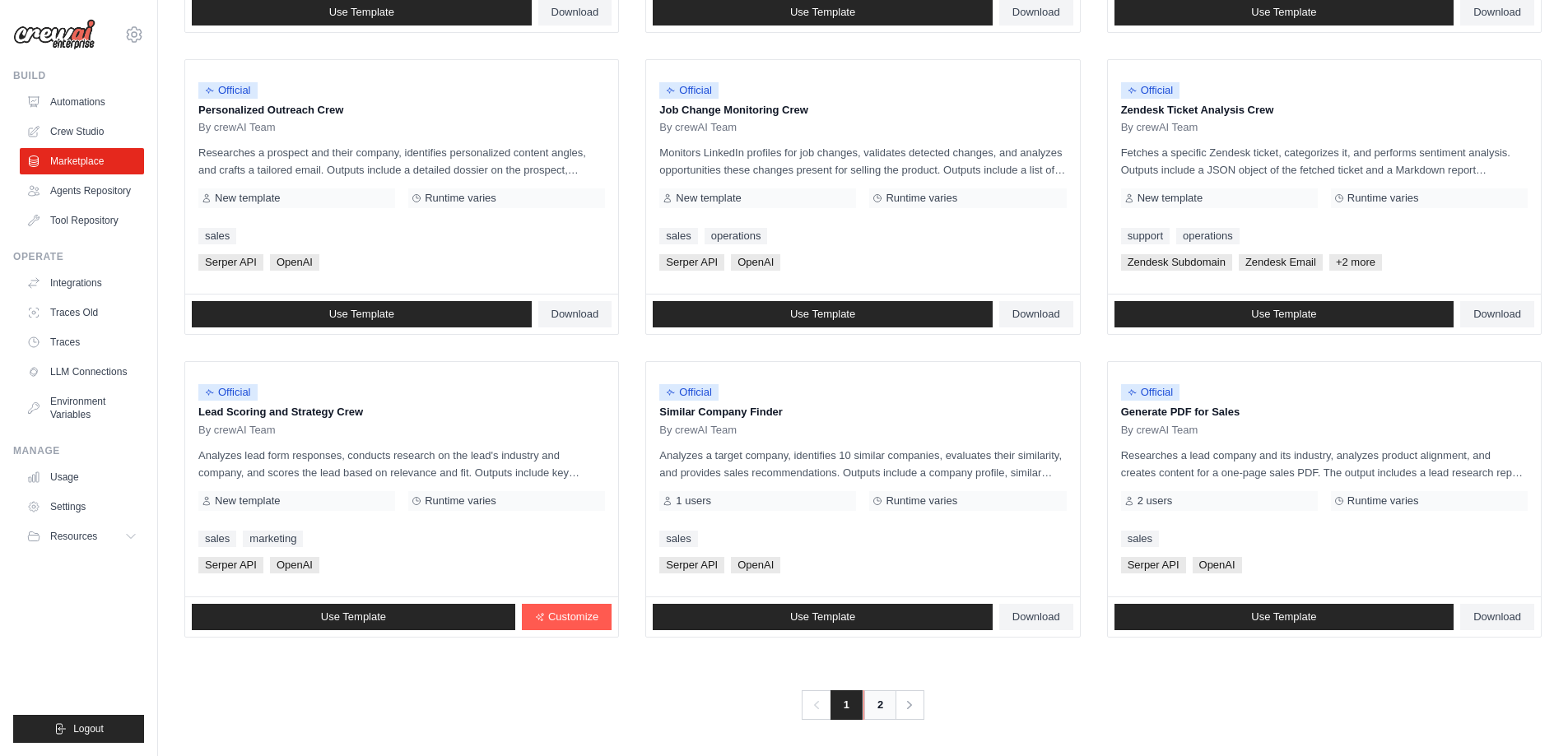
click at [875, 716] on link "2" at bounding box center [880, 705] width 33 height 30
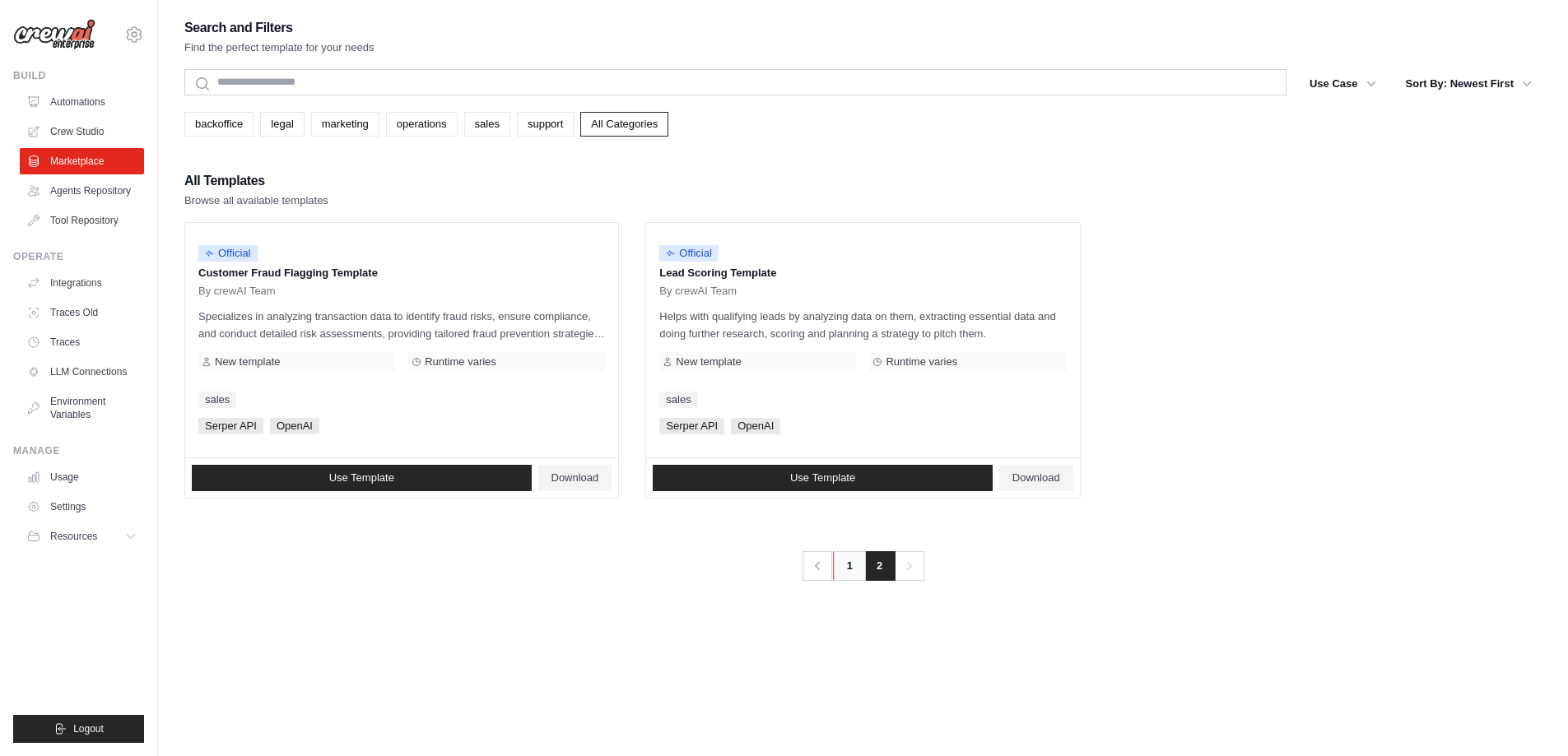
click at [851, 563] on link "1" at bounding box center [850, 566] width 33 height 30
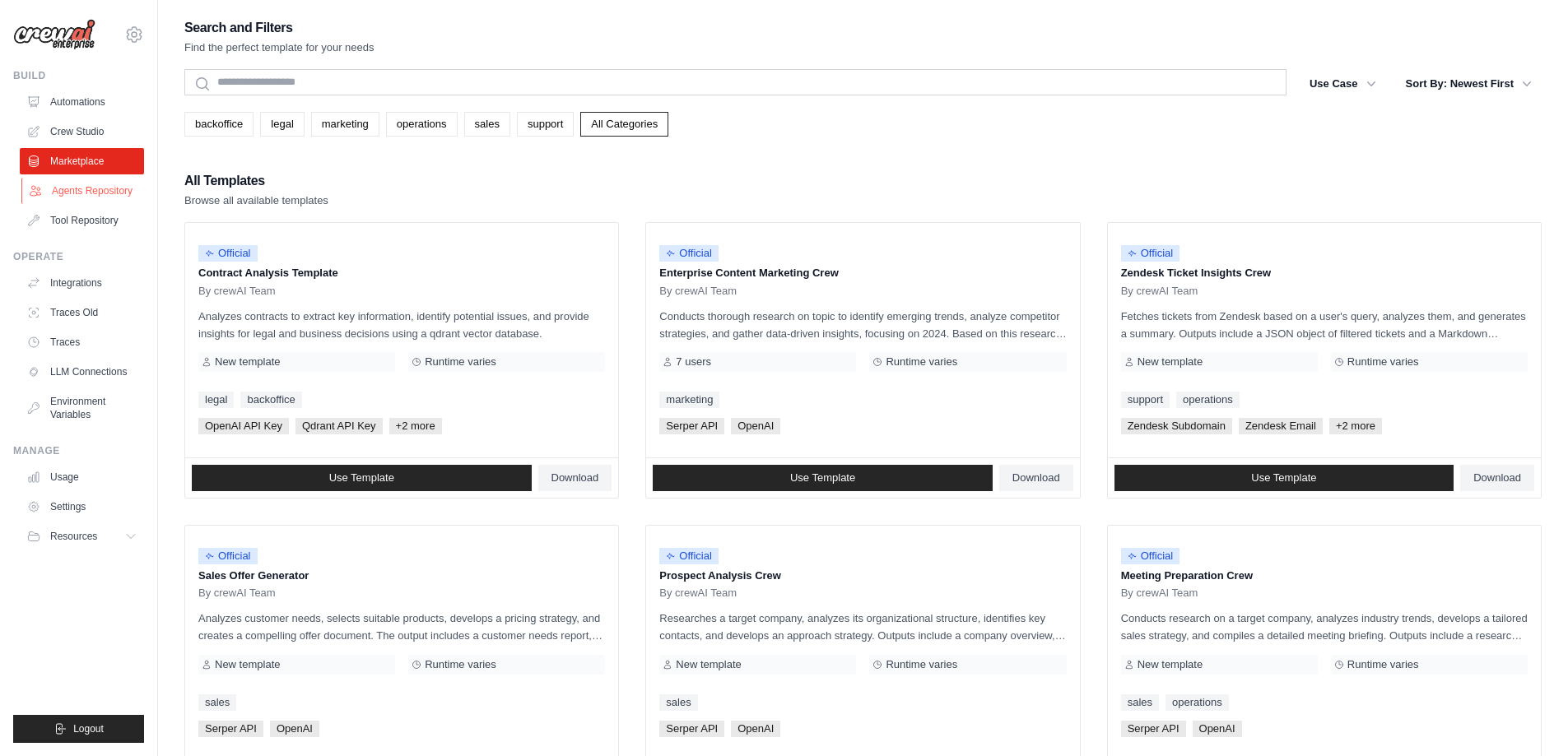
click at [59, 189] on link "Agents Repository" at bounding box center [83, 190] width 124 height 26
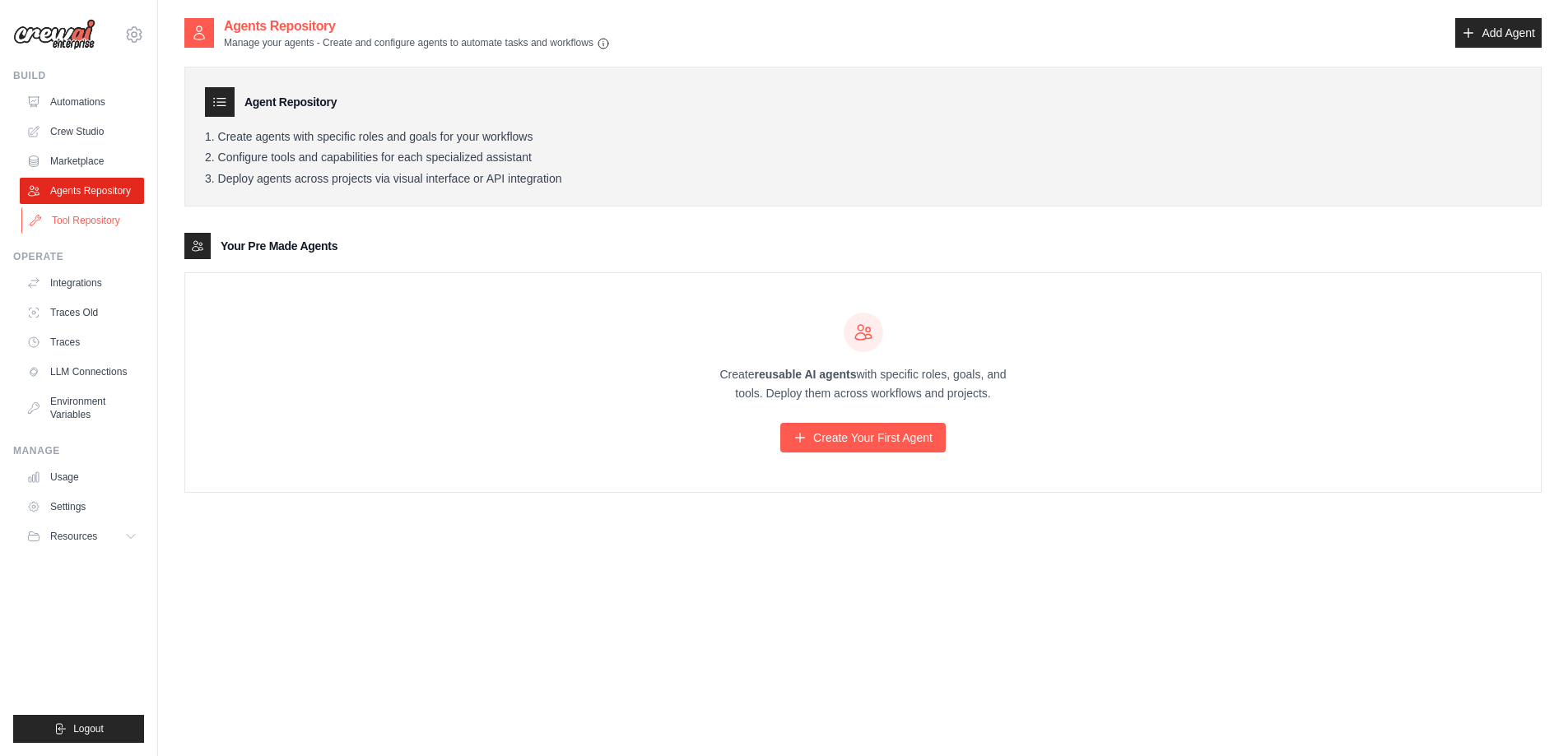
click at [37, 218] on icon at bounding box center [36, 220] width 14 height 14
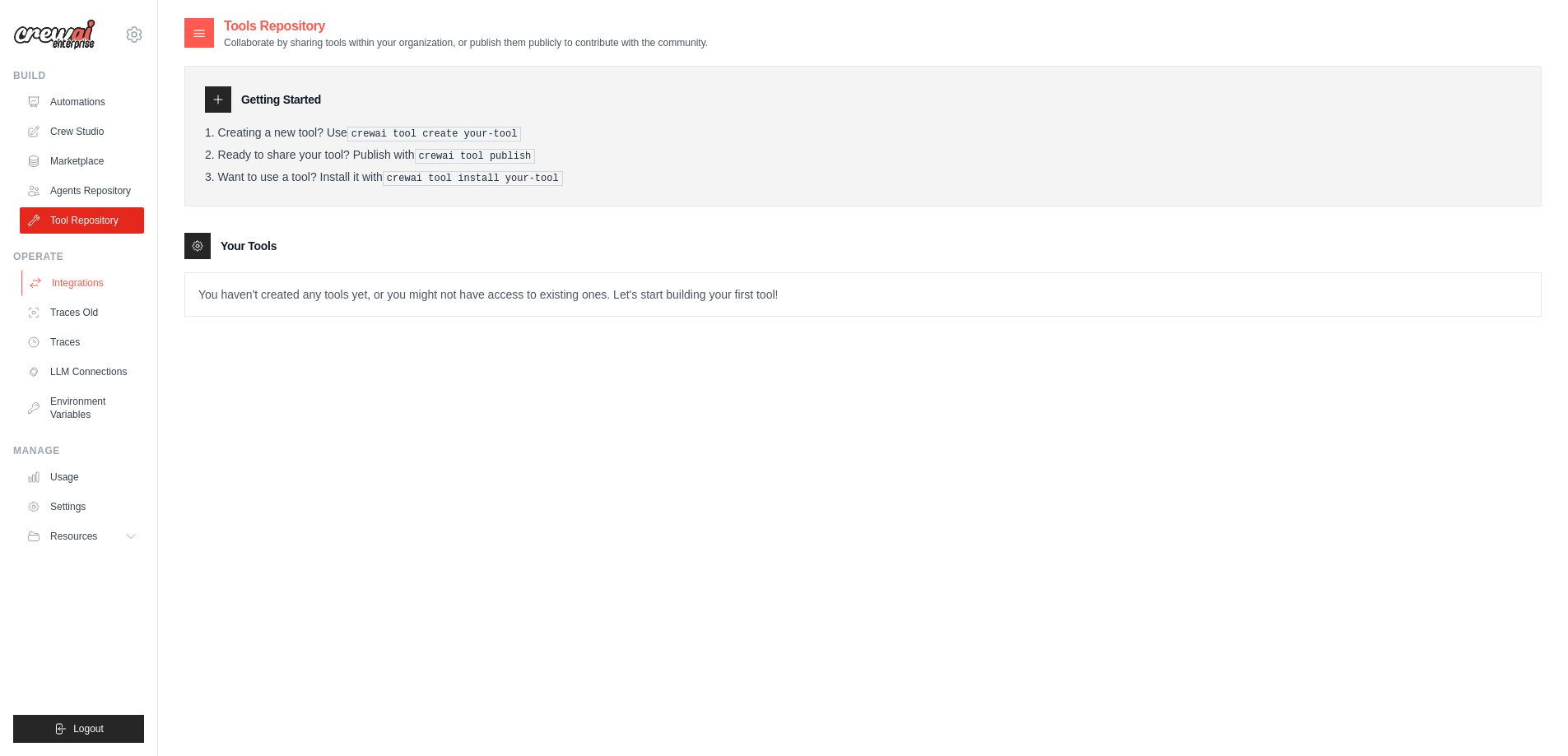
click at [87, 284] on link "Integrations" at bounding box center [83, 282] width 124 height 26
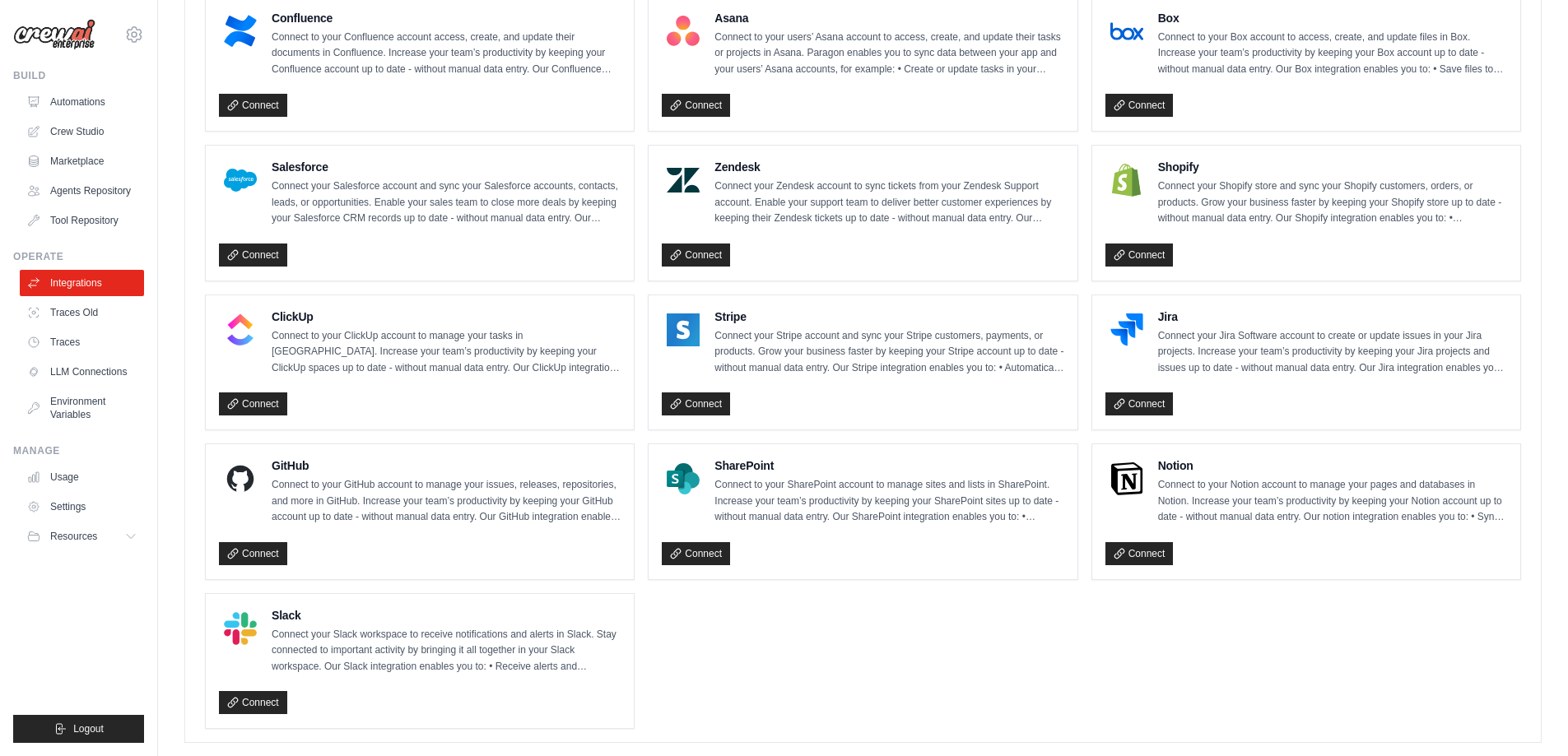
scroll to position [982, 0]
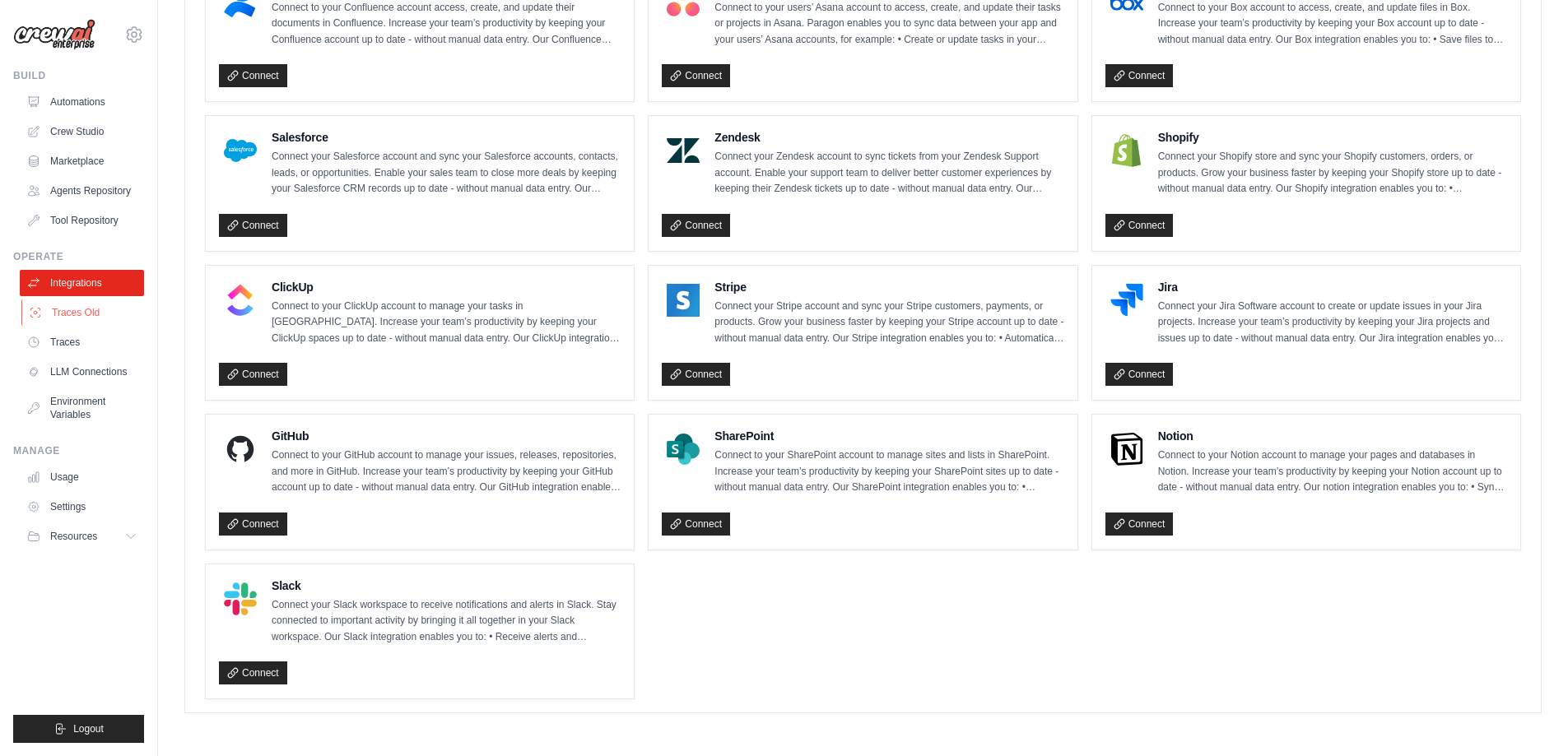
click at [54, 307] on link "Traces Old" at bounding box center [83, 312] width 124 height 26
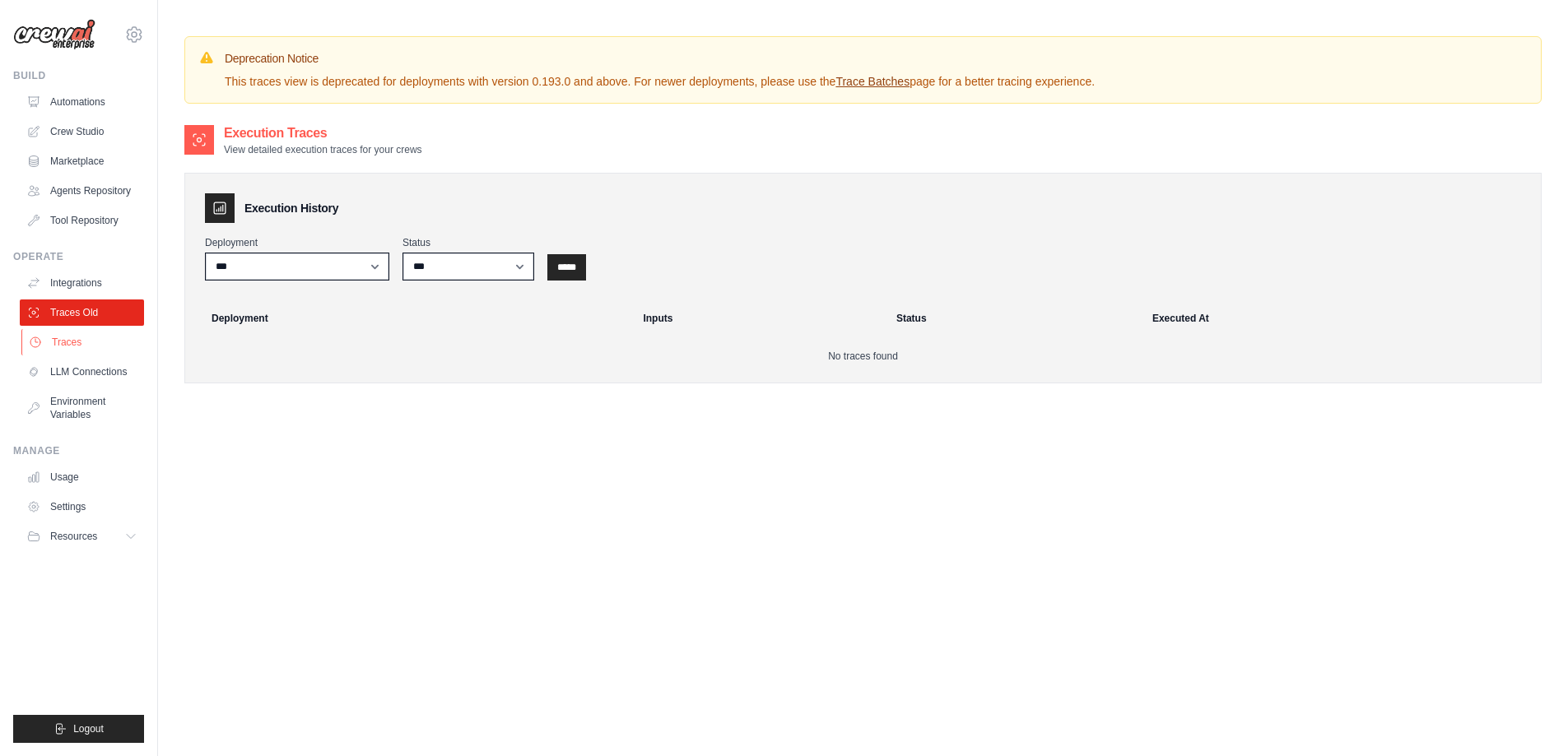
click at [68, 337] on link "Traces" at bounding box center [83, 342] width 124 height 26
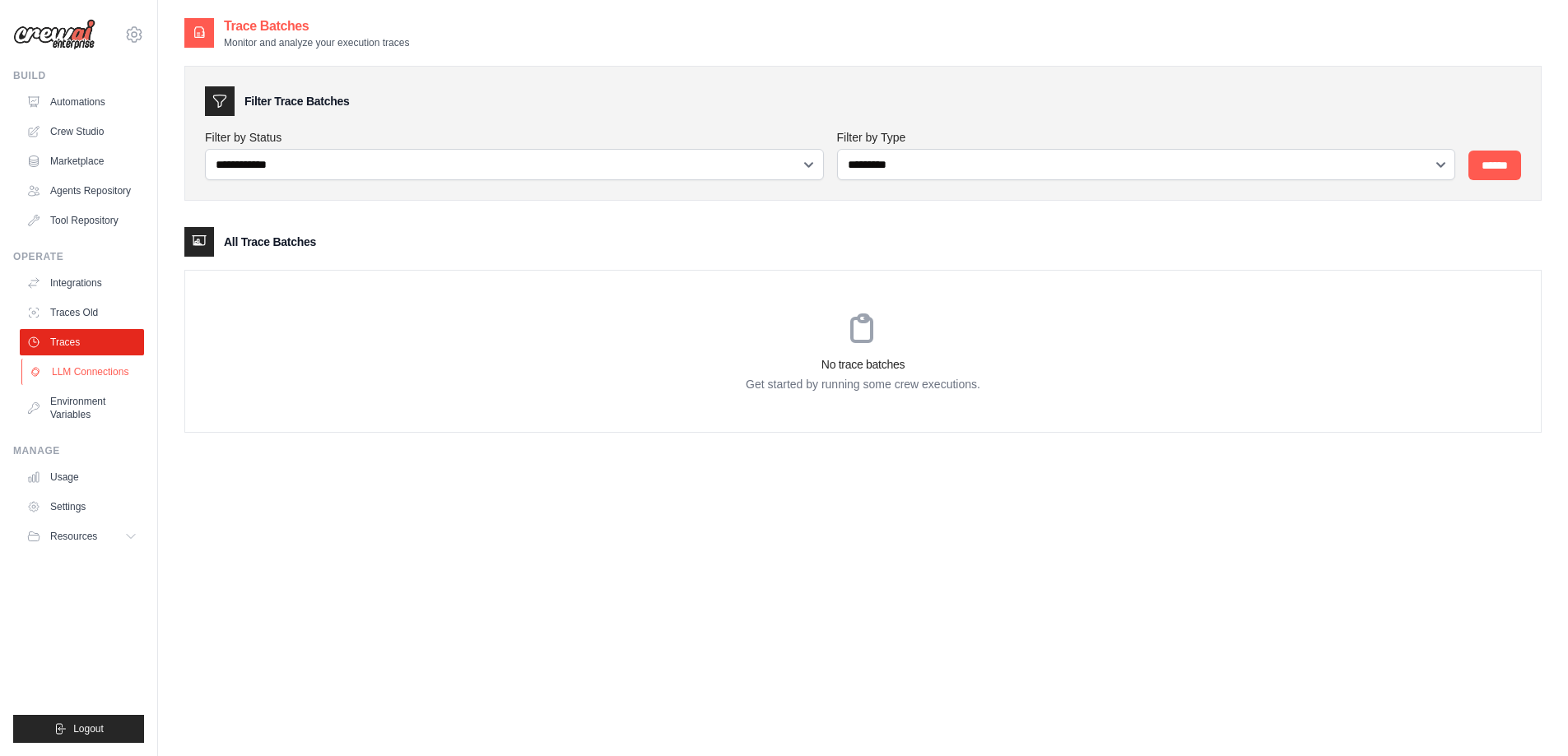
click at [79, 373] on link "LLM Connections" at bounding box center [83, 372] width 124 height 26
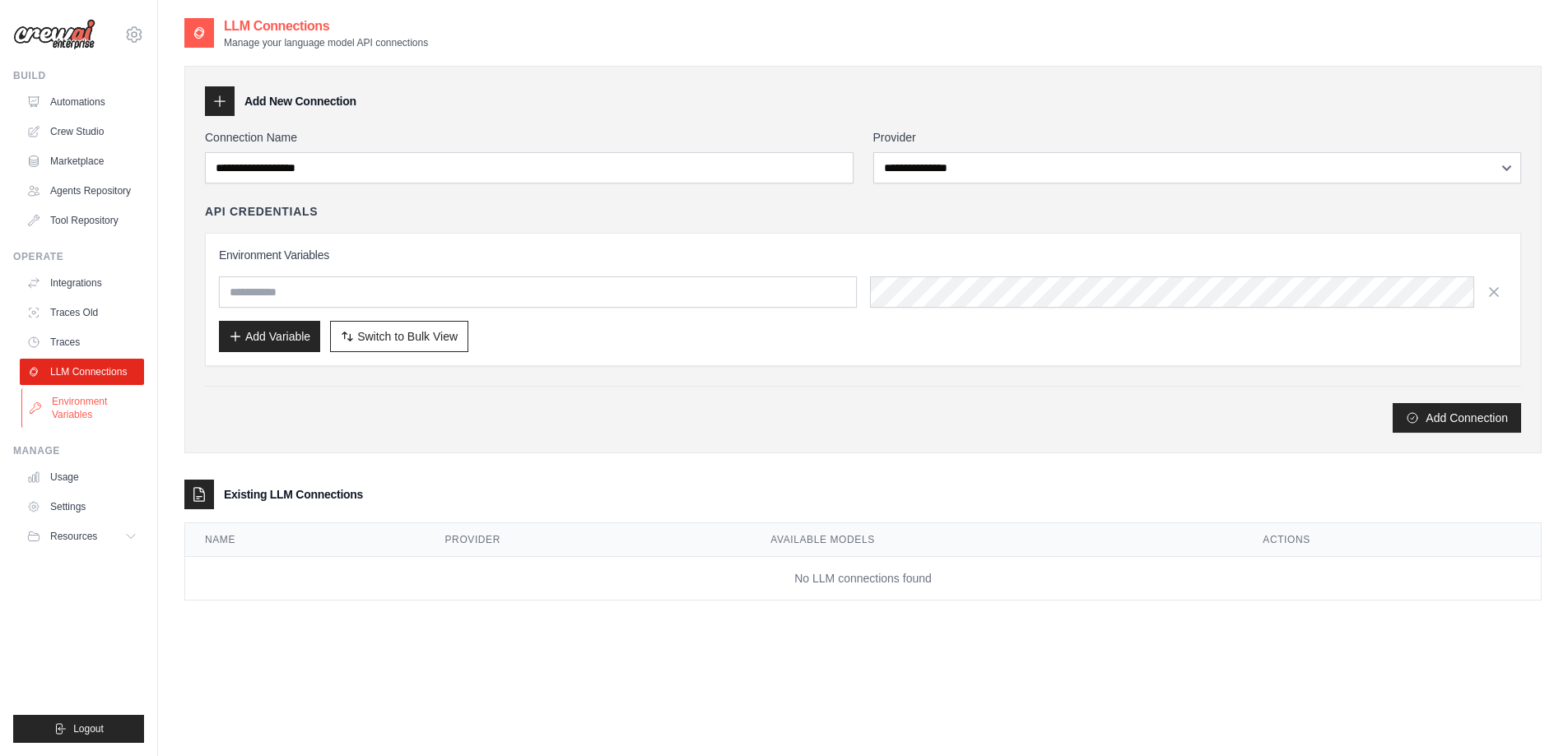
click at [83, 400] on link "Environment Variables" at bounding box center [83, 408] width 124 height 40
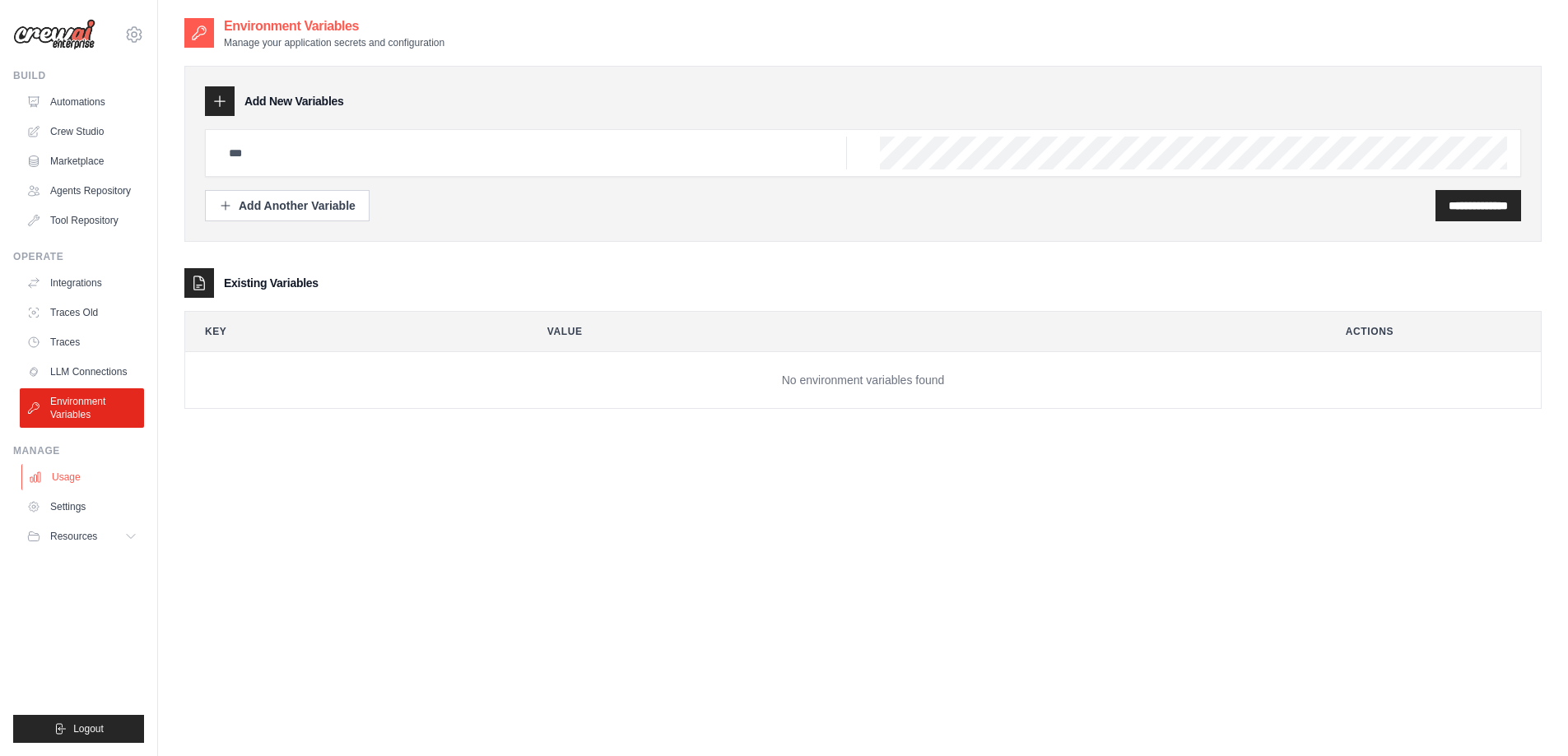
click at [83, 479] on link "Usage" at bounding box center [83, 477] width 124 height 26
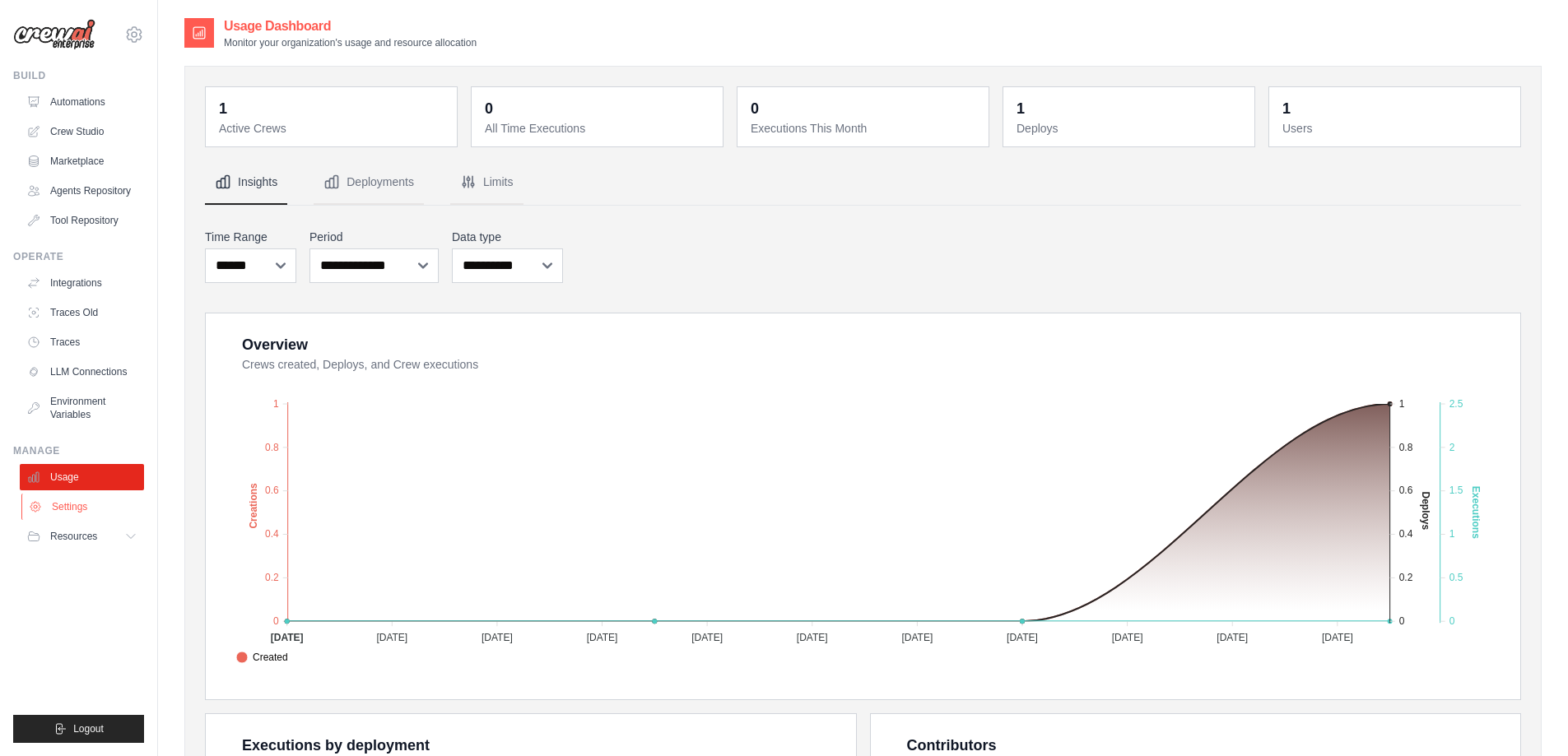
click at [79, 500] on link "Settings" at bounding box center [83, 507] width 124 height 26
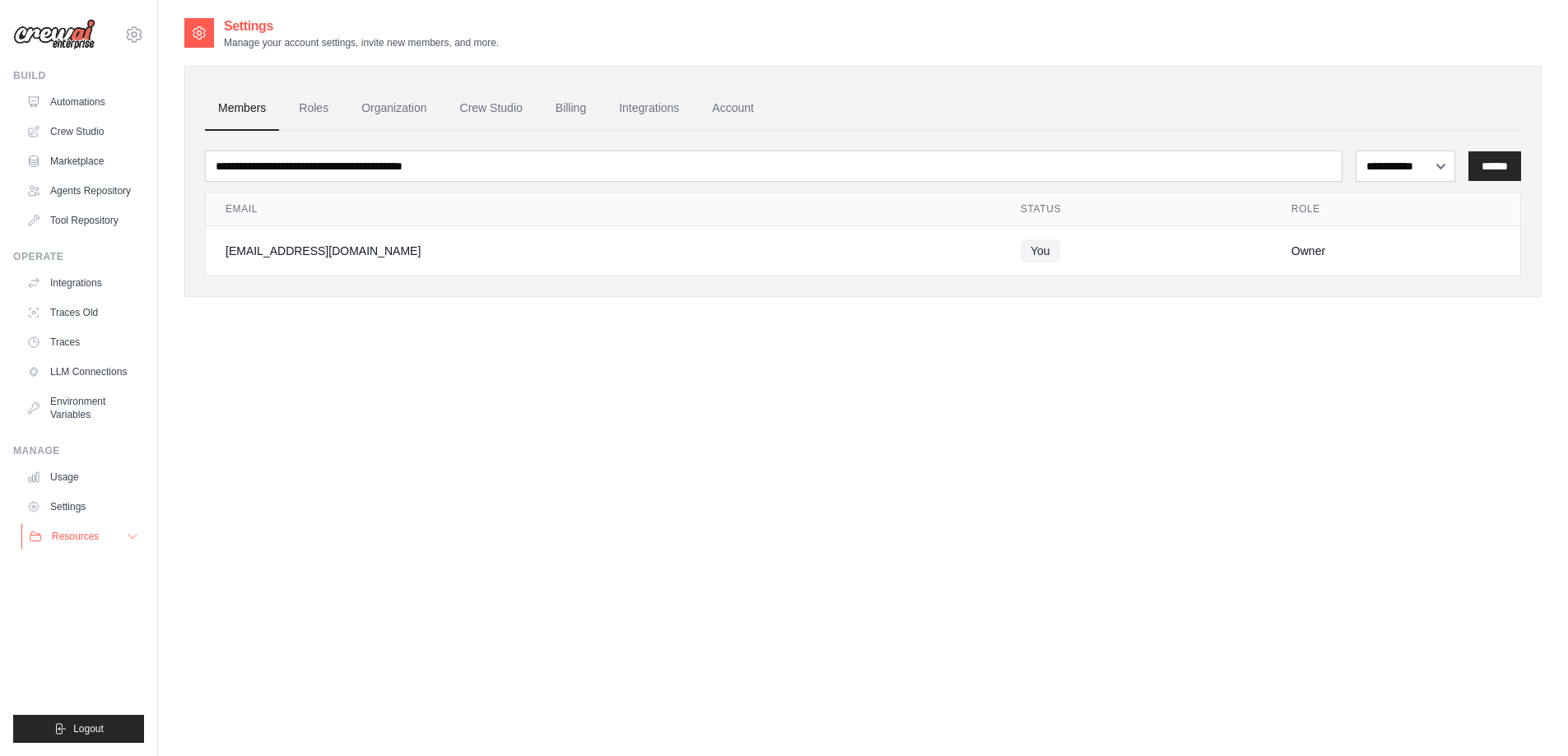
click at [90, 528] on button "Resources" at bounding box center [83, 536] width 124 height 26
click at [83, 95] on link "Automations" at bounding box center [83, 102] width 124 height 26
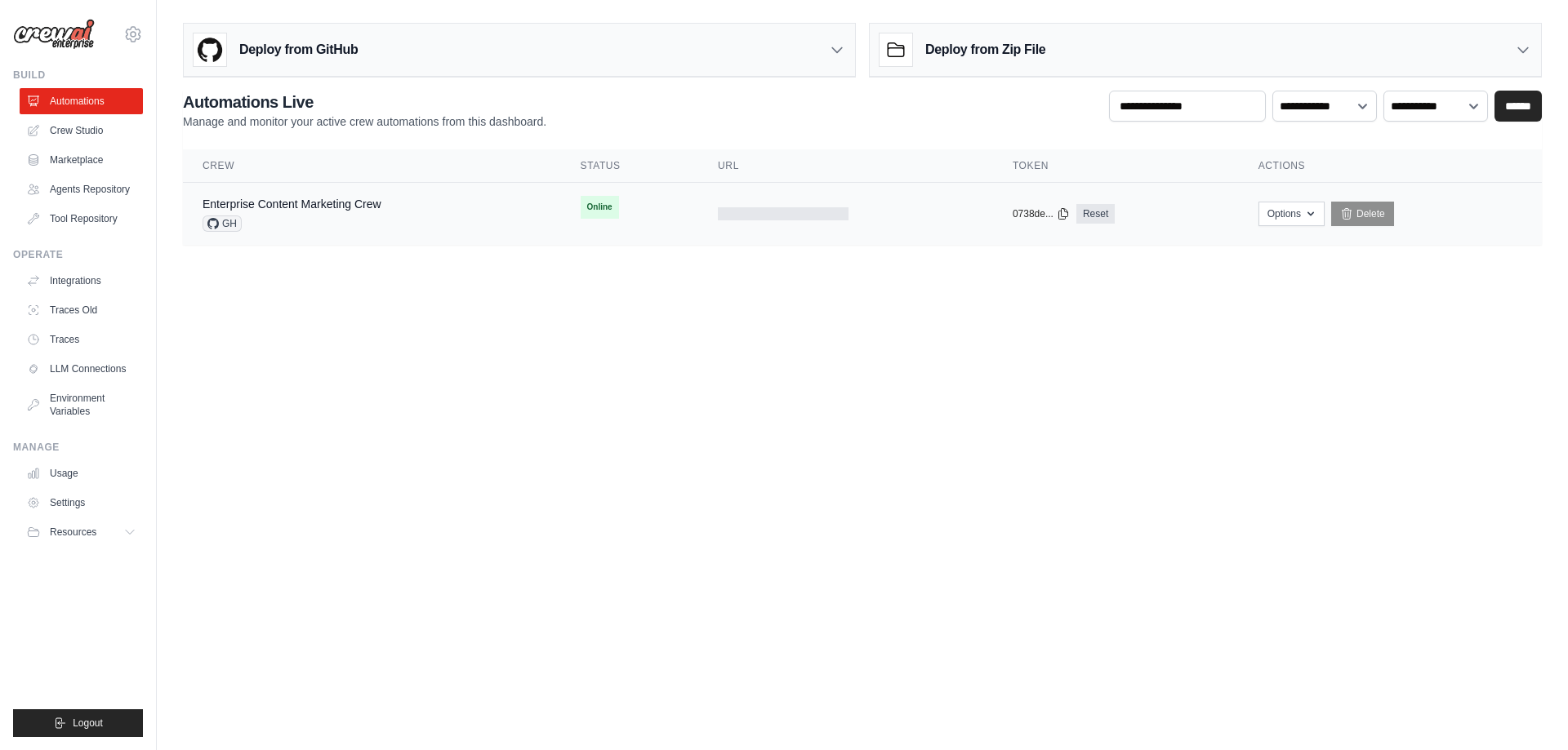
click at [866, 232] on td at bounding box center [846, 214] width 295 height 63
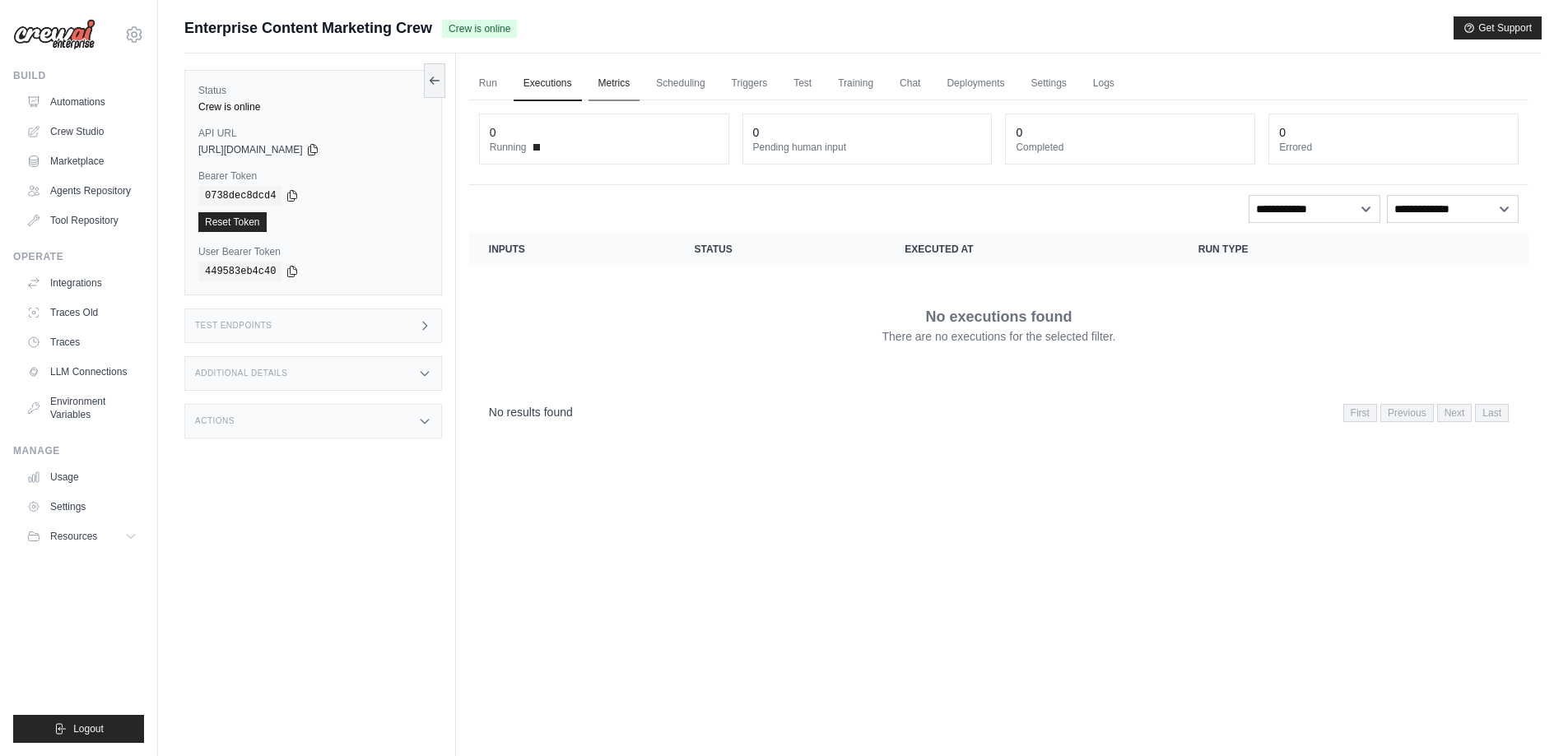
click at [623, 75] on link "Metrics" at bounding box center [614, 84] width 51 height 35
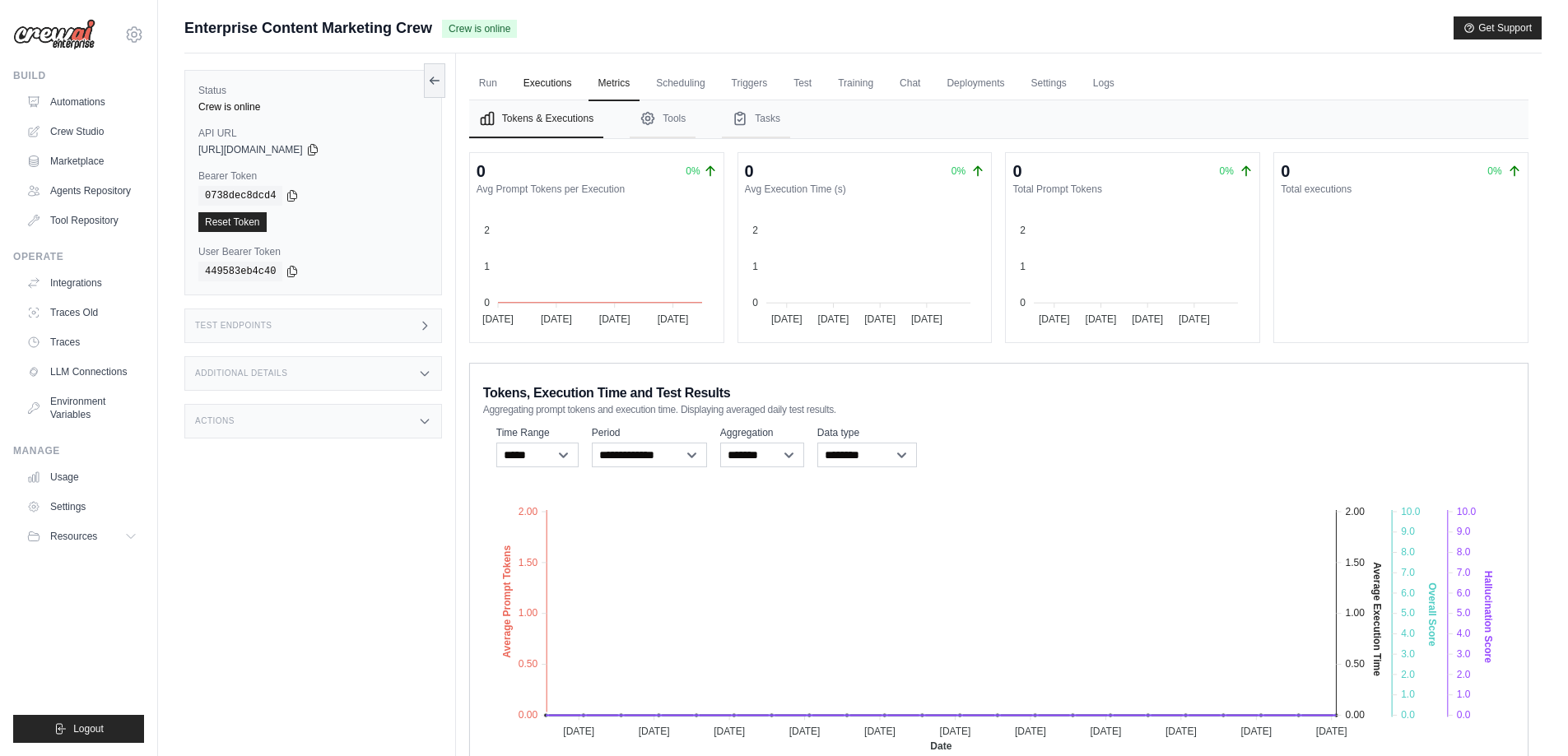
click at [566, 82] on link "Executions" at bounding box center [548, 84] width 68 height 35
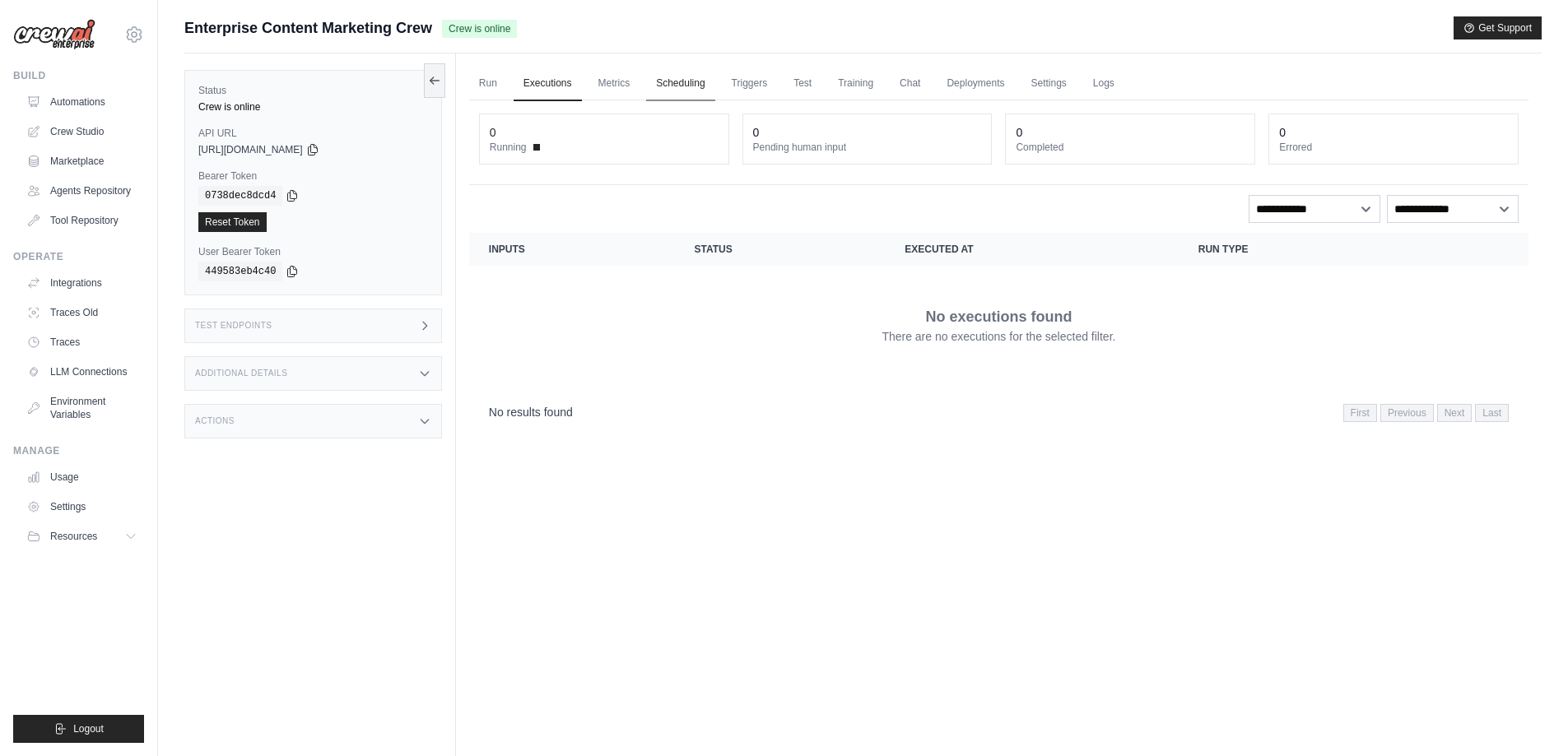
click at [665, 84] on link "Scheduling" at bounding box center [680, 84] width 68 height 35
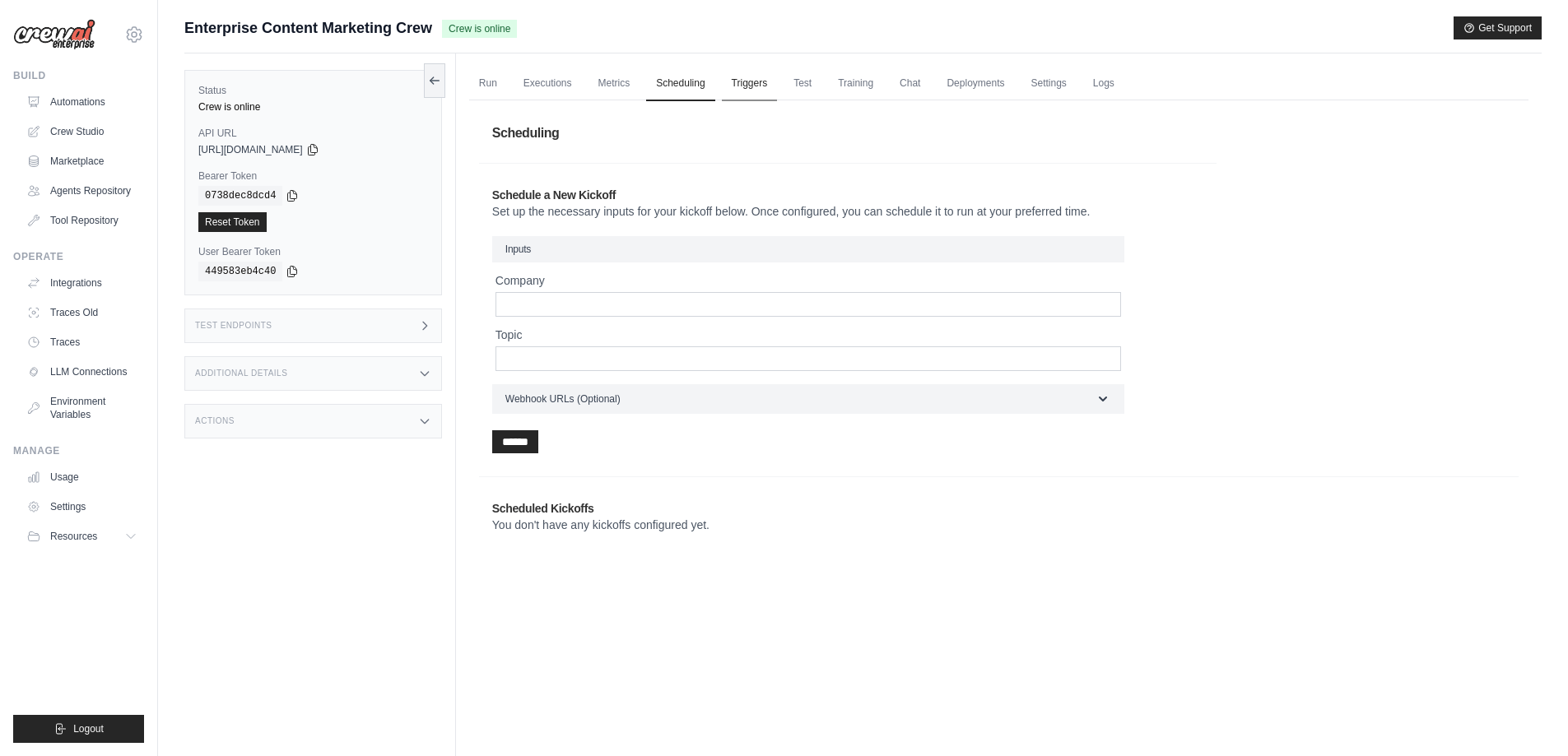
click at [756, 82] on link "Triggers" at bounding box center [750, 84] width 56 height 35
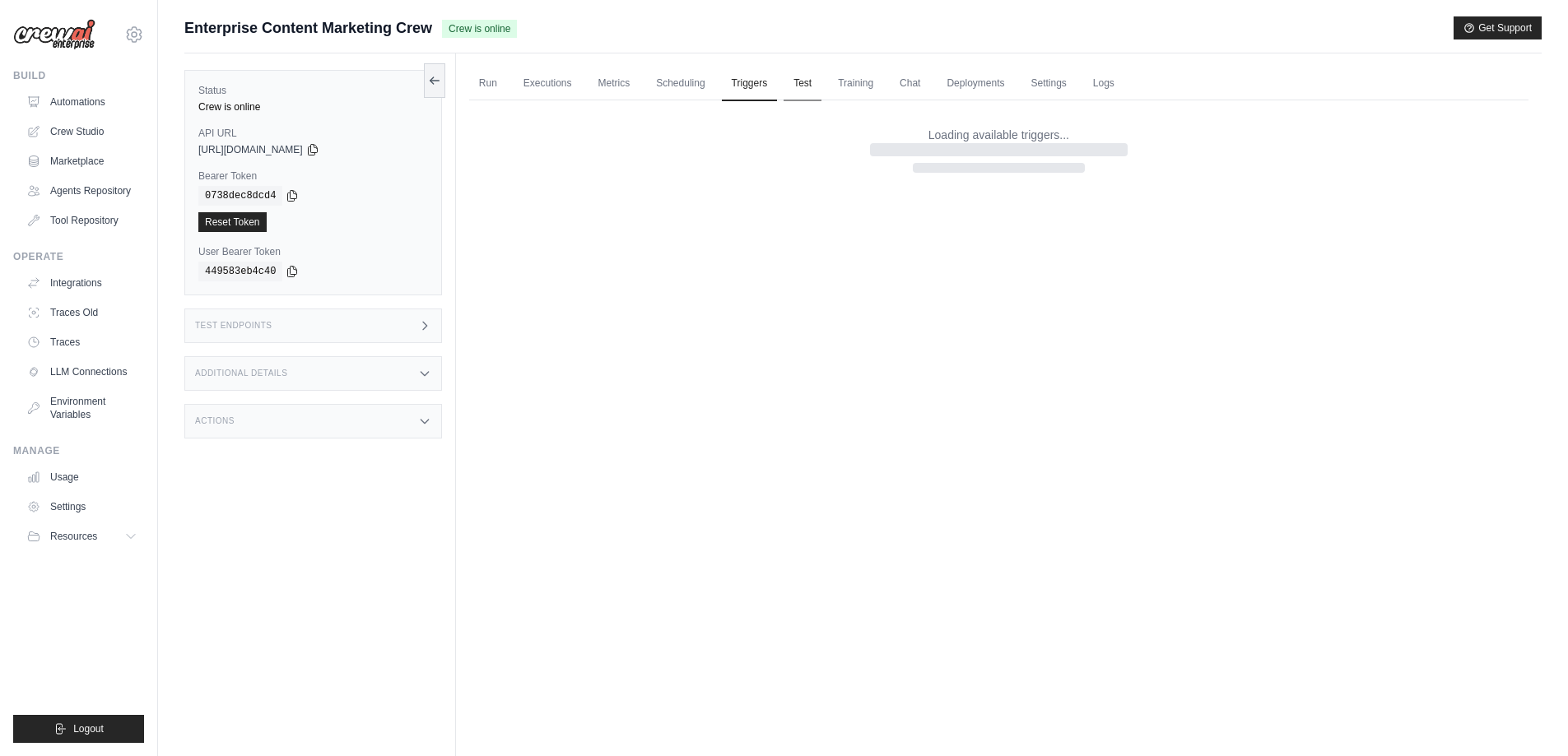
click at [790, 79] on link "Test" at bounding box center [802, 84] width 38 height 35
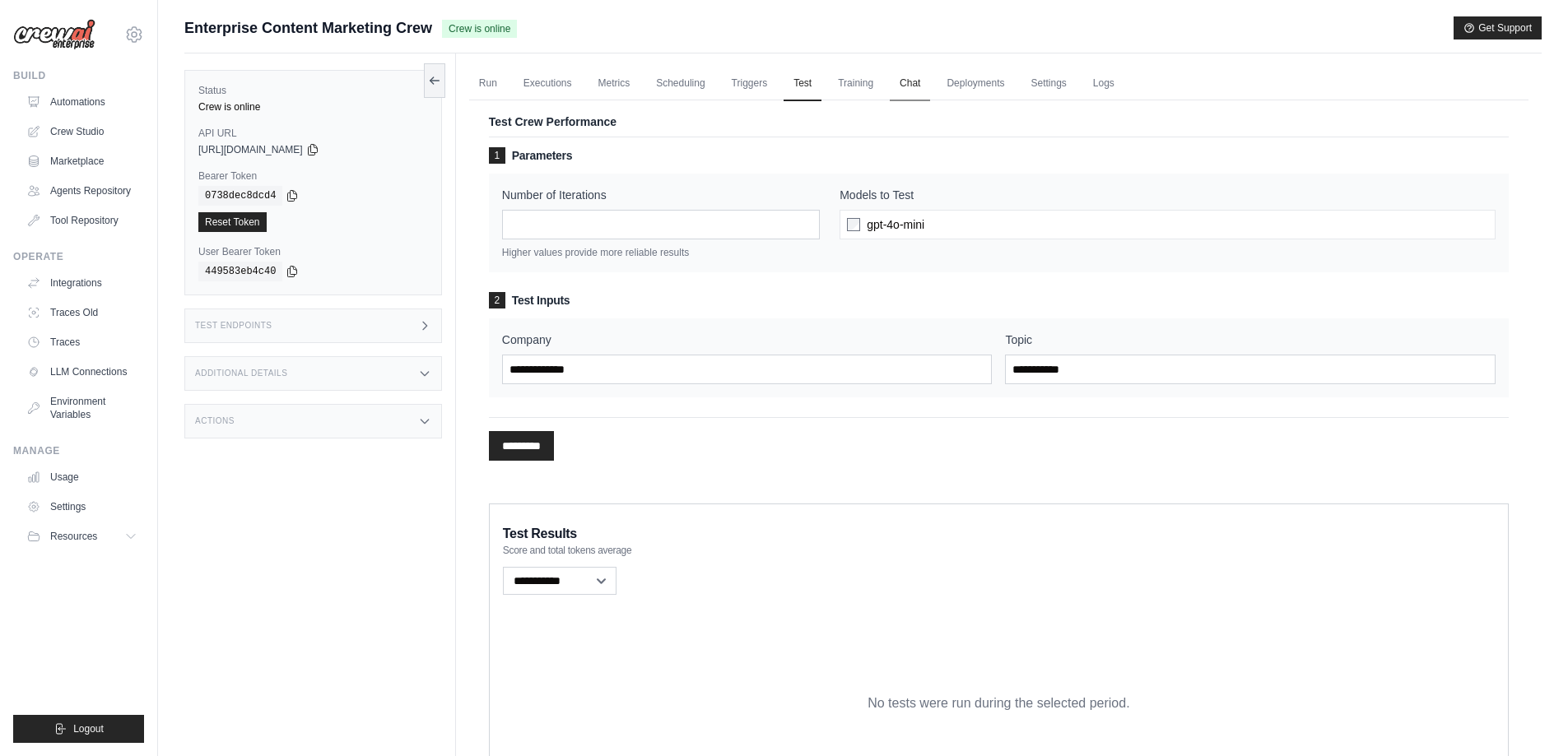
click at [906, 82] on link "Chat" at bounding box center [910, 84] width 41 height 35
click at [1082, 328] on div "Company Topic" at bounding box center [999, 357] width 1019 height 79
